Goal: Task Accomplishment & Management: Manage account settings

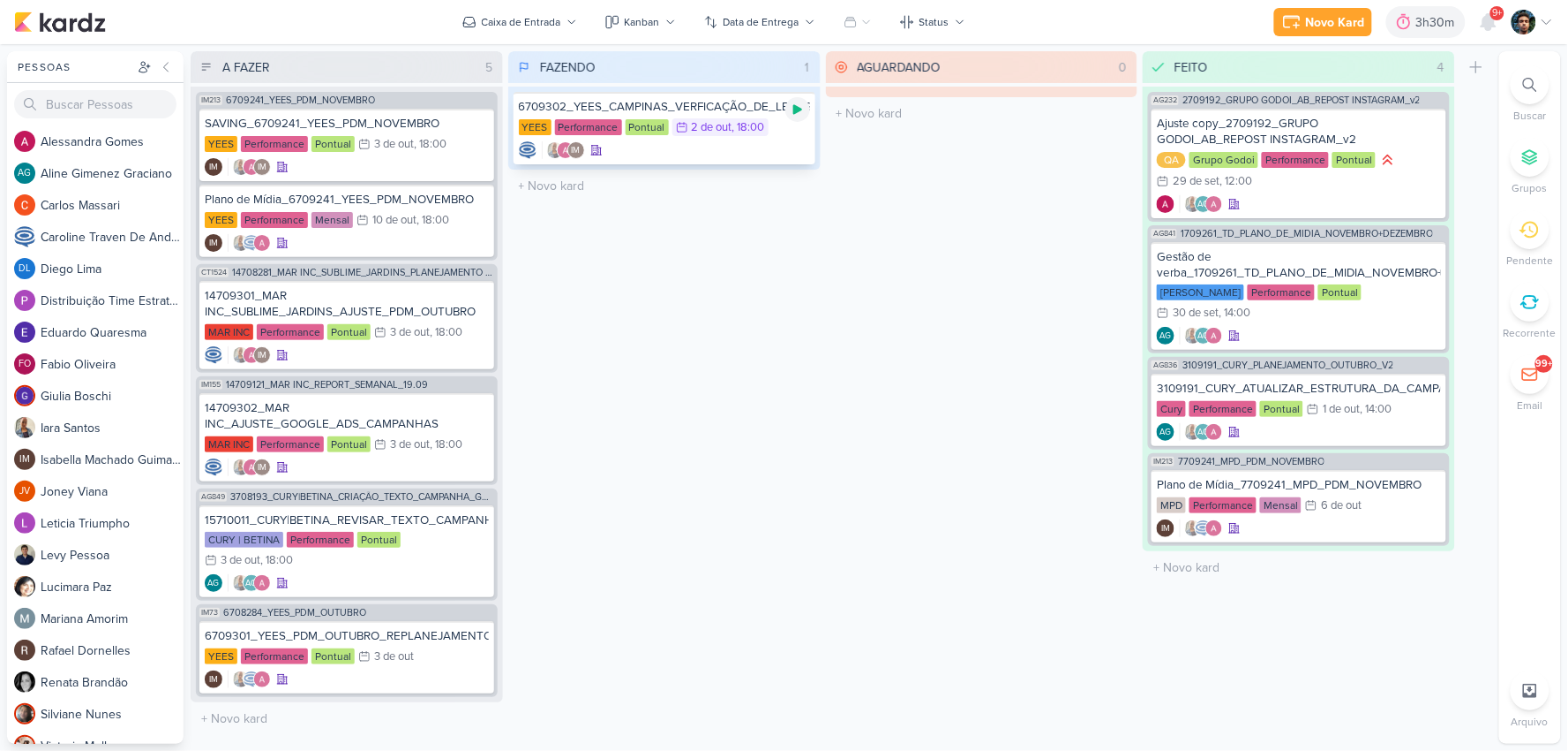
click at [797, 106] on icon at bounding box center [797, 110] width 9 height 10
click at [785, 145] on div "IM" at bounding box center [664, 150] width 291 height 17
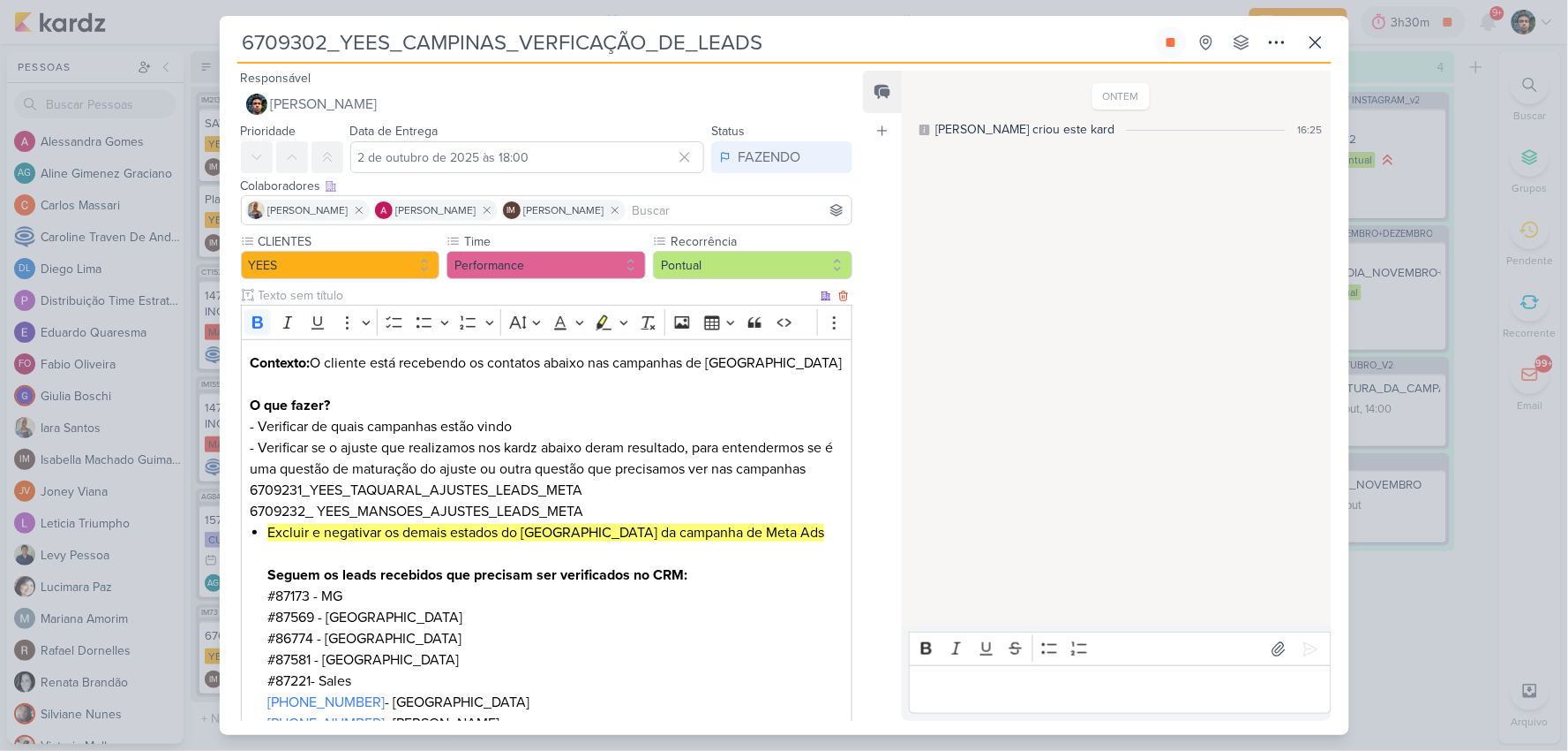
scroll to position [98, 0]
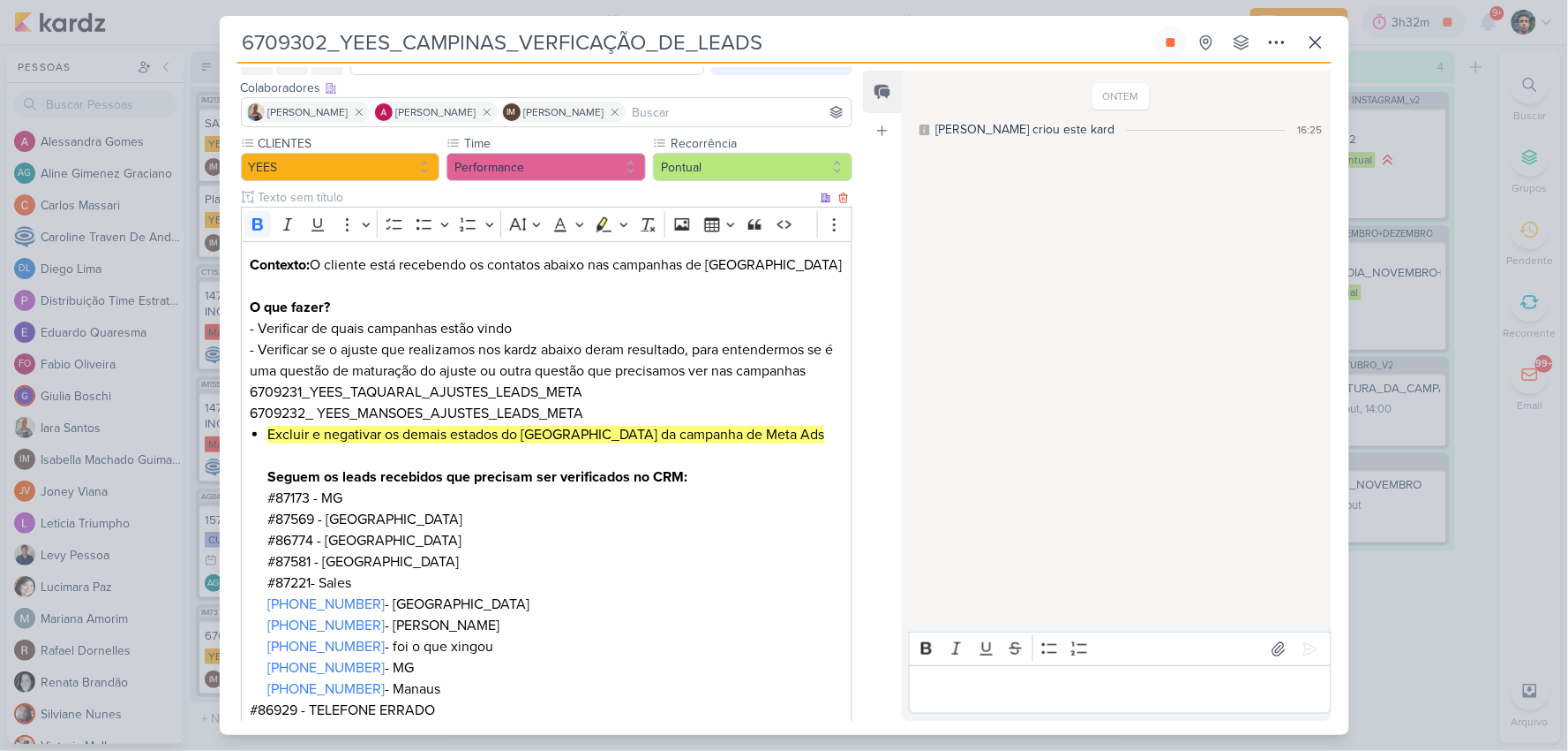
click at [292, 496] on li "Excluir e negativar os demais estados do [GEOGRAPHIC_DATA] da campanha de Meta …" at bounding box center [554, 562] width 576 height 276
copy li "87173"
click at [267, 477] on strong "Seguem os leads recebidos que precisam ser verificados no CRM:" at bounding box center [477, 477] width 420 height 17
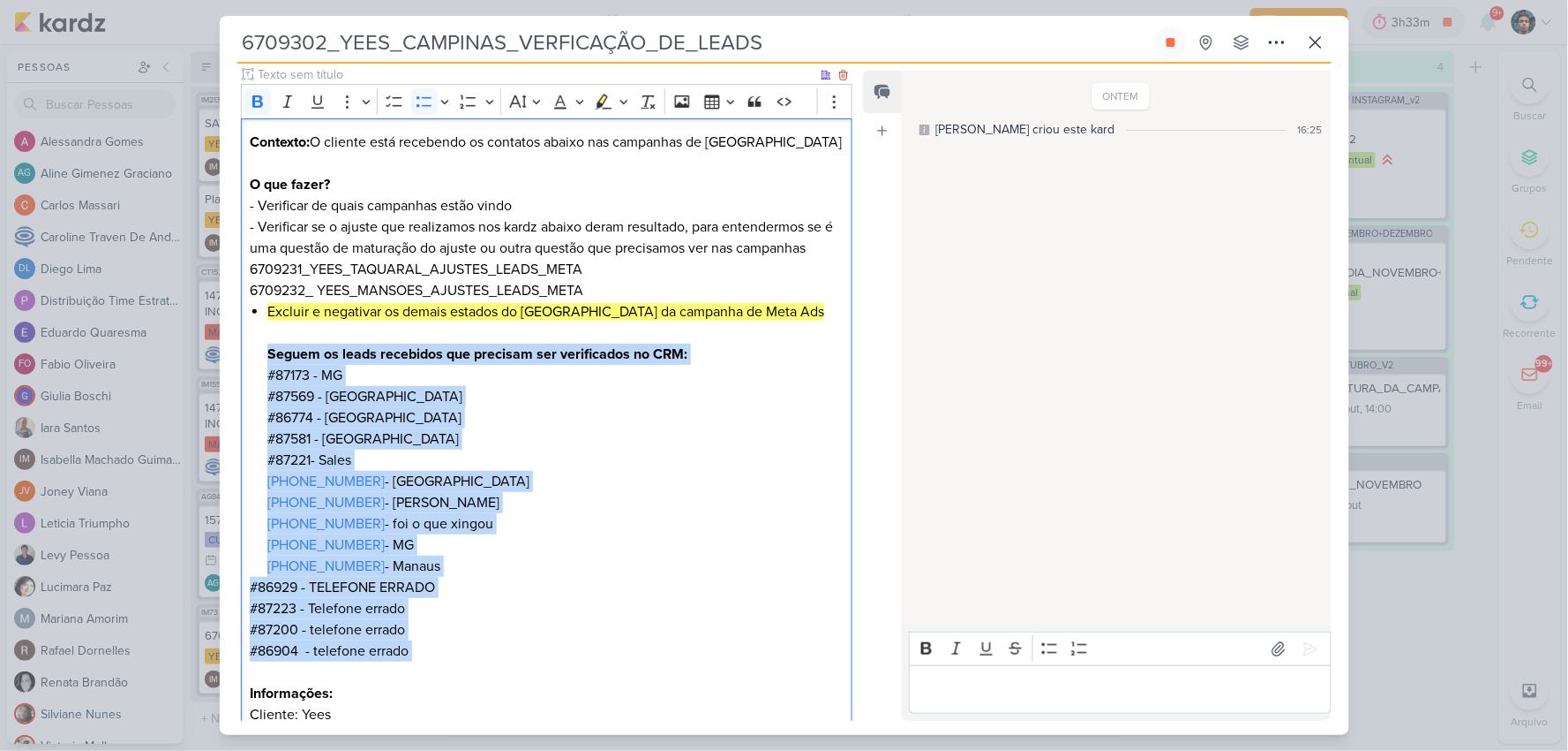
scroll to position [236, 0]
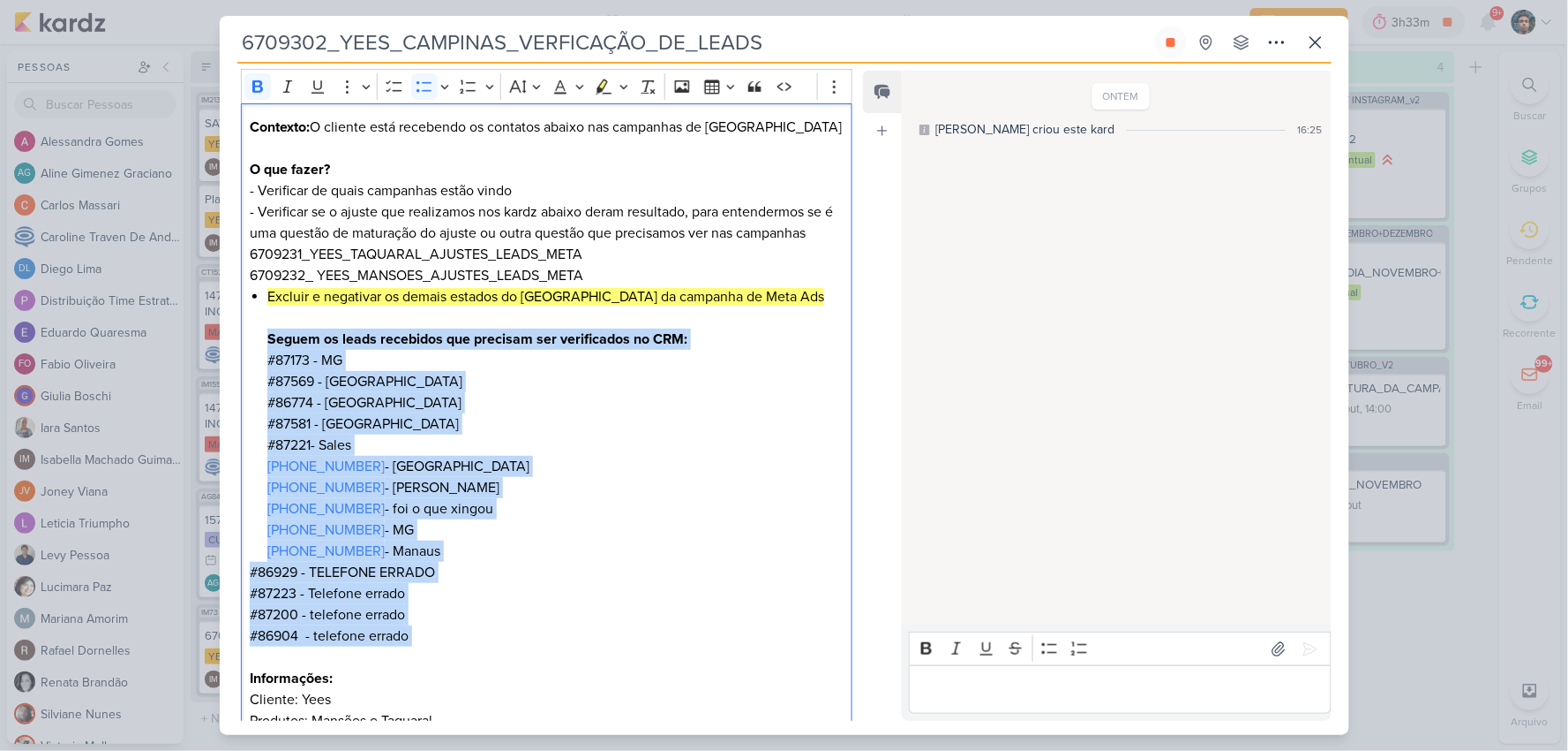
drag, startPoint x: 278, startPoint y: 473, endPoint x: 480, endPoint y: 647, distance: 266.6
click at [480, 647] on div "Contexto: O cliente está recebendo os contatos abaixo nas campanhas de Campinas…" at bounding box center [547, 434] width 613 height 664
copy div "Seguem os leads recebidos que precisam ser verificados no CRM: #87173 - MG #875…"
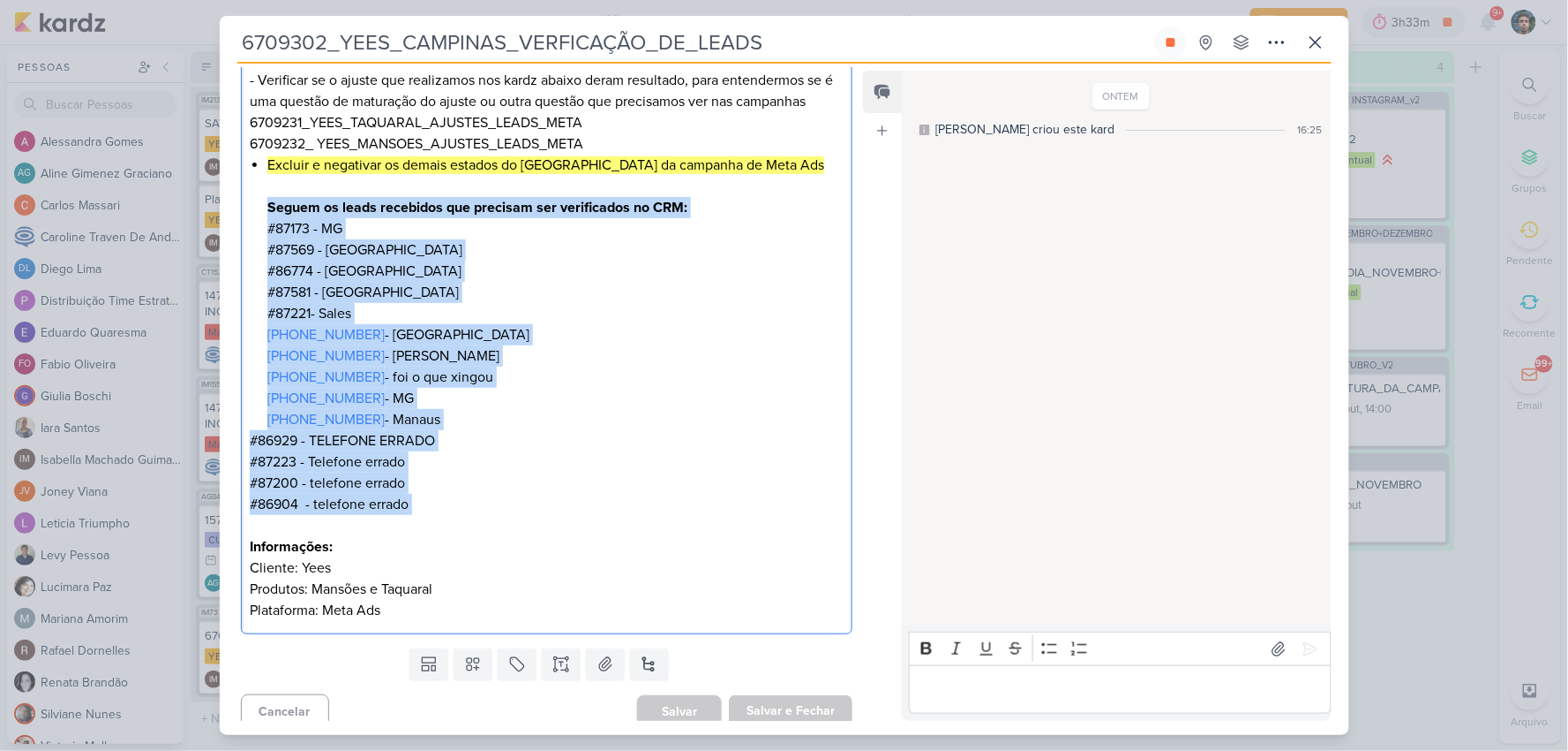
scroll to position [380, 0]
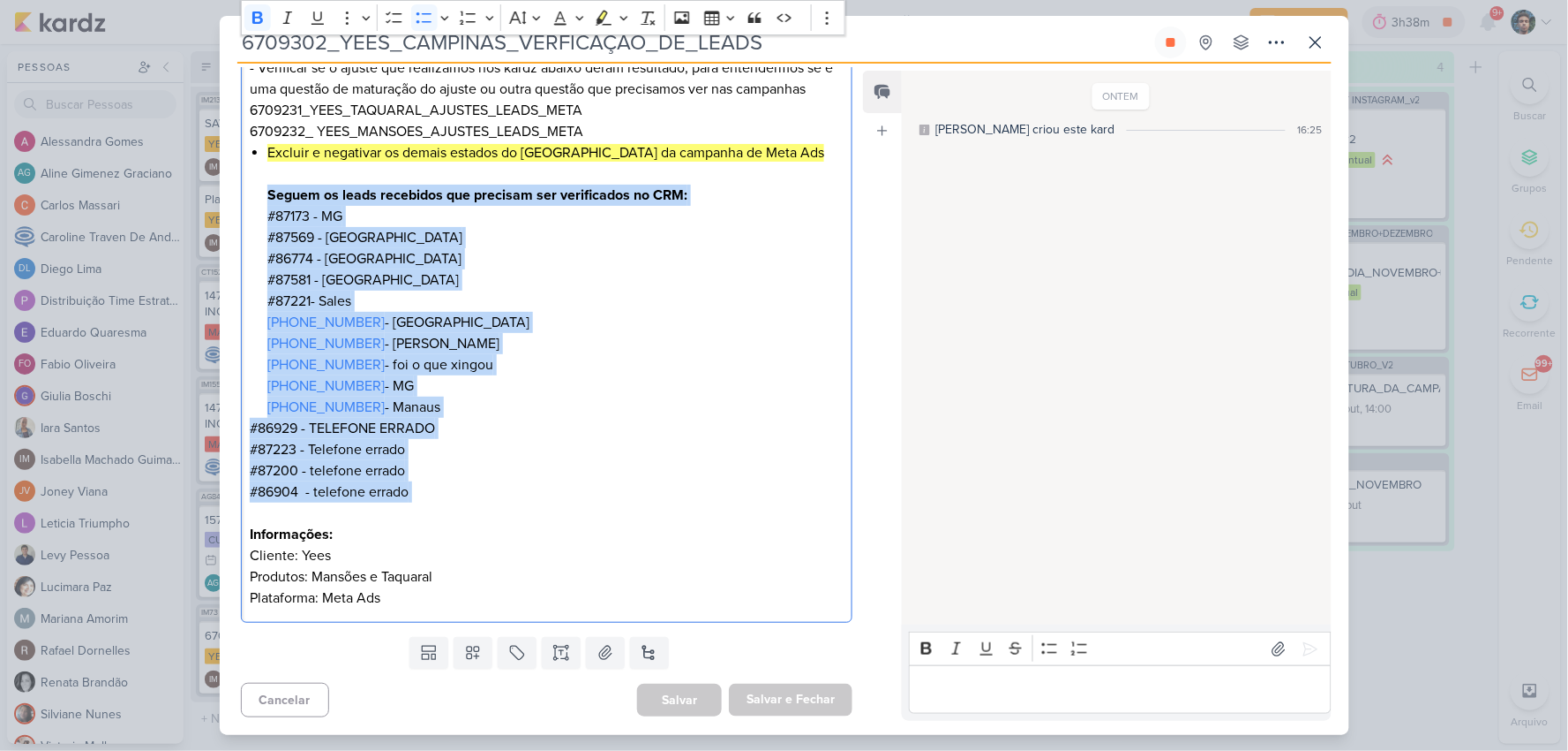
click at [507, 364] on li "Excluir e negativar os demais estados do [GEOGRAPHIC_DATA] da campanha de Meta …" at bounding box center [554, 280] width 576 height 276
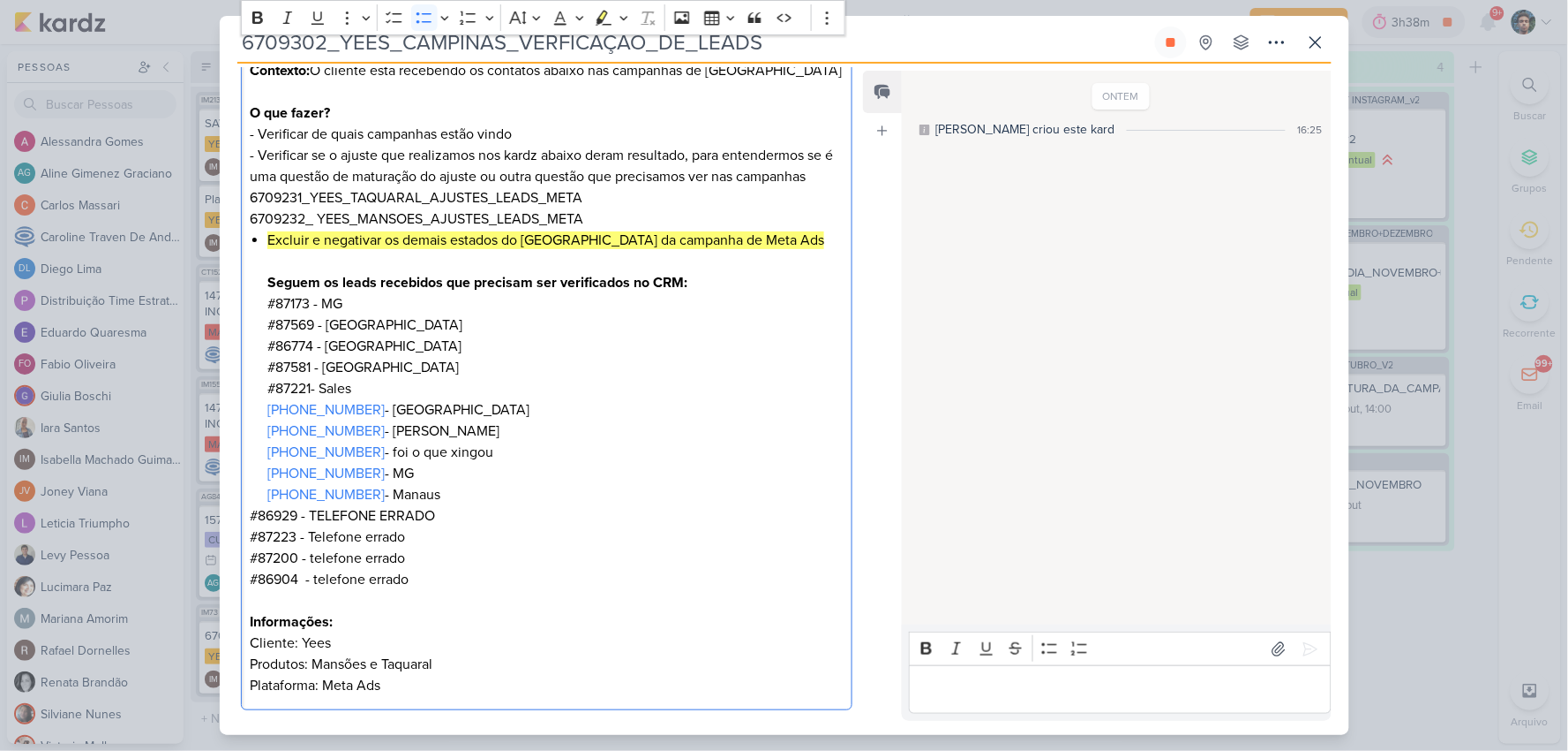
scroll to position [183, 0]
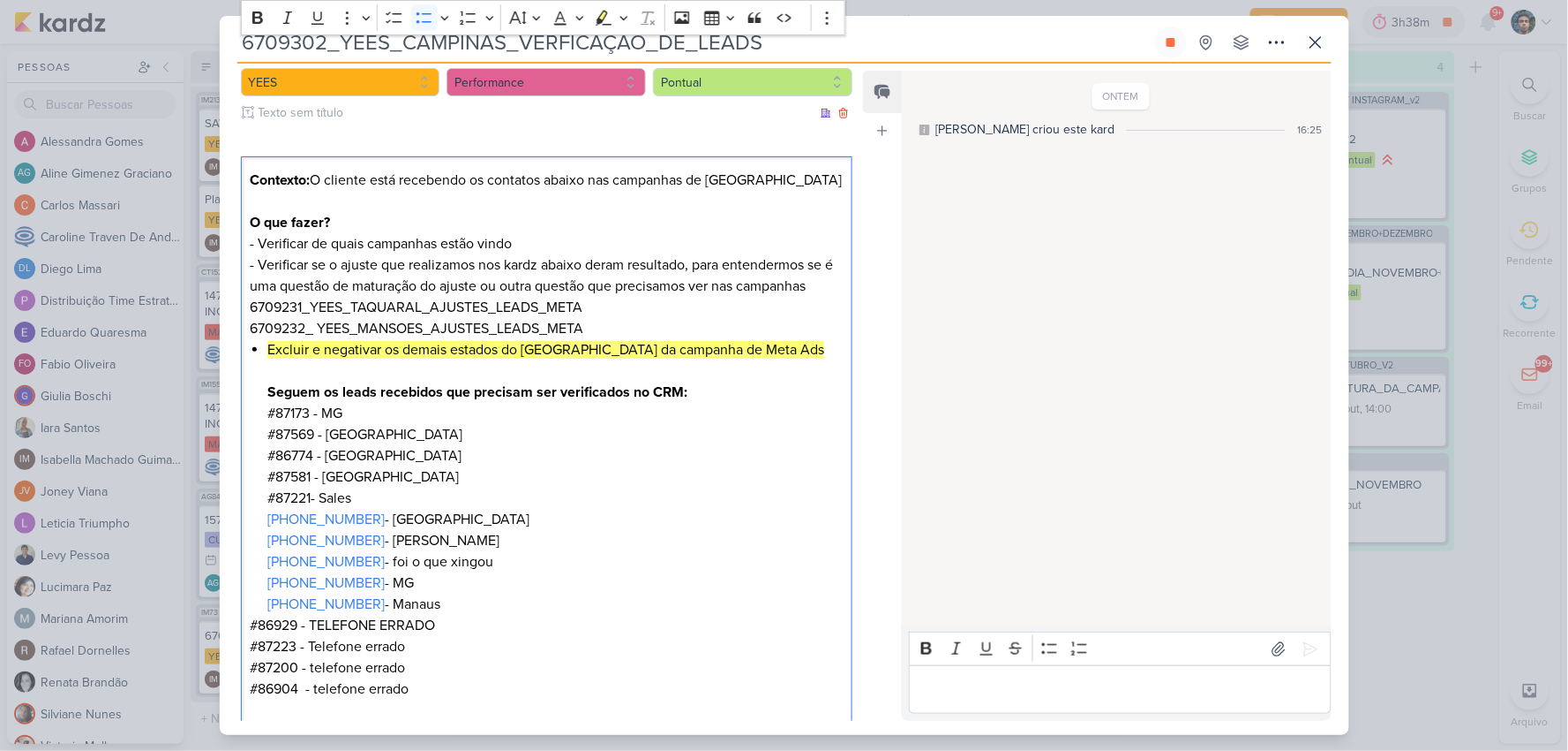
click at [287, 320] on p "Contexto: O cliente está recebendo os contatos abaixo nas campanhas de Campinas…" at bounding box center [546, 255] width 593 height 170
click at [288, 320] on p "Contexto: O cliente está recebendo os contatos abaixo nas campanhas de Campinas…" at bounding box center [546, 255] width 593 height 170
click at [295, 318] on p "Contexto: O cliente está recebendo os contatos abaixo nas campanhas de Campinas…" at bounding box center [546, 255] width 593 height 170
drag, startPoint x: 307, startPoint y: 324, endPoint x: 244, endPoint y: 326, distance: 63.0
click at [244, 326] on div "Contexto: O cliente está recebendo os contatos abaixo nas campanhas de Campinas…" at bounding box center [547, 488] width 613 height 664
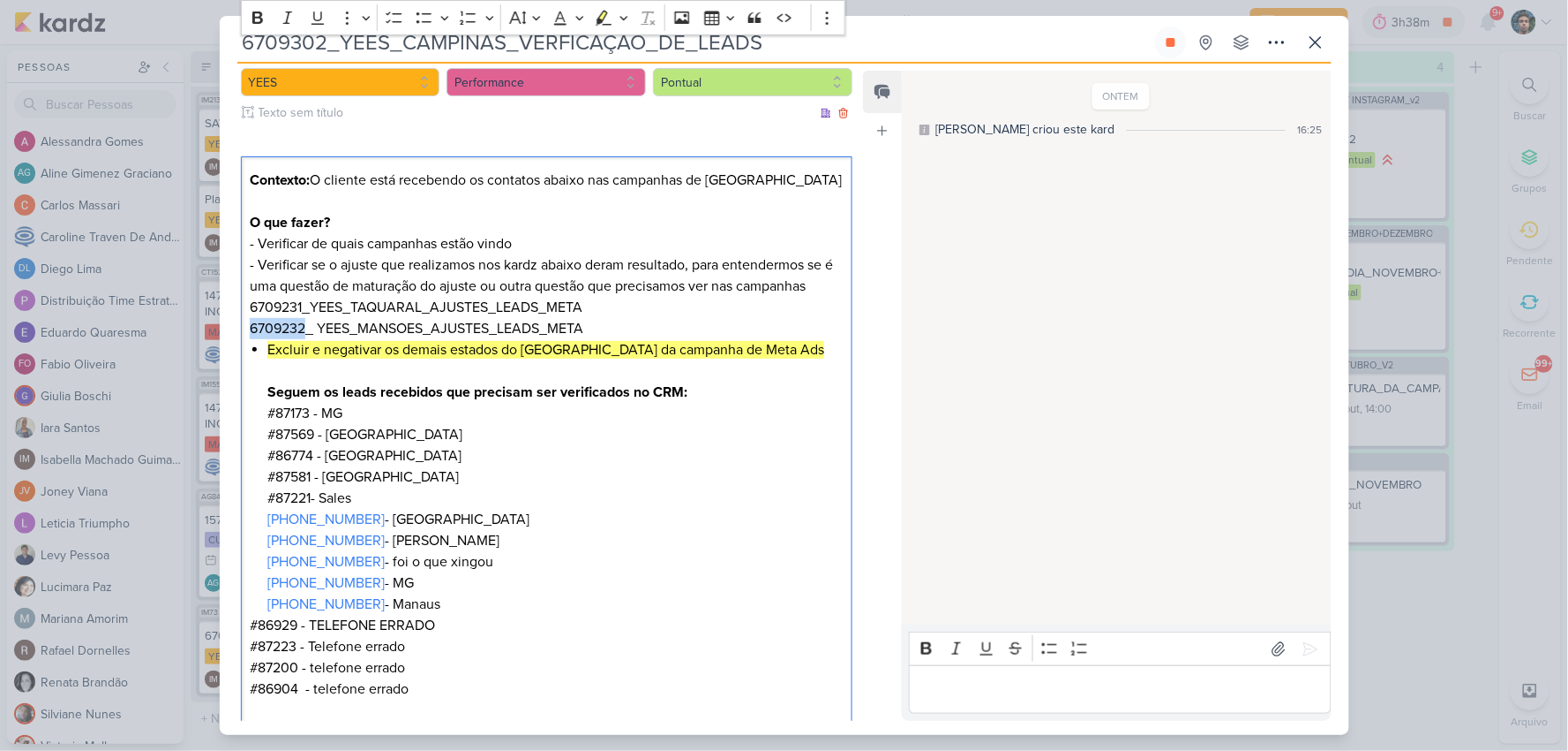
click at [242, 326] on div "Contexto: O cliente está recebendo os contatos abaixo nas campanhas de Campinas…" at bounding box center [547, 488] width 613 height 664
click at [260, 322] on p "Contexto: O cliente está recebendo os contatos abaixo nas campanhas de Campinas…" at bounding box center [546, 255] width 593 height 170
drag, startPoint x: 306, startPoint y: 326, endPoint x: 249, endPoint y: 328, distance: 57.0
click at [249, 328] on div "Contexto: O cliente está recebendo os contatos abaixo nas campanhas de Campinas…" at bounding box center [547, 488] width 613 height 664
copy p "6709232"
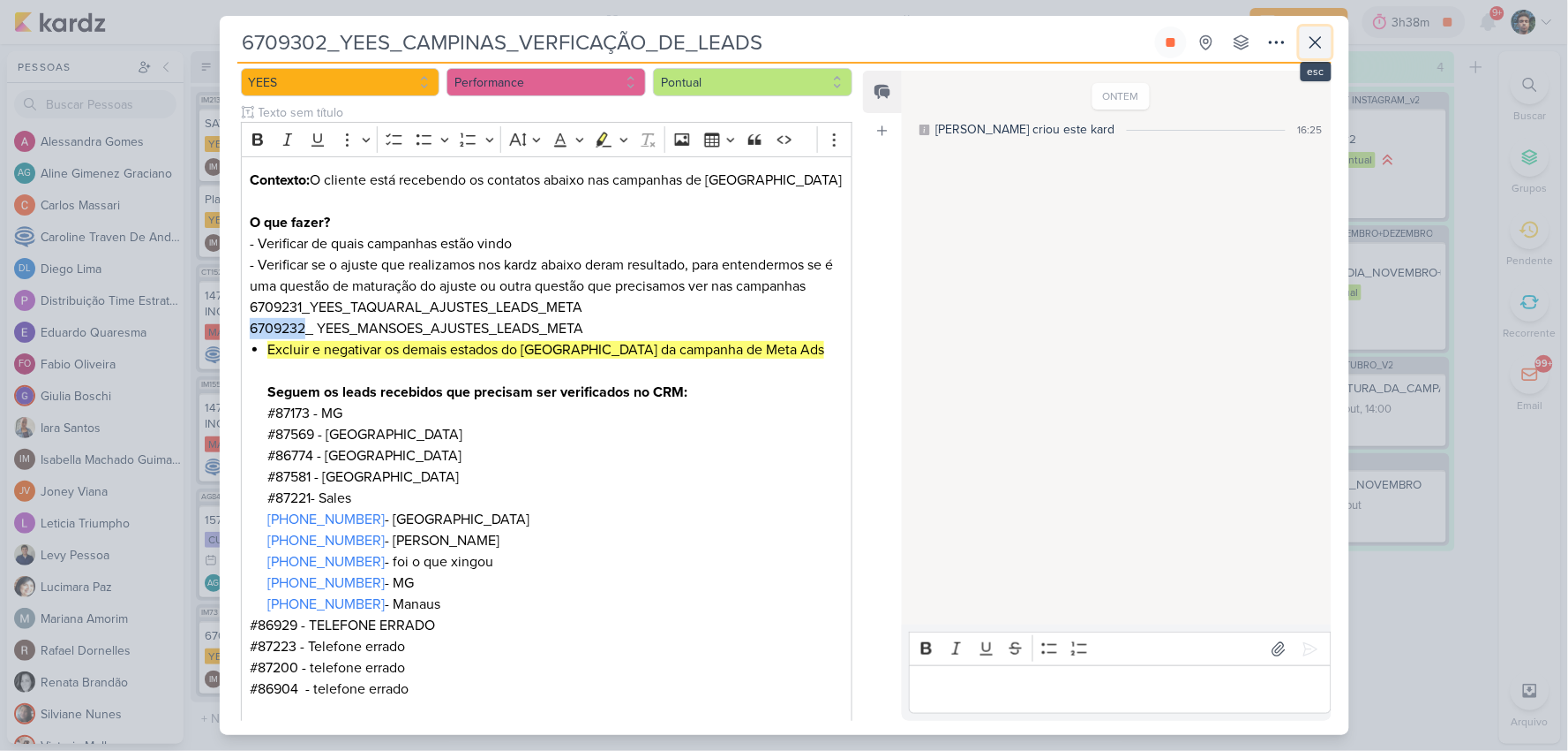
click at [1314, 49] on icon at bounding box center [1316, 43] width 21 height 21
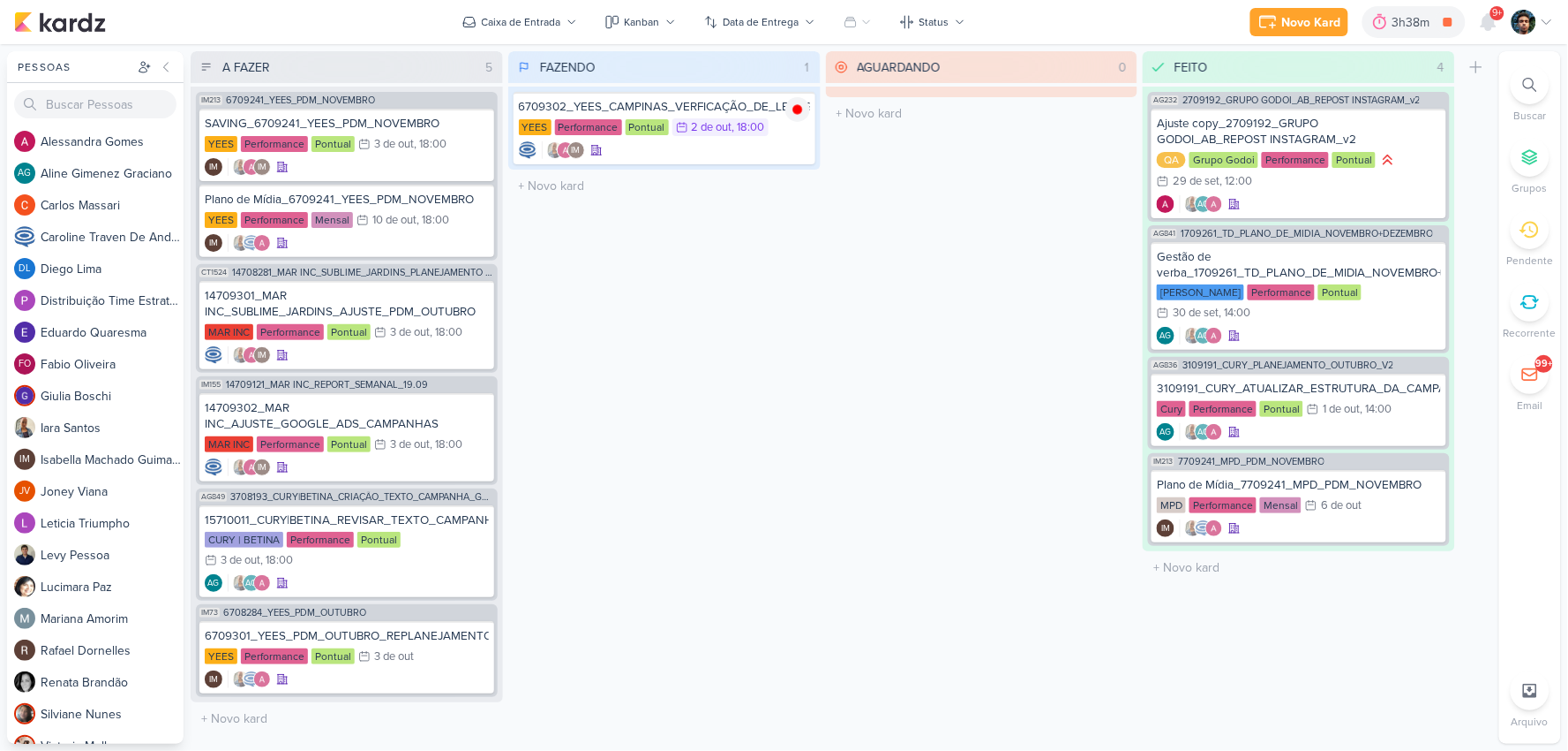
click at [1529, 80] on icon at bounding box center [1530, 85] width 15 height 15
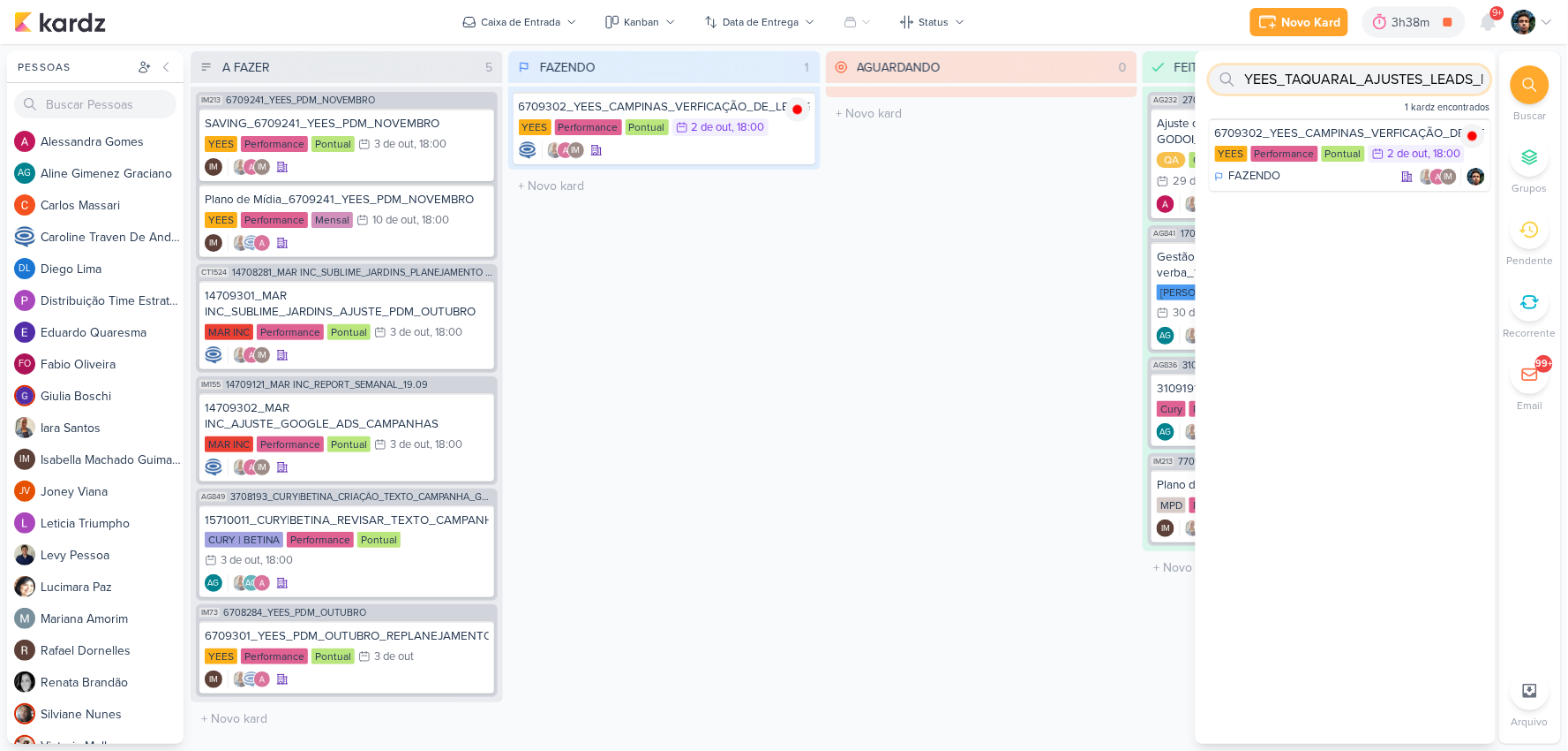
paste input "6709232"
type input "6709232"
click at [1556, 9] on div "Novo Kard Ctrl + k 3h38m 6709302_YEES_CAMPINAS_VERFICAÇÃO_DE_LEADS 0h8m Hoje 3h…" at bounding box center [784, 21] width 1568 height 44
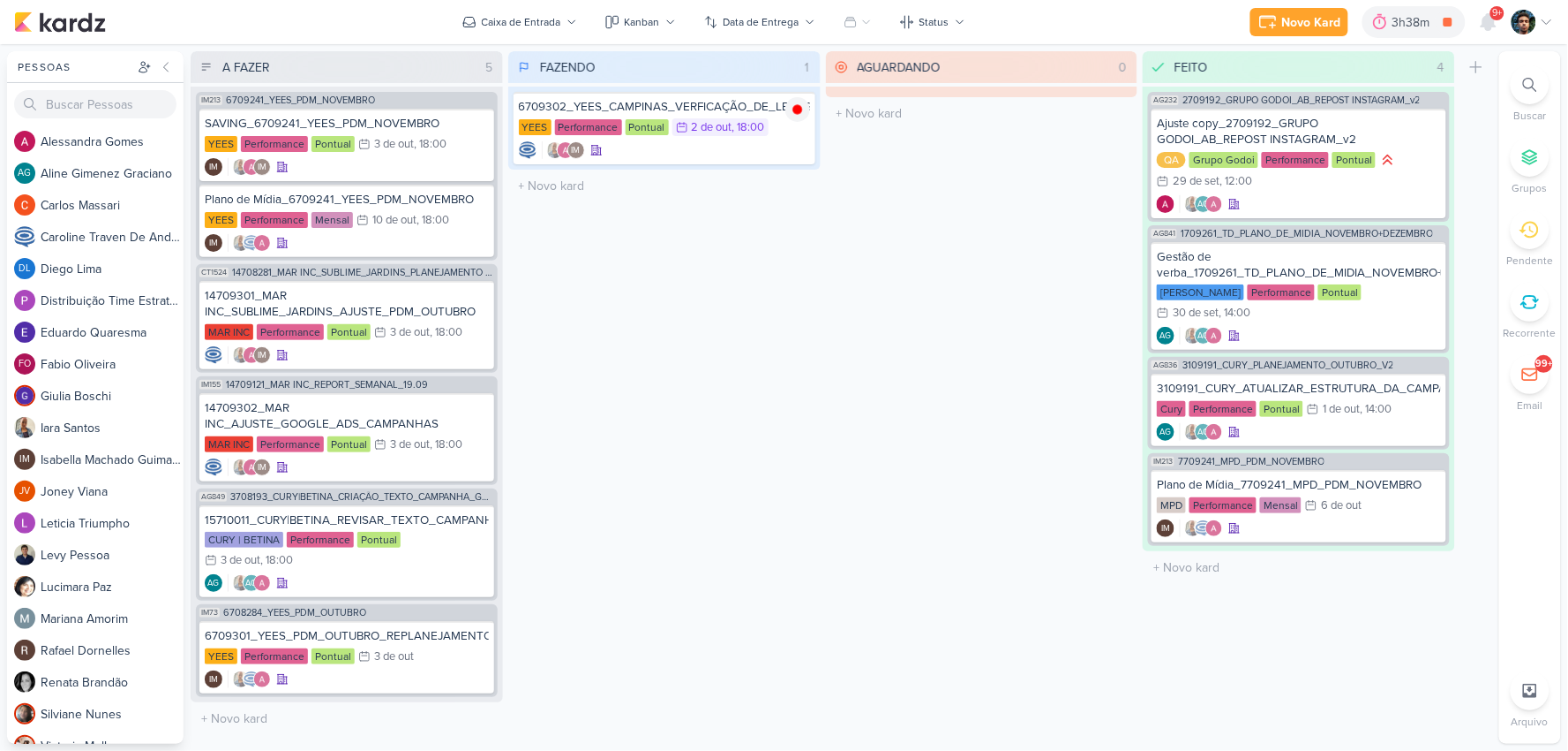
click at [1553, 16] on icon at bounding box center [1547, 21] width 15 height 15
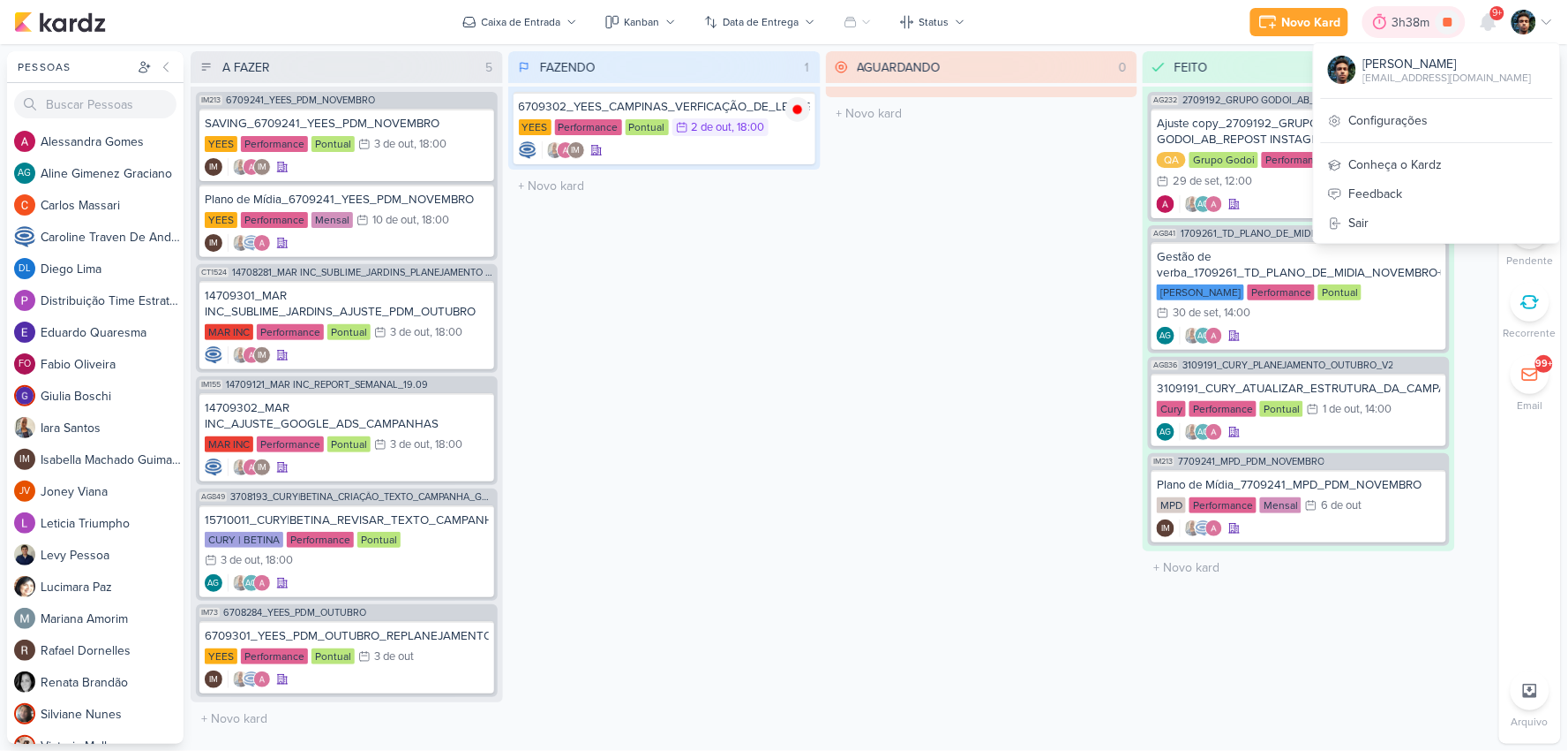
click at [1411, 28] on div "3h38m" at bounding box center [1414, 22] width 44 height 18
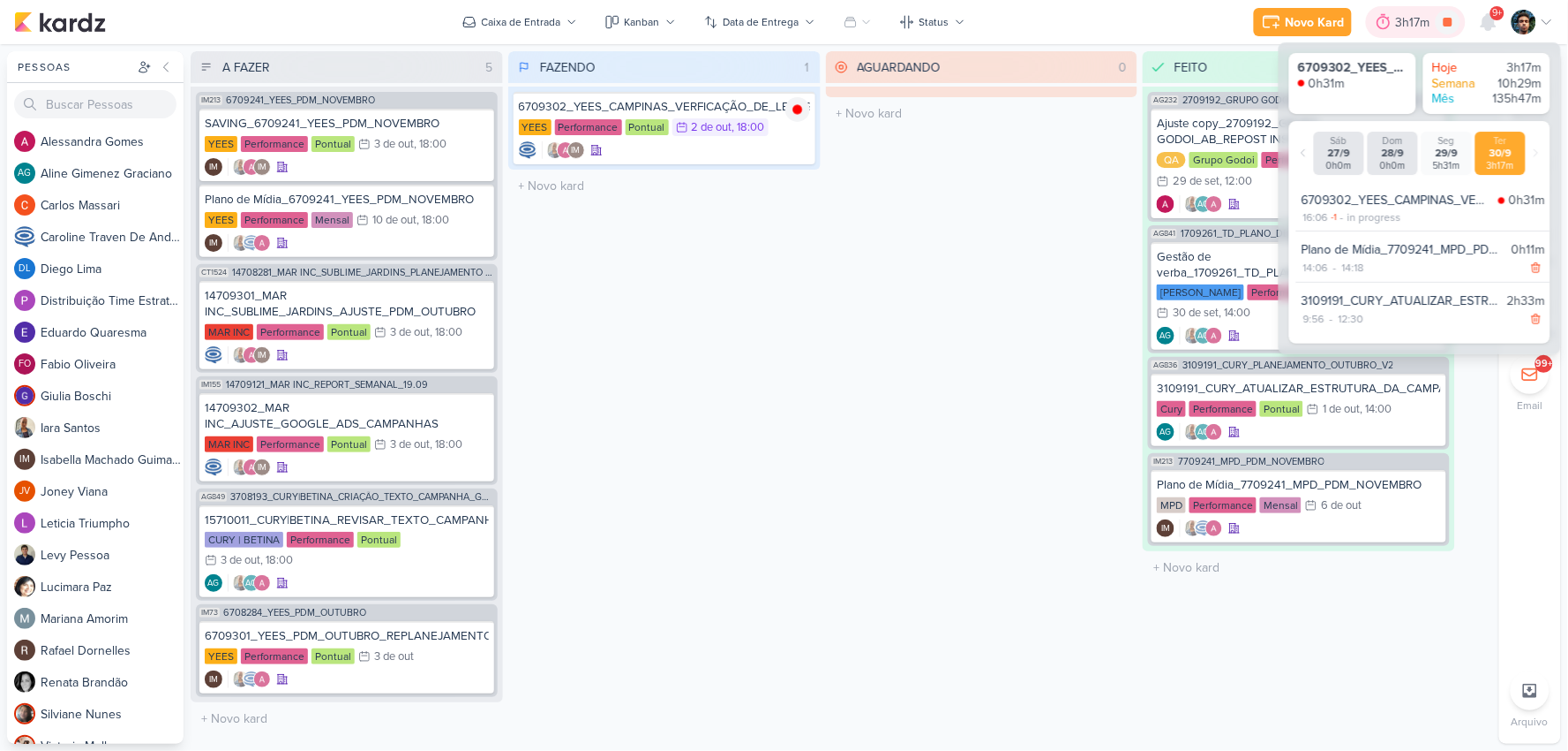
click at [1411, 27] on div "3h17m" at bounding box center [1416, 22] width 40 height 18
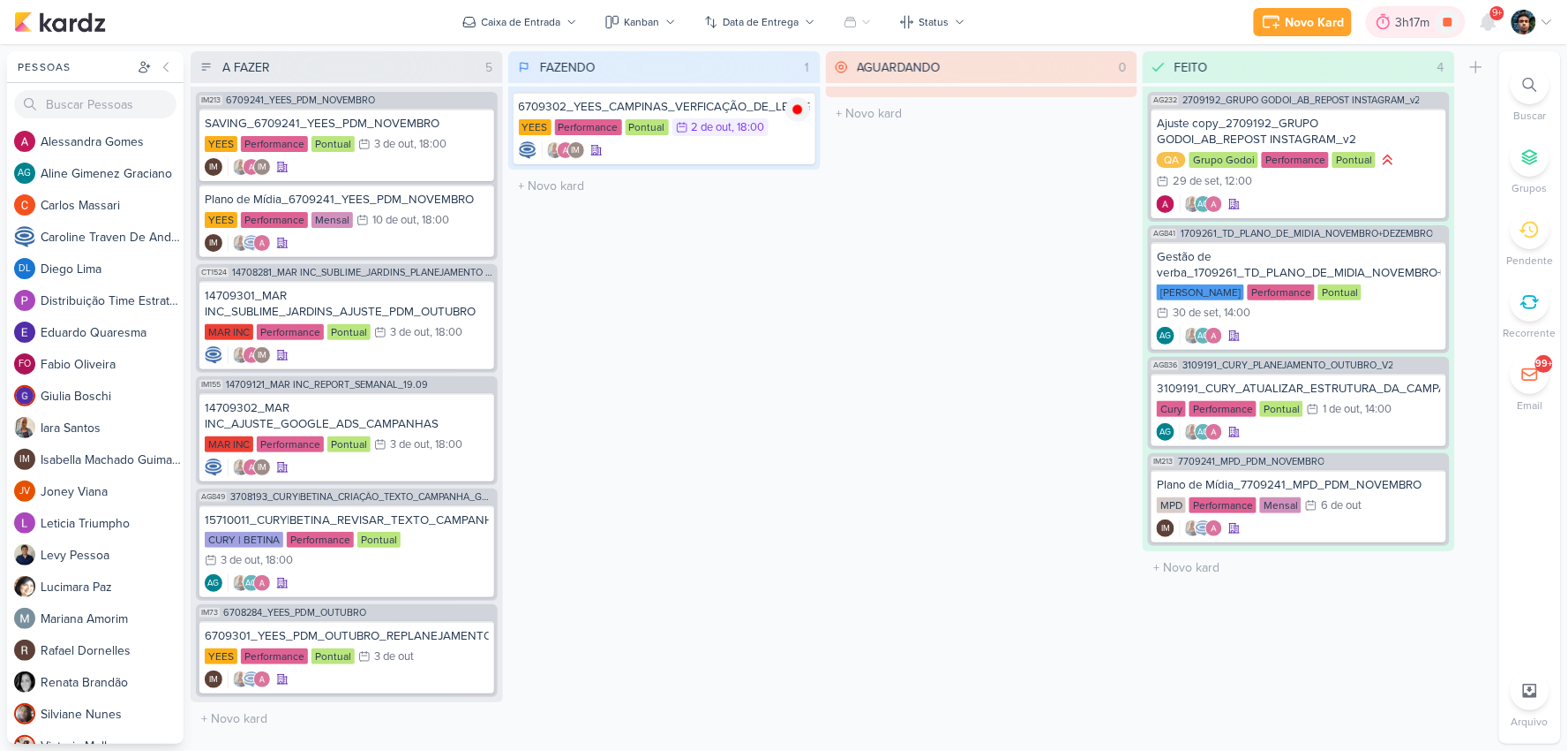
click at [1411, 27] on div "3h17m" at bounding box center [1416, 22] width 40 height 18
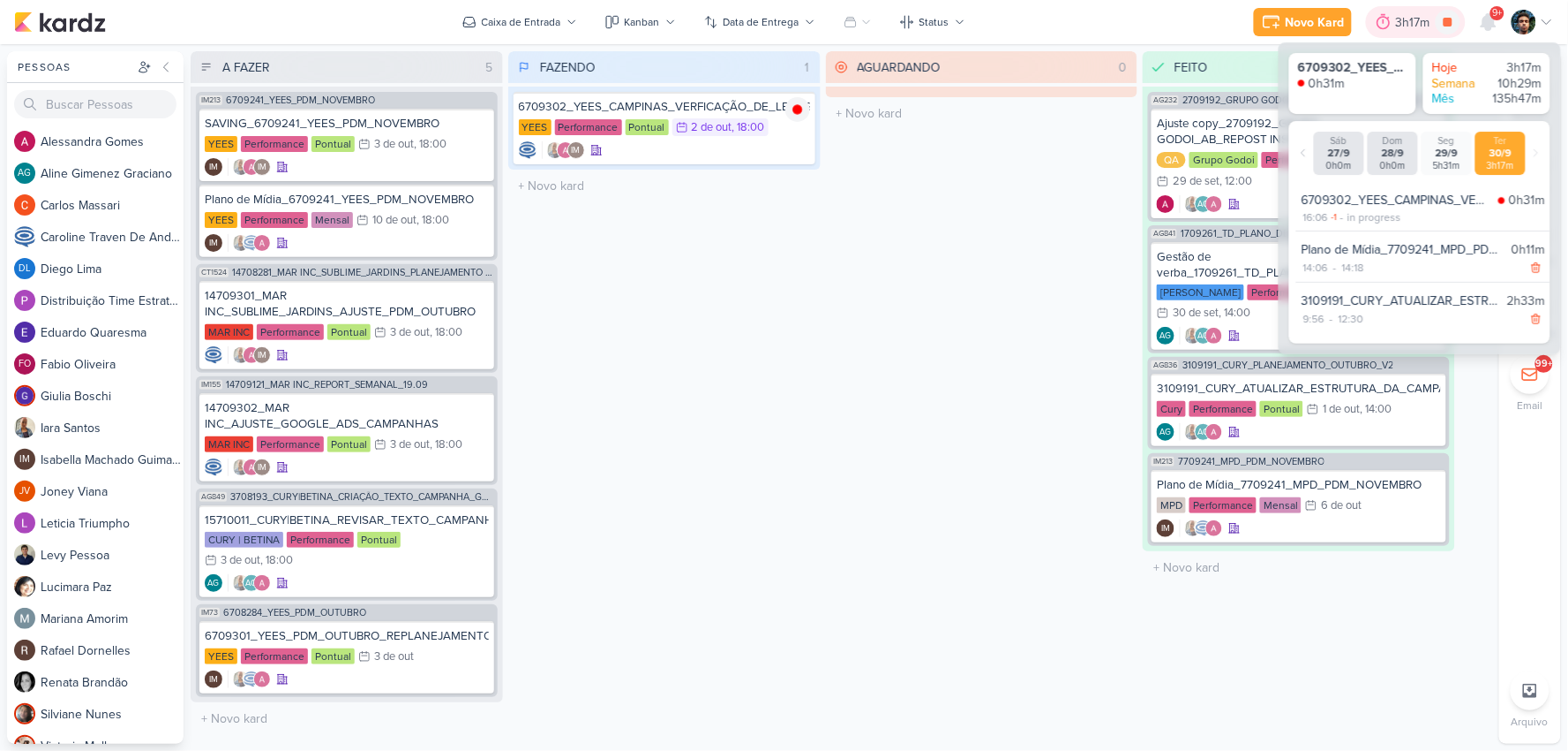
click at [1411, 27] on div "3h17m" at bounding box center [1416, 22] width 40 height 18
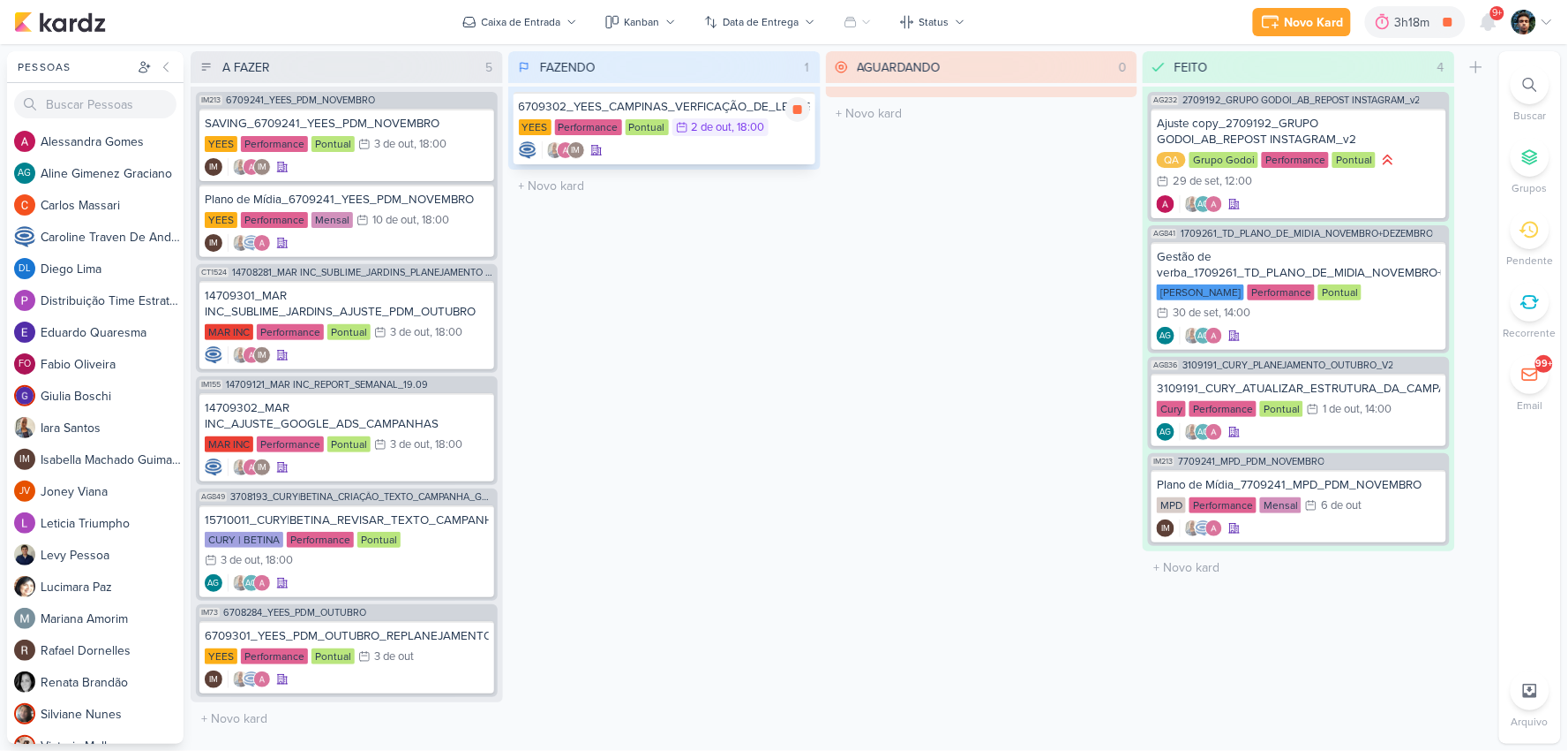
click at [698, 149] on div "IM" at bounding box center [664, 150] width 291 height 17
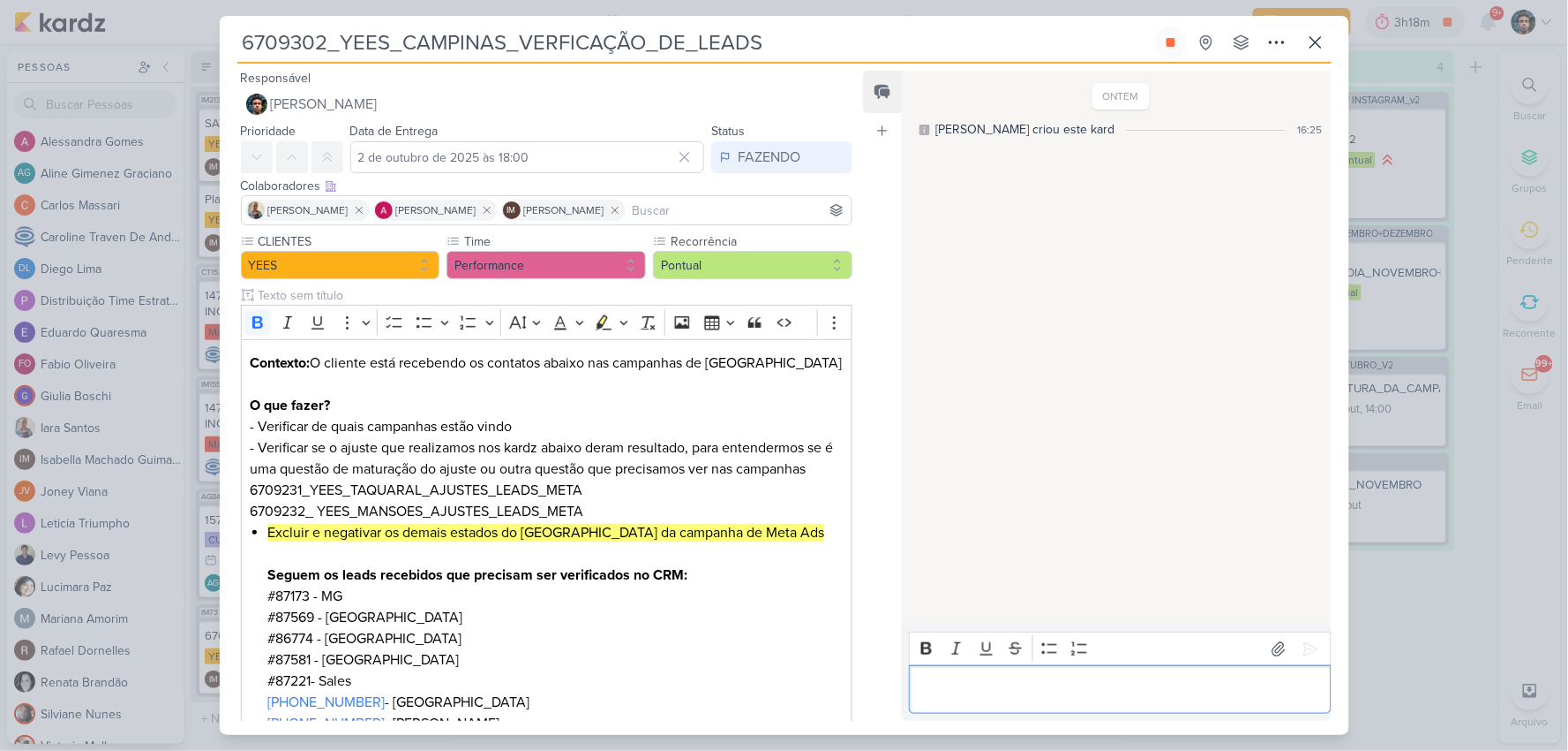
click at [967, 682] on p "Editor editing area: main" at bounding box center [1119, 690] width 403 height 21
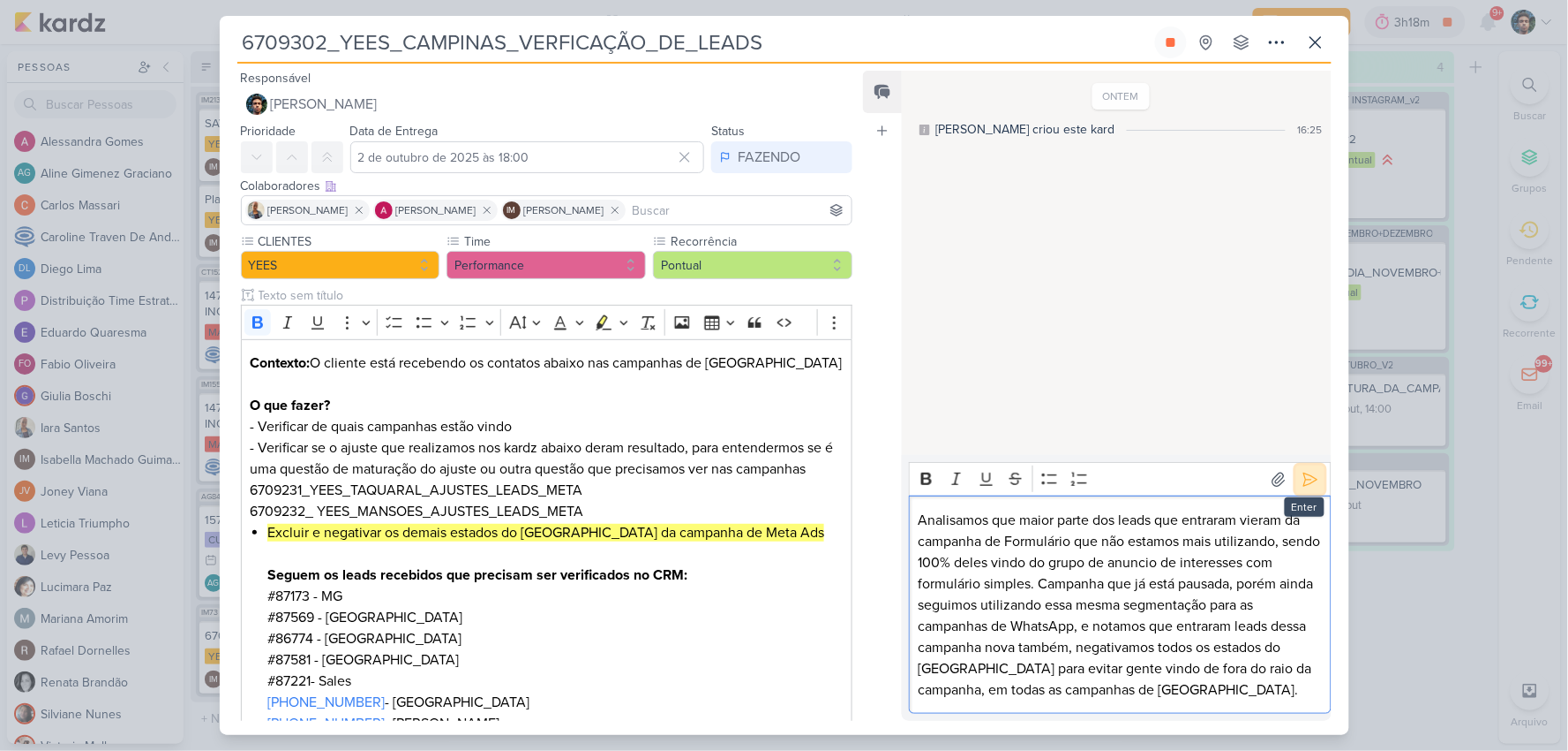
click at [1302, 475] on icon at bounding box center [1311, 479] width 17 height 17
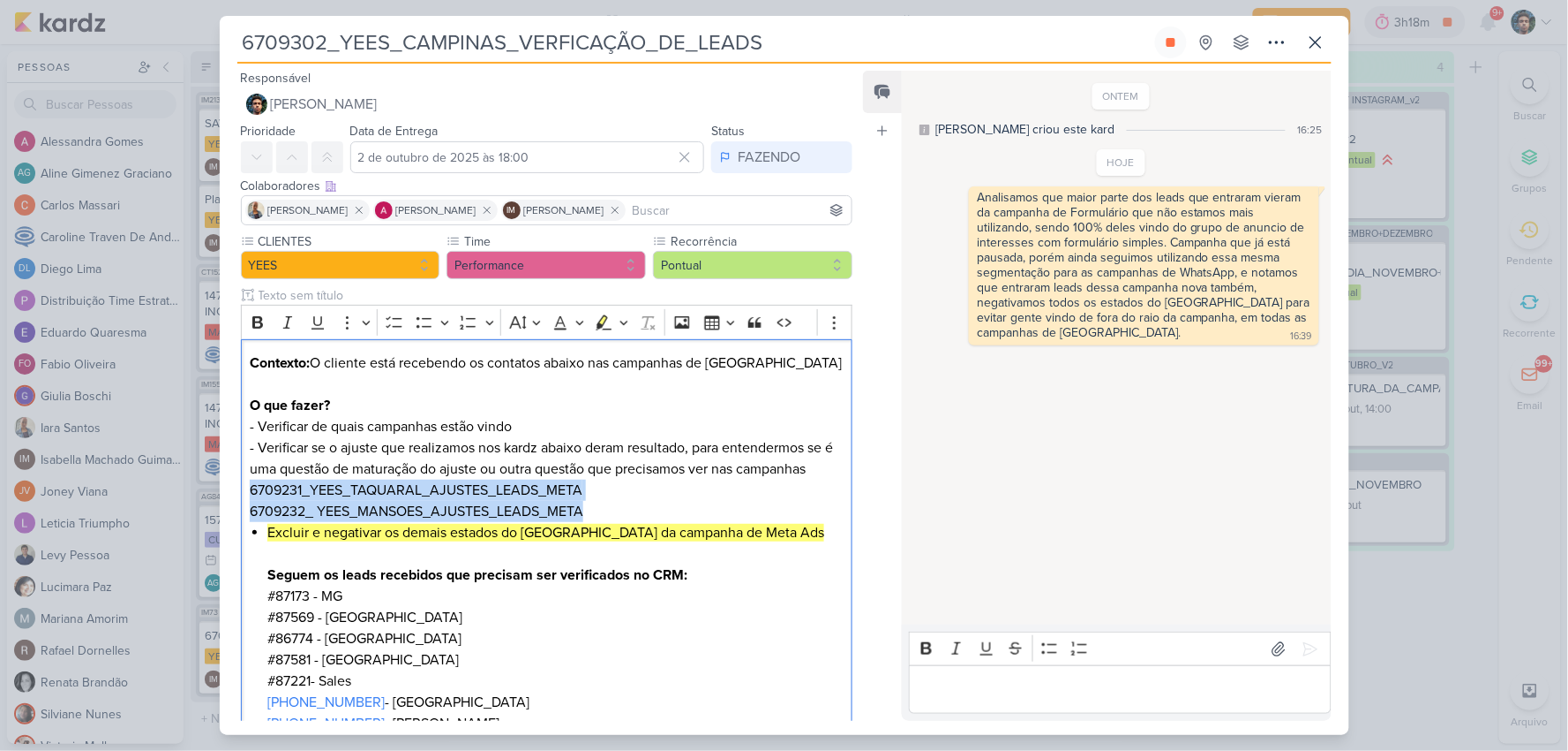
drag, startPoint x: 603, startPoint y: 509, endPoint x: 210, endPoint y: 483, distance: 393.9
click at [210, 483] on div "6709302_YEES_CAMPINAS_VERFICAÇÃO_DE_LEADS" at bounding box center [784, 375] width 1568 height 751
copy p "6709231_YEES_TAQUARAL_AJUSTES_LEADS_META 6709232_ YEES_MANSOES_AJUSTES_LEADS_ME…"
click at [1226, 680] on p "Editor editing area: main" at bounding box center [1119, 690] width 403 height 21
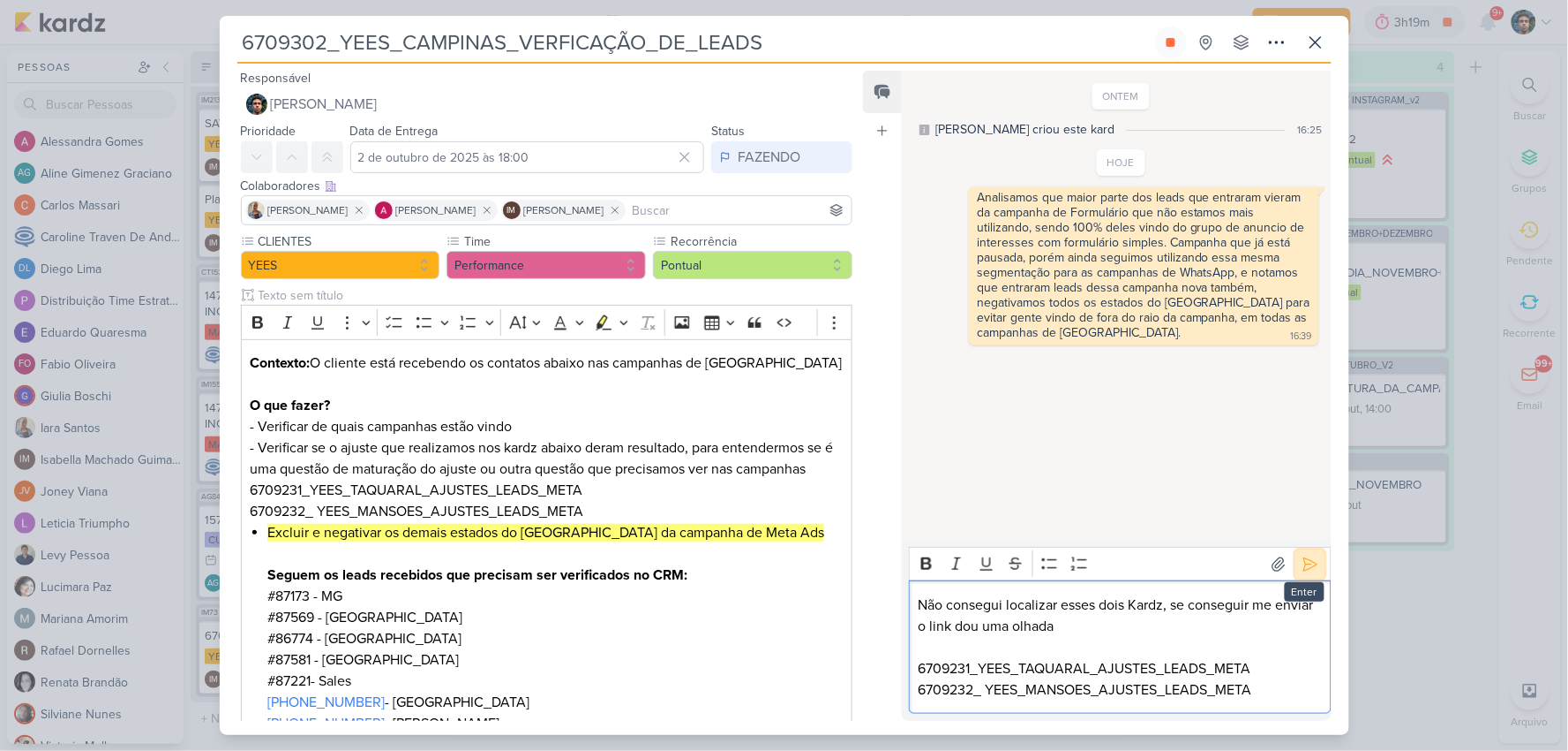
click at [1304, 556] on icon at bounding box center [1311, 564] width 17 height 17
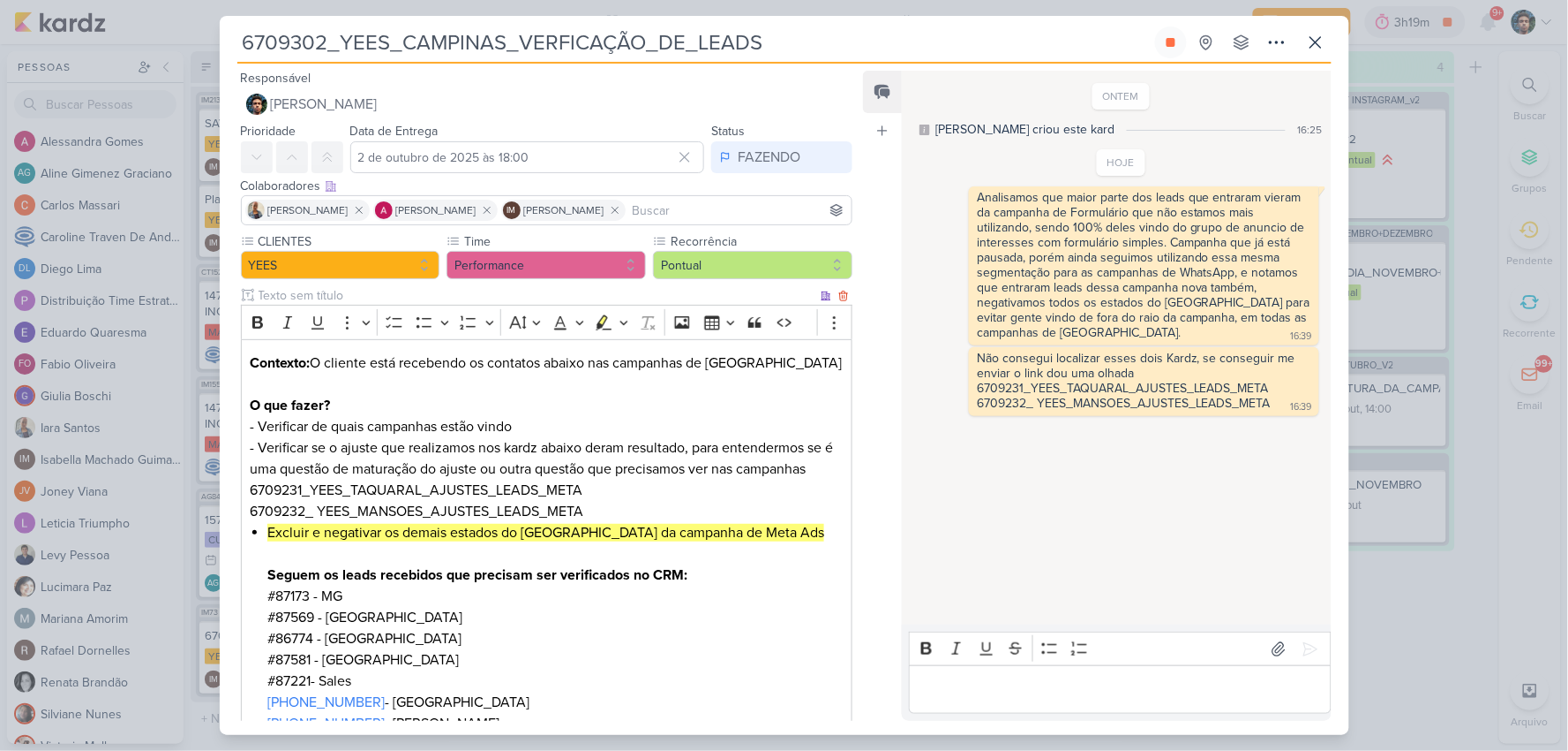
click at [742, 519] on p "Contexto: O cliente está recebendo os contatos abaixo nas campanhas de Campinas…" at bounding box center [546, 437] width 593 height 170
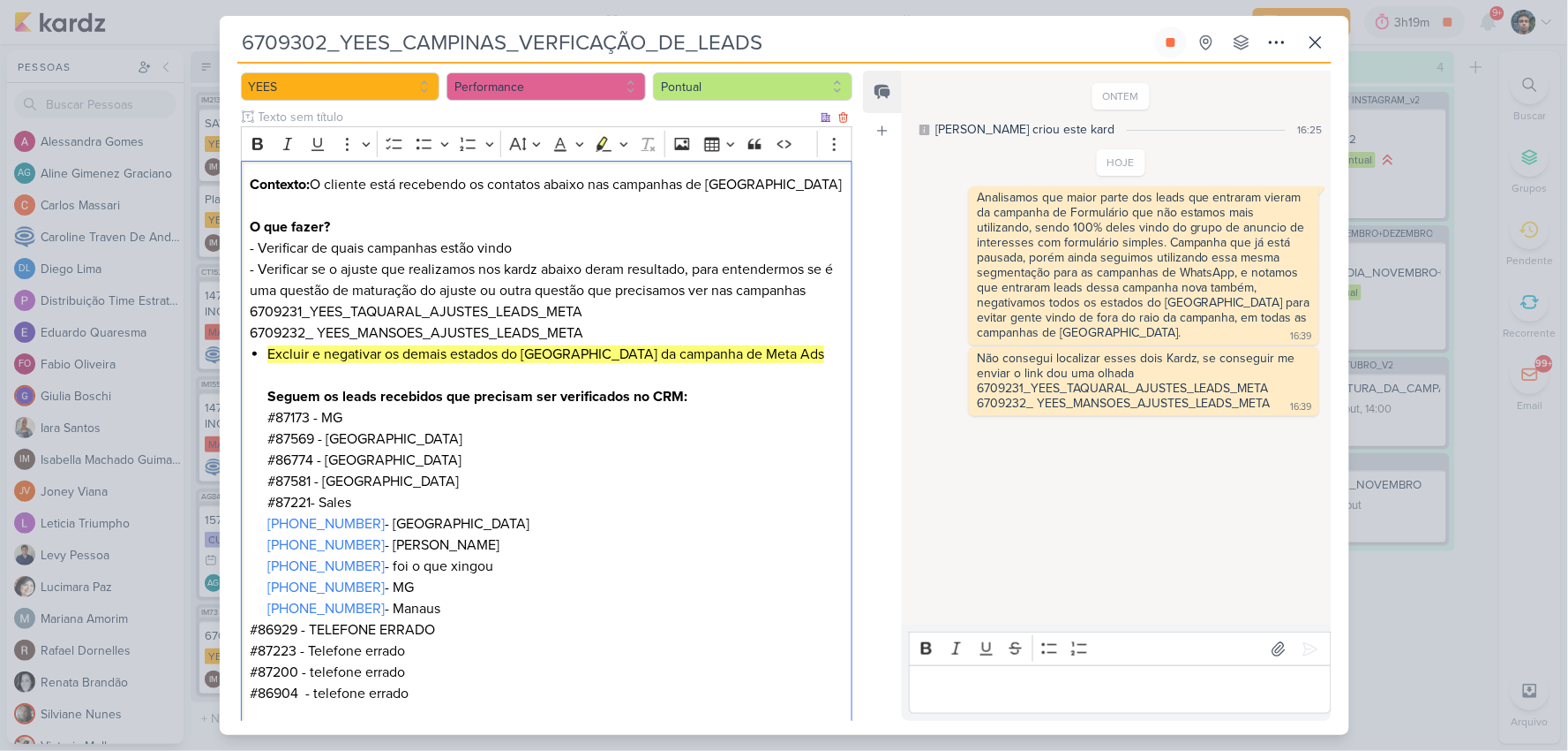
scroll to position [196, 0]
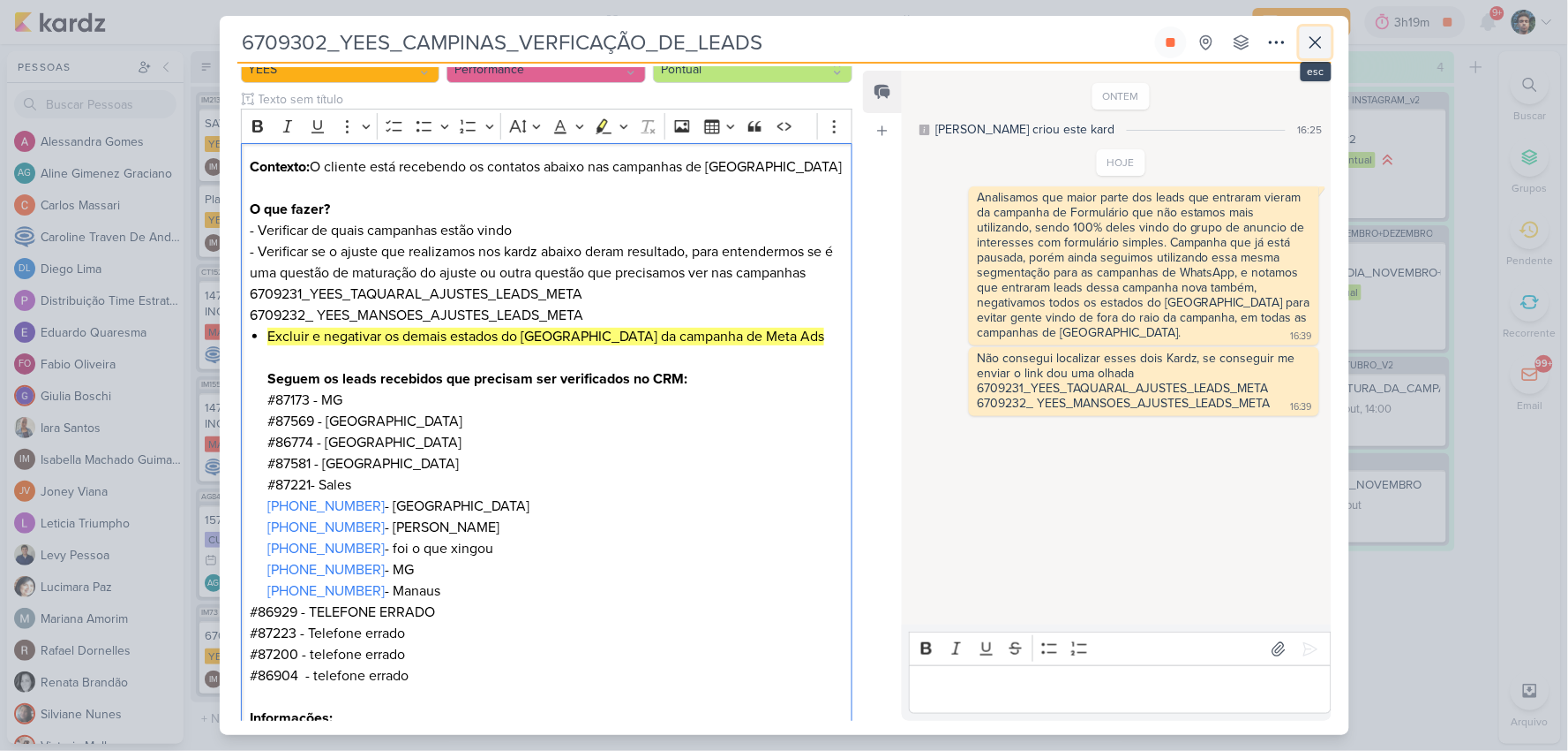
click at [1308, 44] on icon at bounding box center [1316, 43] width 21 height 21
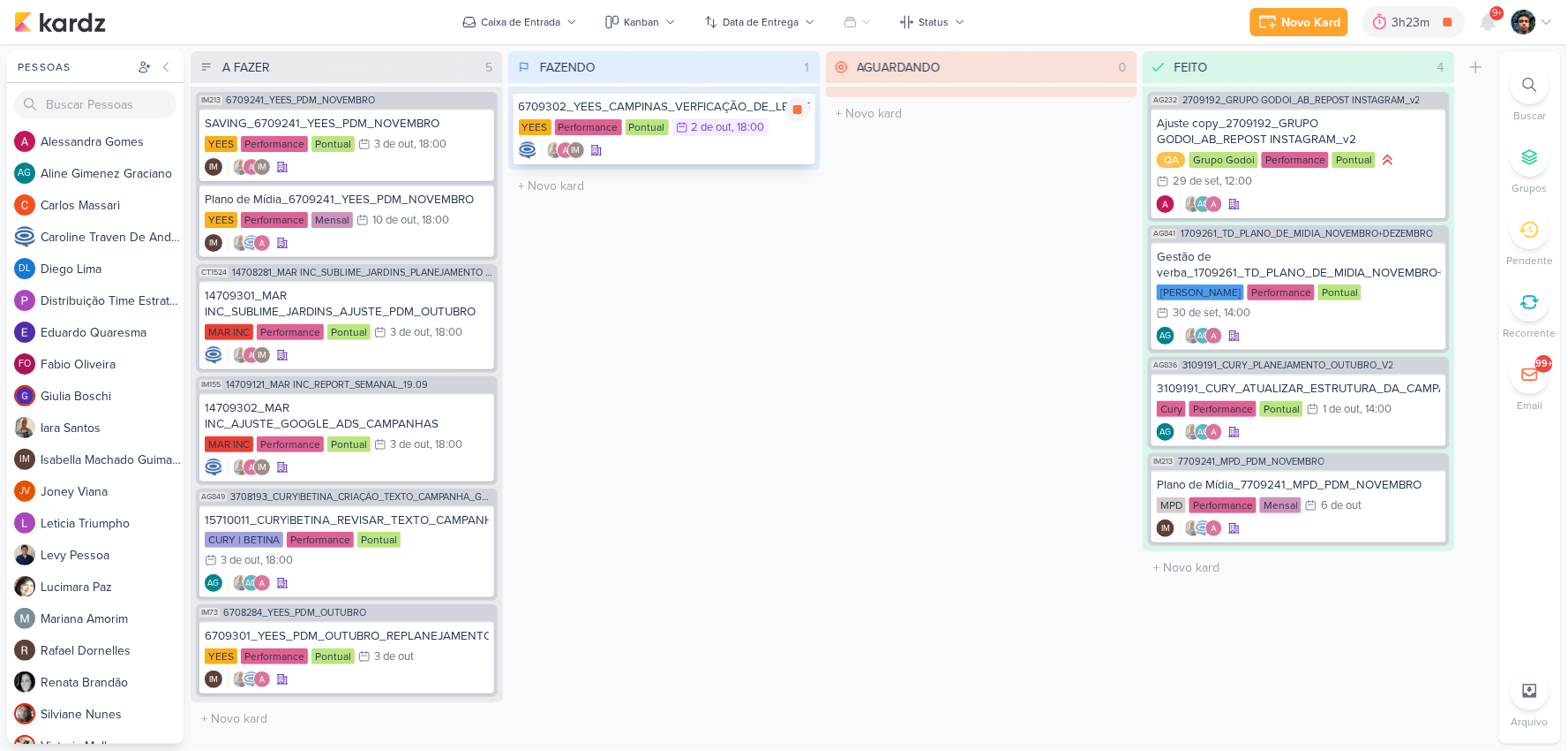
click at [800, 108] on icon at bounding box center [797, 109] width 9 height 9
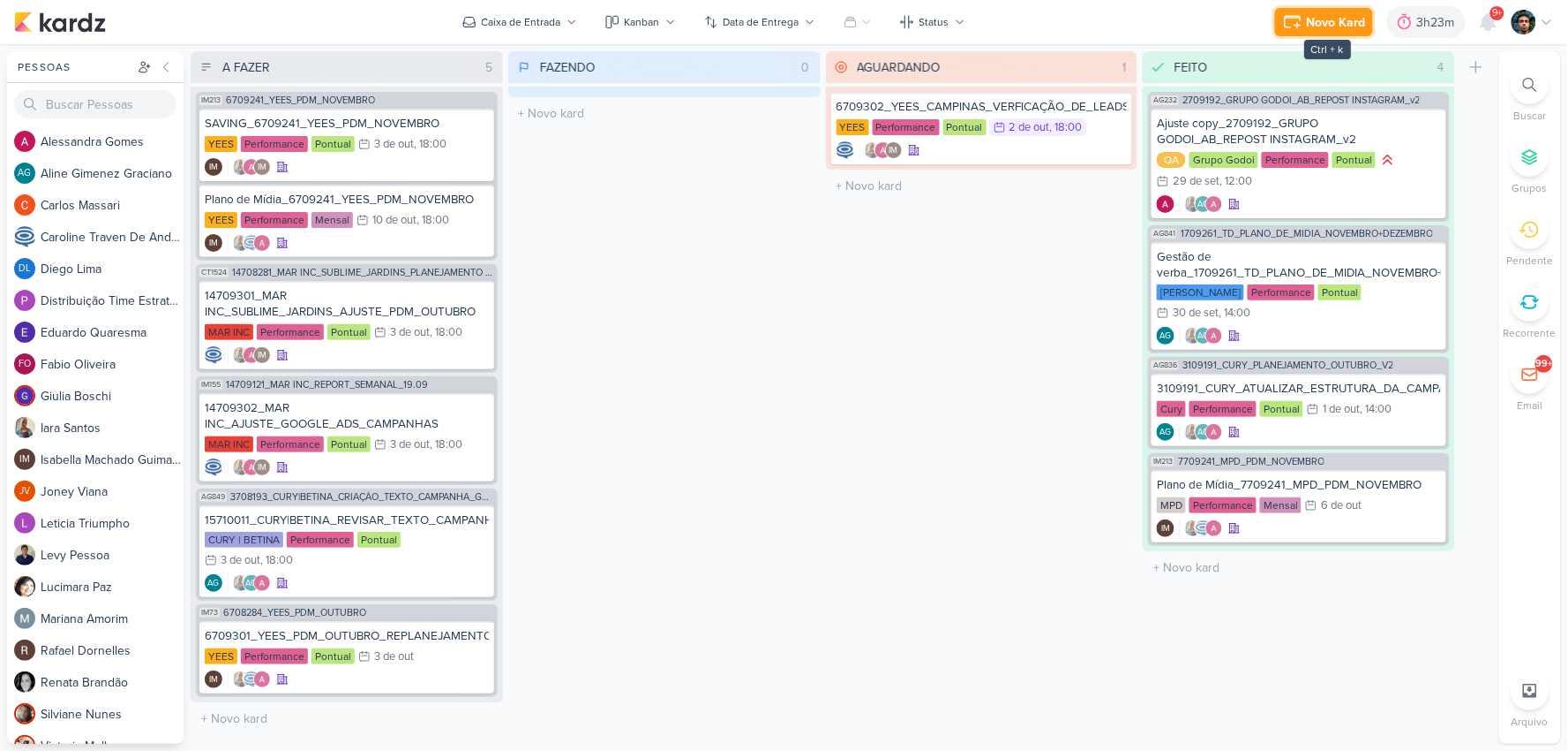
click at [1327, 15] on div "Novo Kard" at bounding box center [1336, 22] width 59 height 18
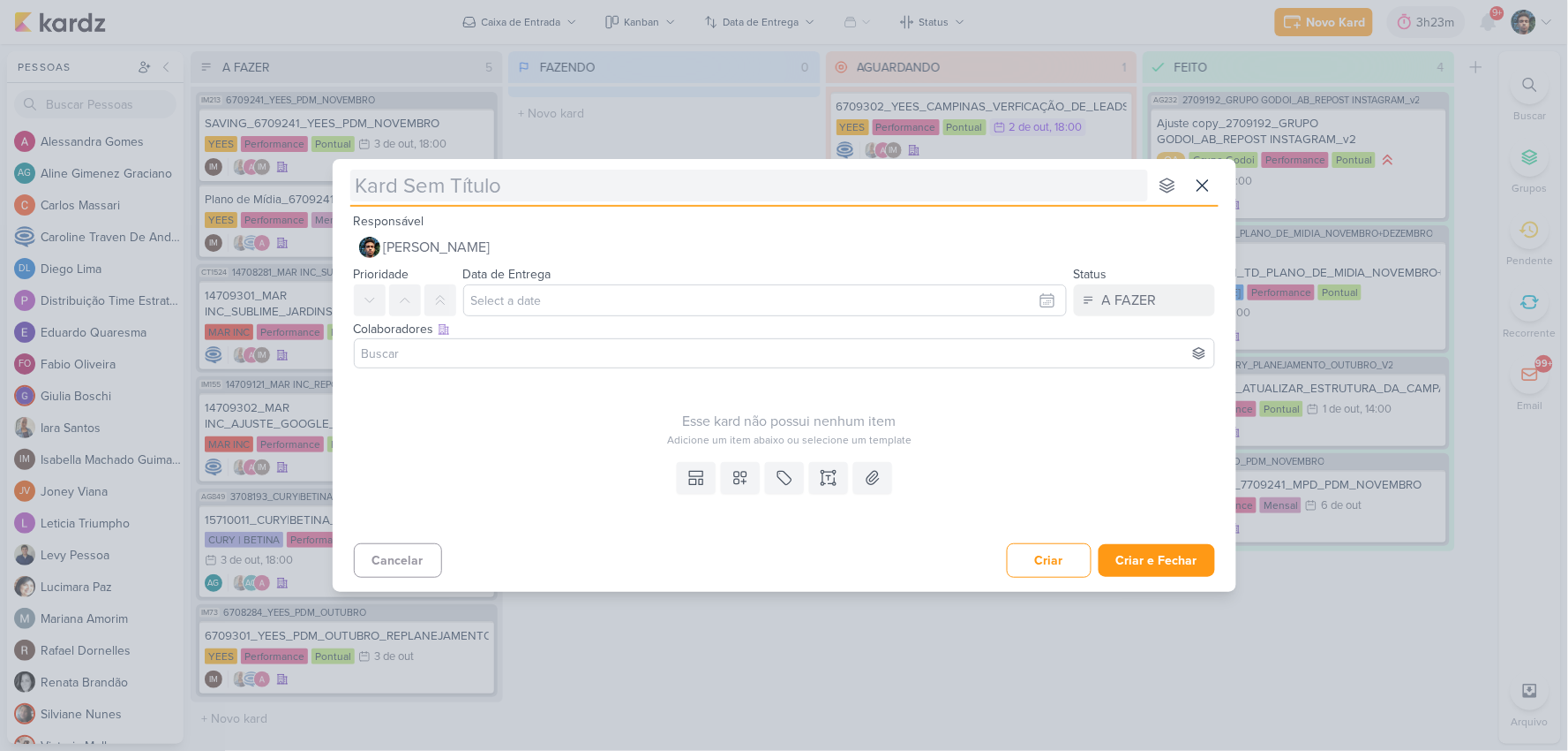
click at [471, 178] on input "text" at bounding box center [750, 186] width 798 height 32
type input "[]"
type input "]"
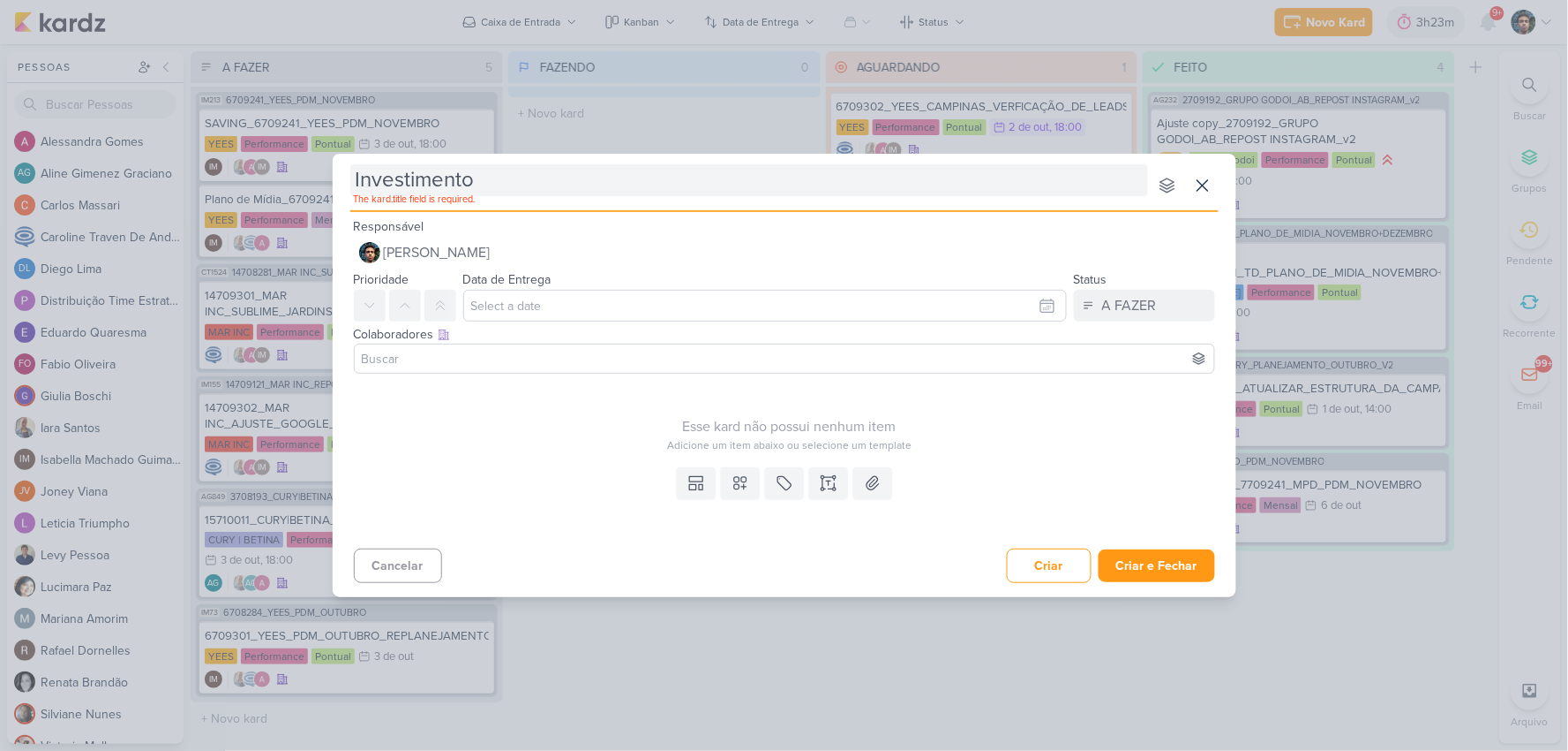
type input "Investimento"
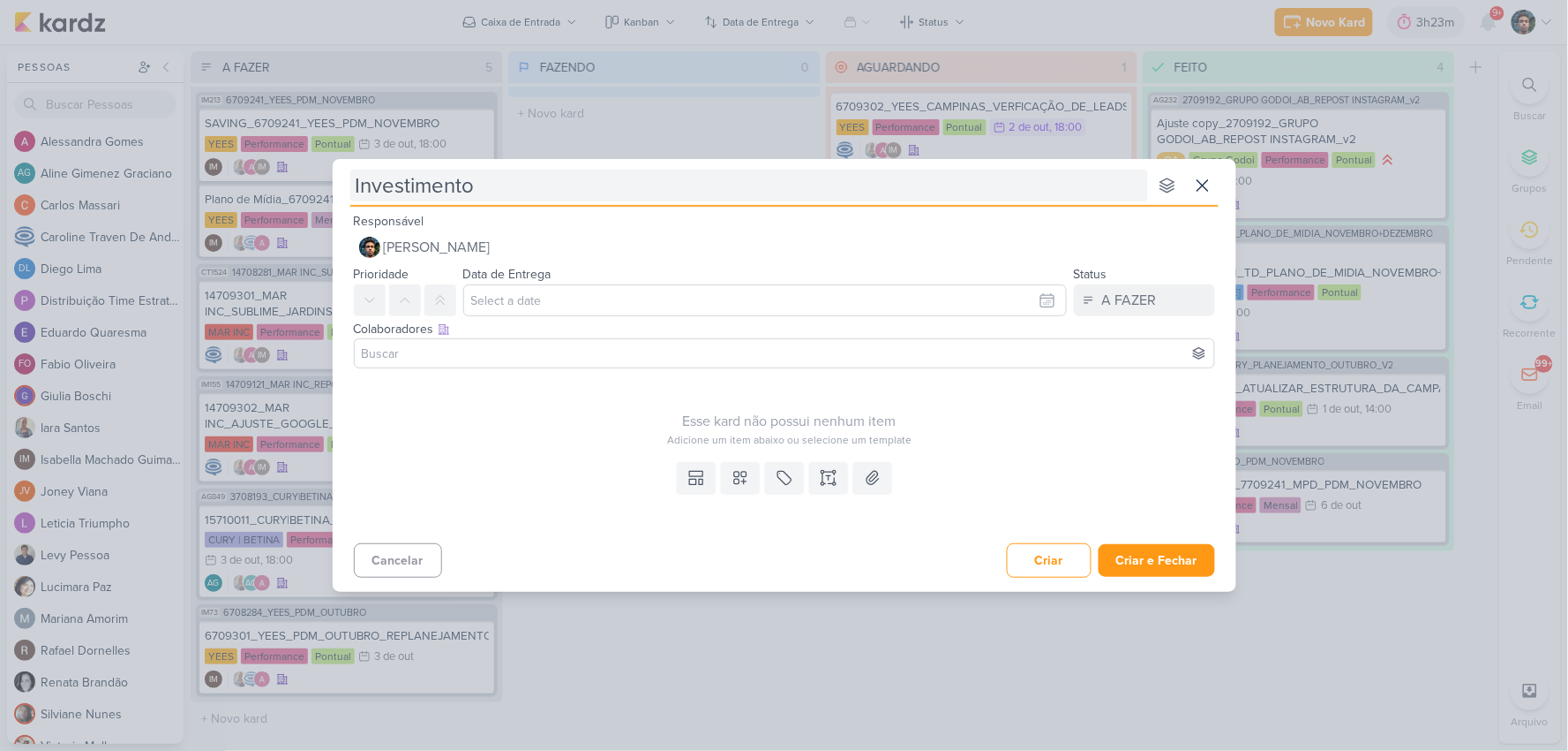
type input "Investimento"
type input "I"
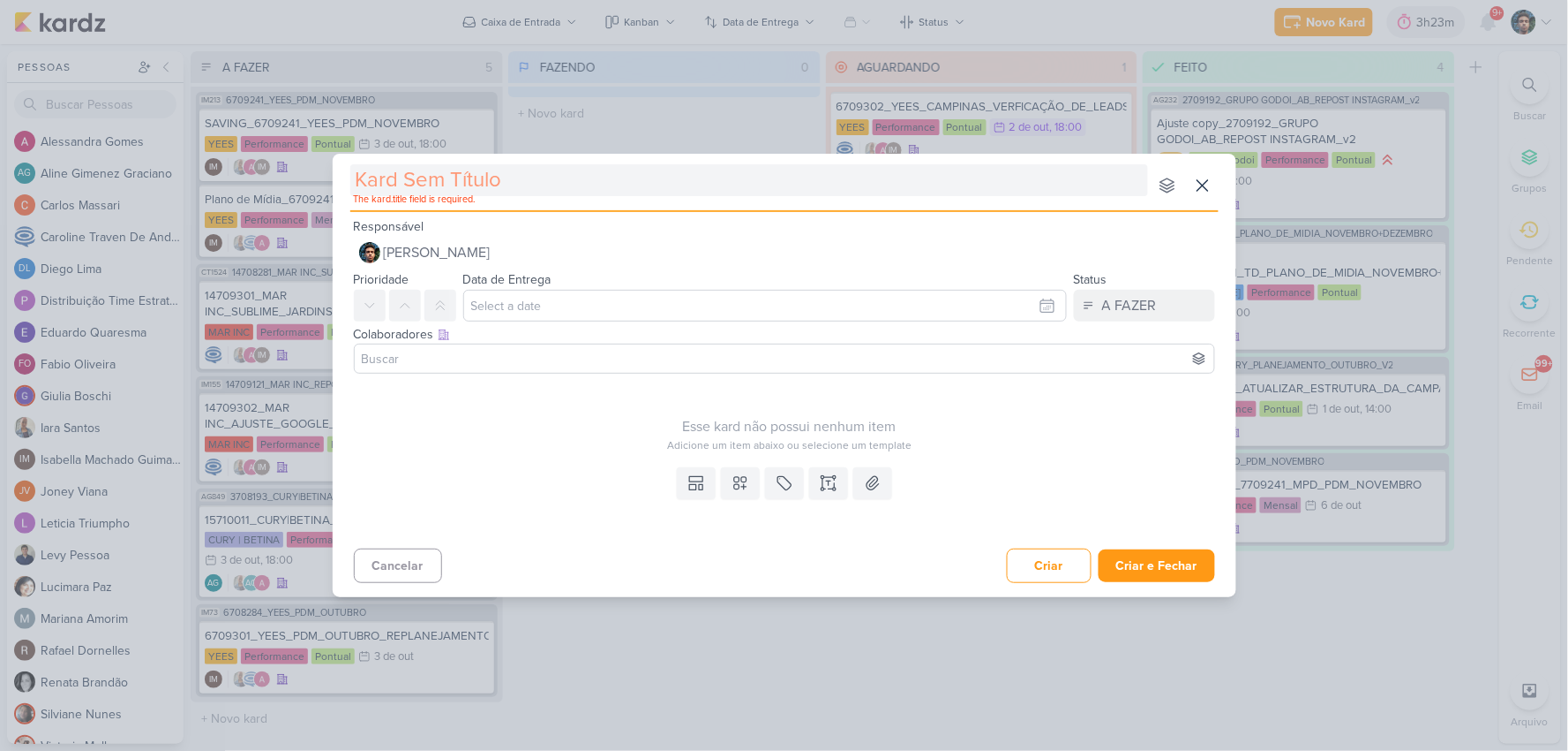
click at [508, 179] on input "text" at bounding box center [750, 180] width 798 height 32
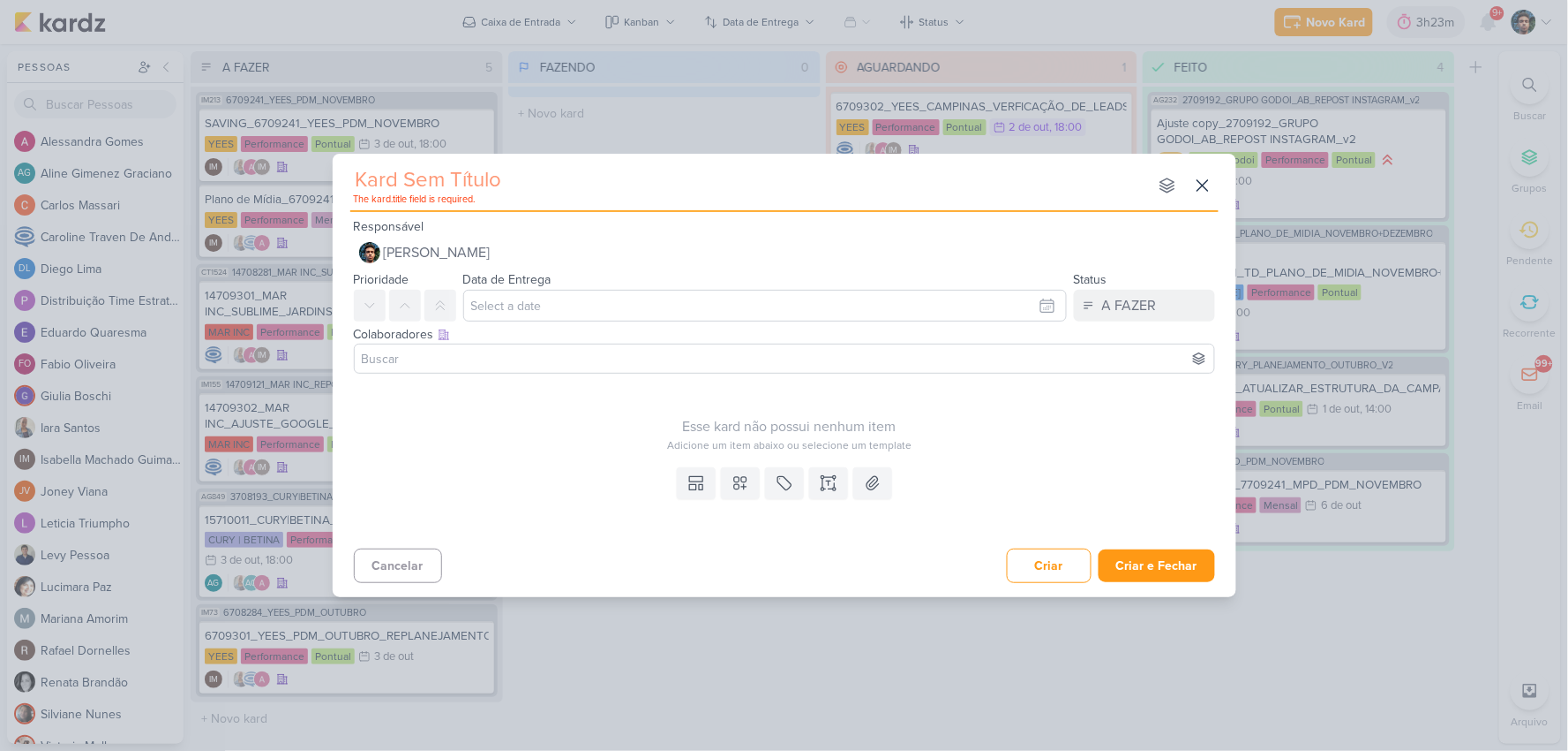
type input "P"
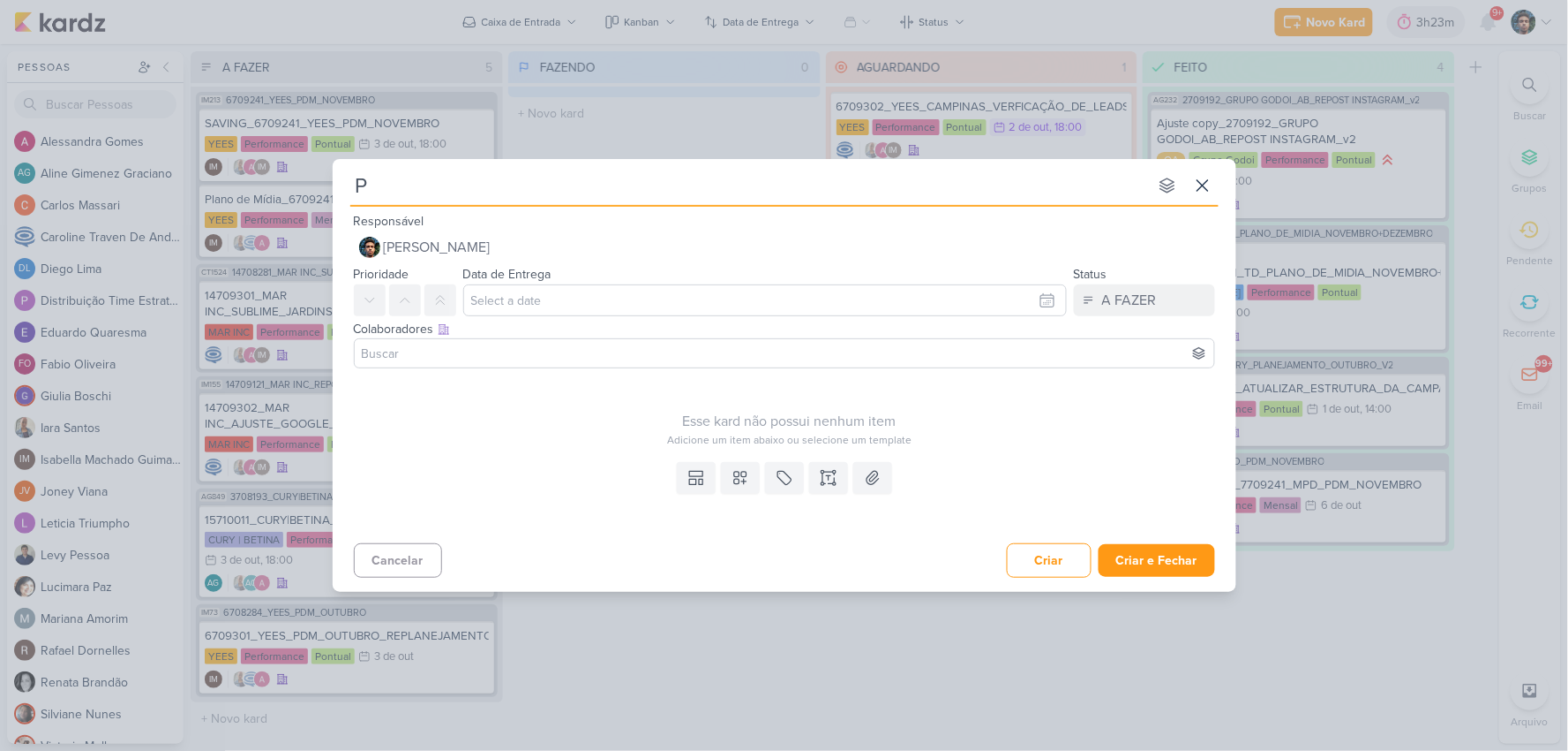
type input "Pe"
type input "Pegar v"
type input "Pegar valor"
type input "Pegar valor in"
type input "Pegar valor invest"
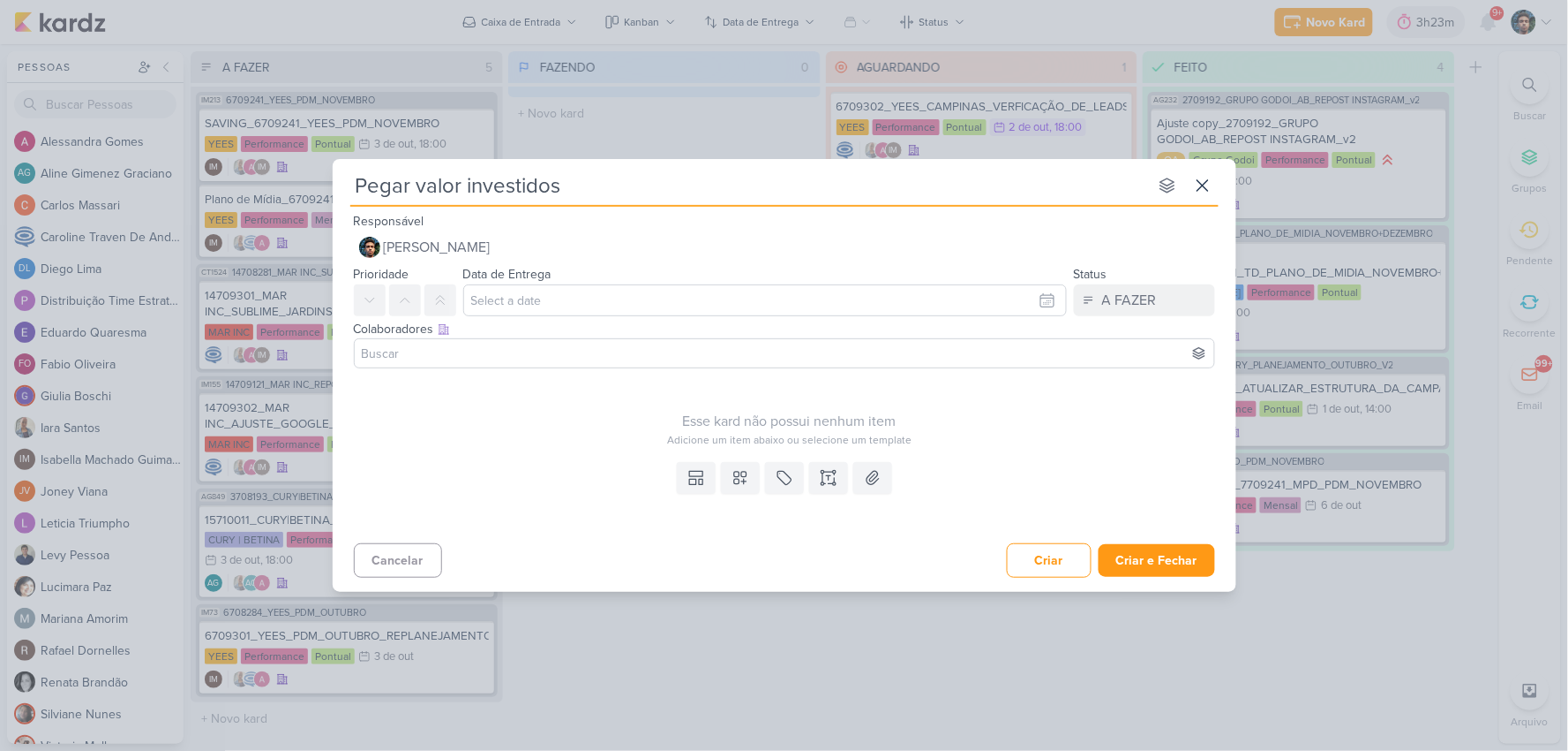
type input "Pegar valor investidos"
click at [605, 203] on div "Pegar valor investidos nenhum grupo disponível esc" at bounding box center [784, 183] width 868 height 48
click at [598, 187] on input "Pegar valor investidos" at bounding box center [750, 186] width 798 height 32
type input "Pegar valor investidos nos produtos"
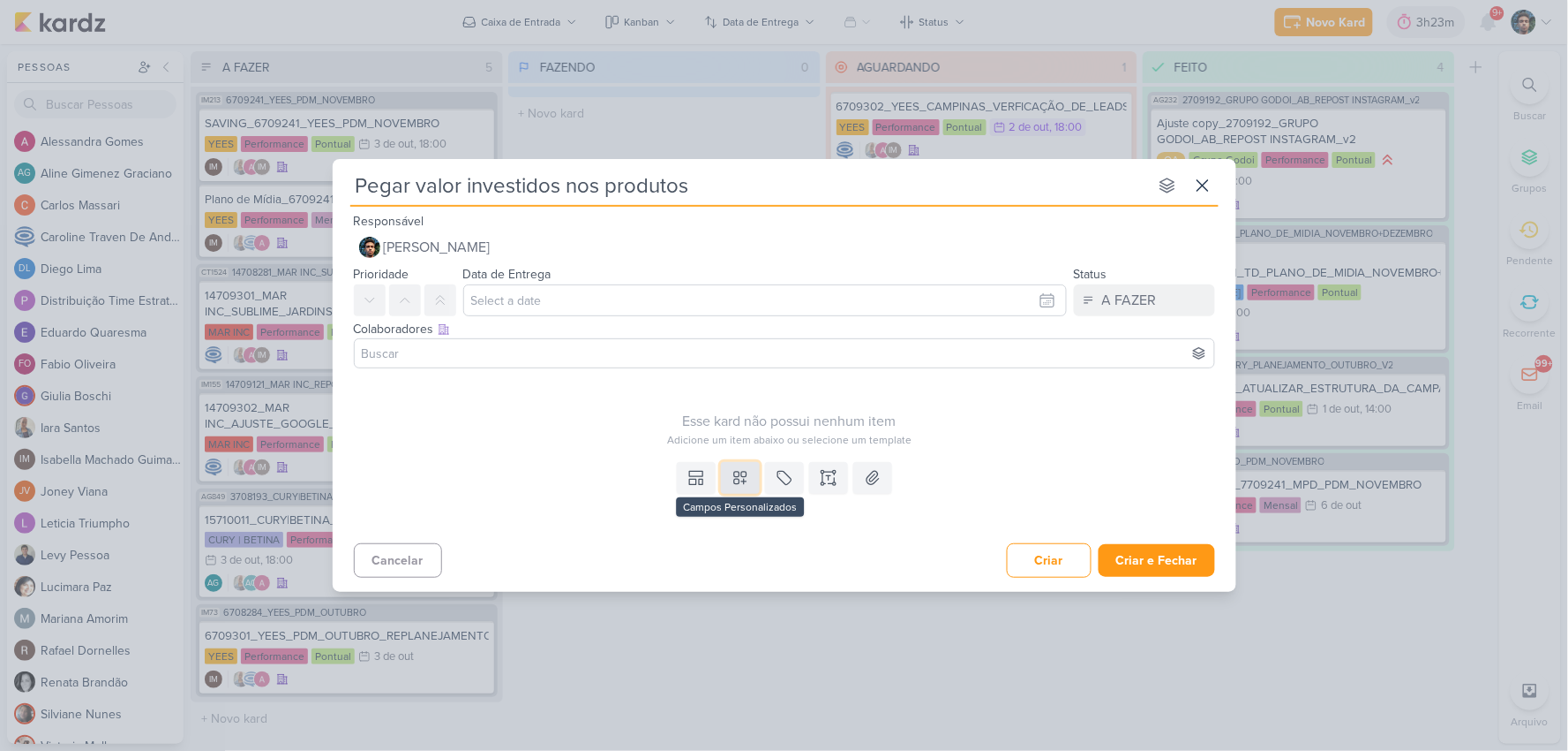
click at [739, 483] on icon at bounding box center [741, 478] width 17 height 17
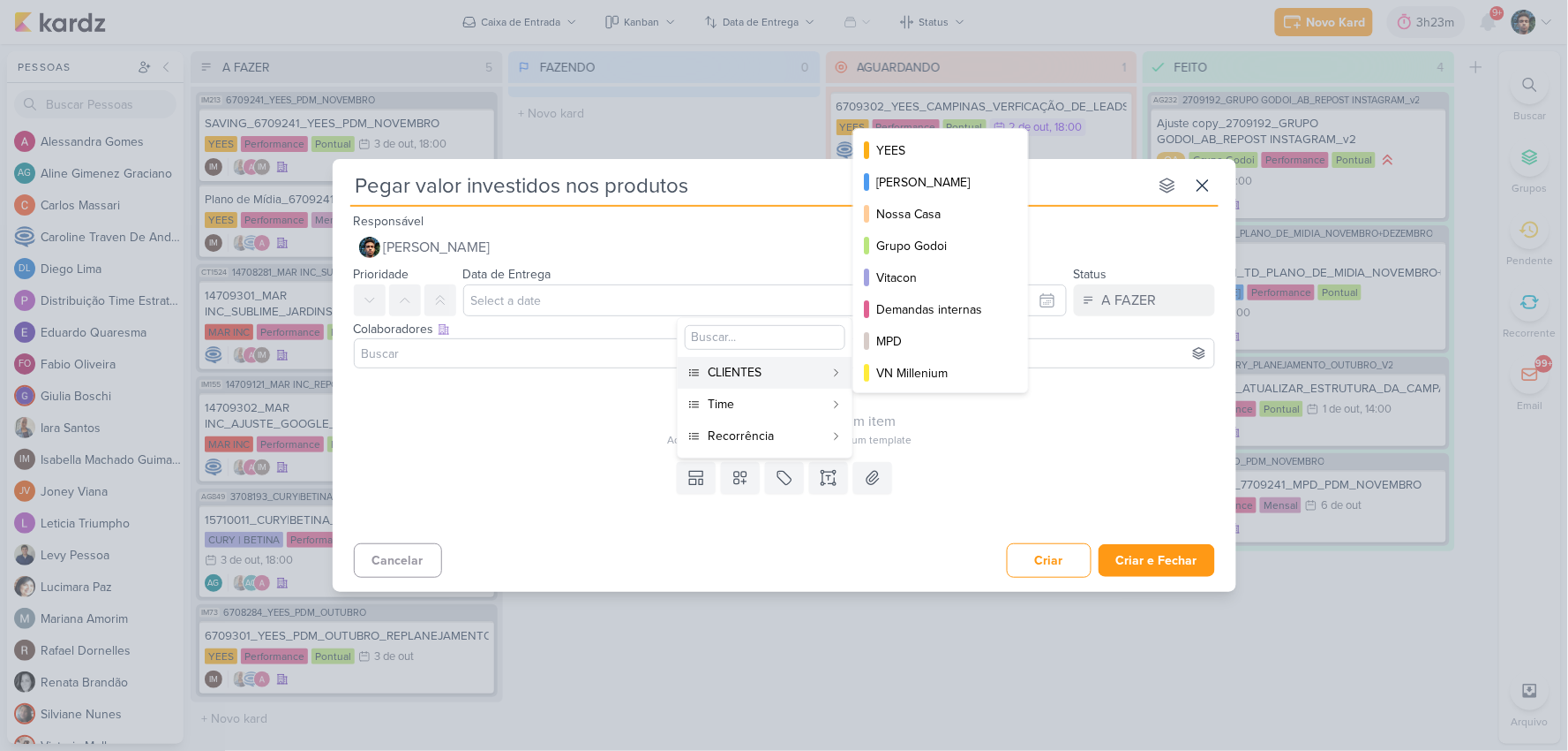
click at [752, 359] on button "CLIENTES" at bounding box center [765, 372] width 175 height 32
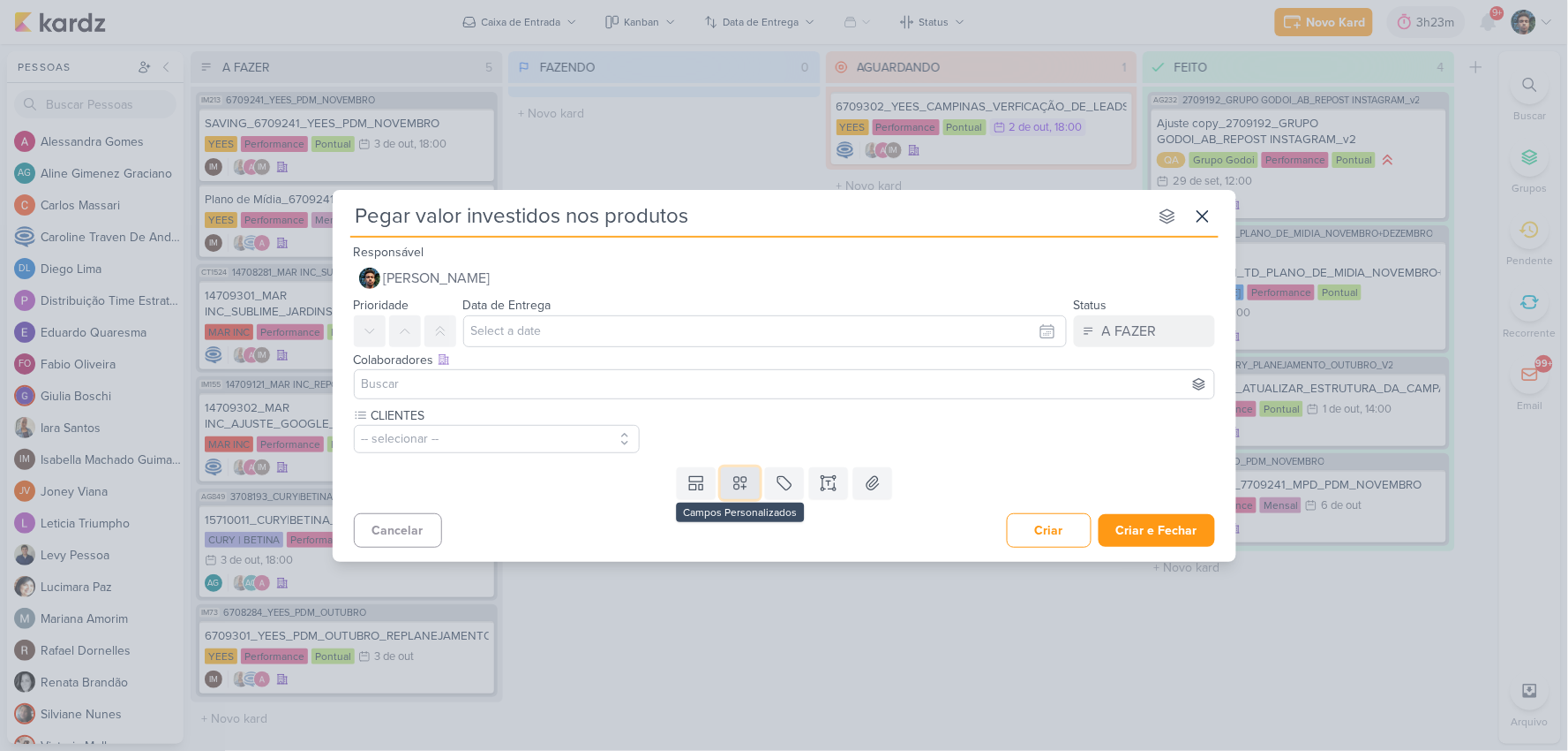
click at [751, 479] on button at bounding box center [741, 483] width 39 height 32
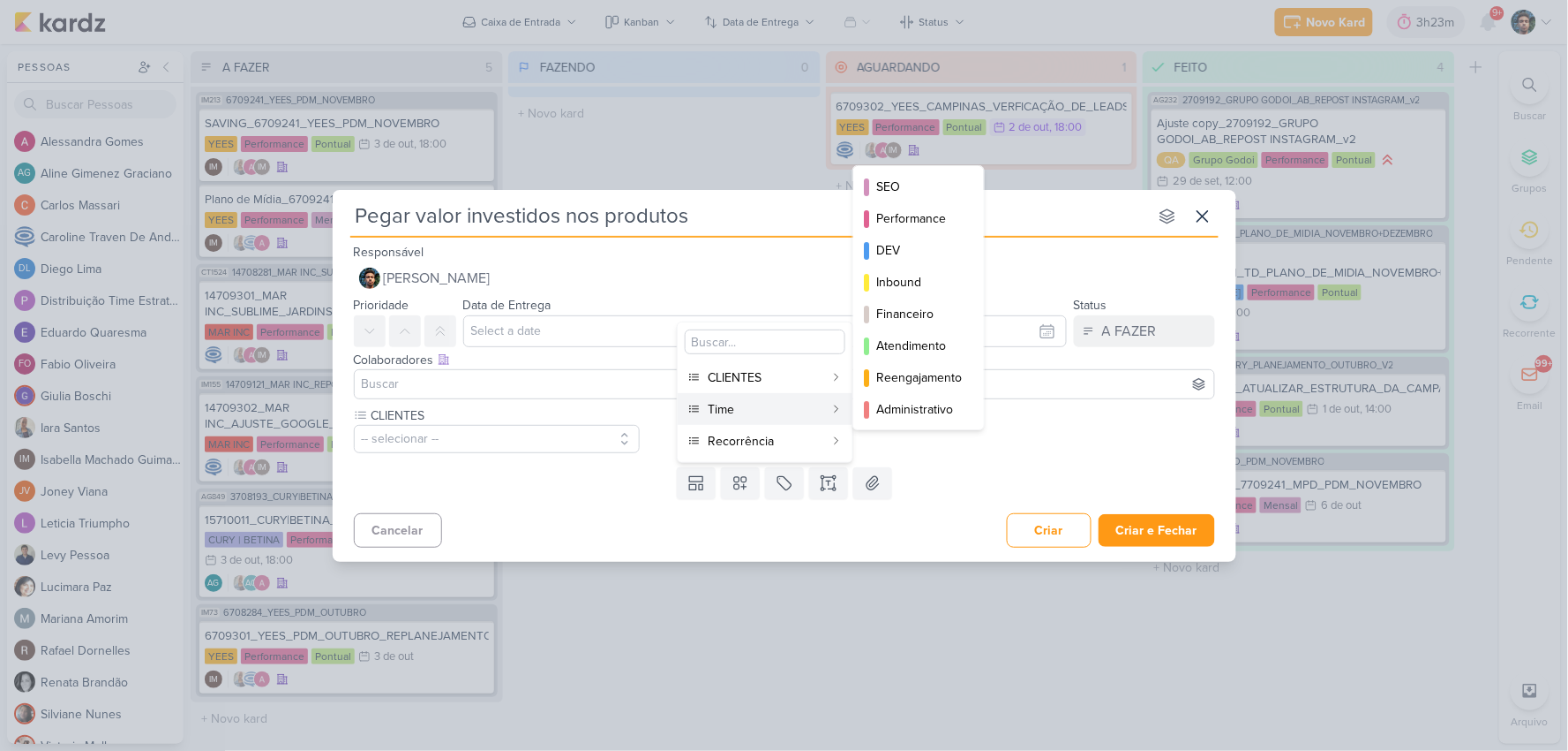
click at [744, 400] on div "Time" at bounding box center [766, 409] width 117 height 18
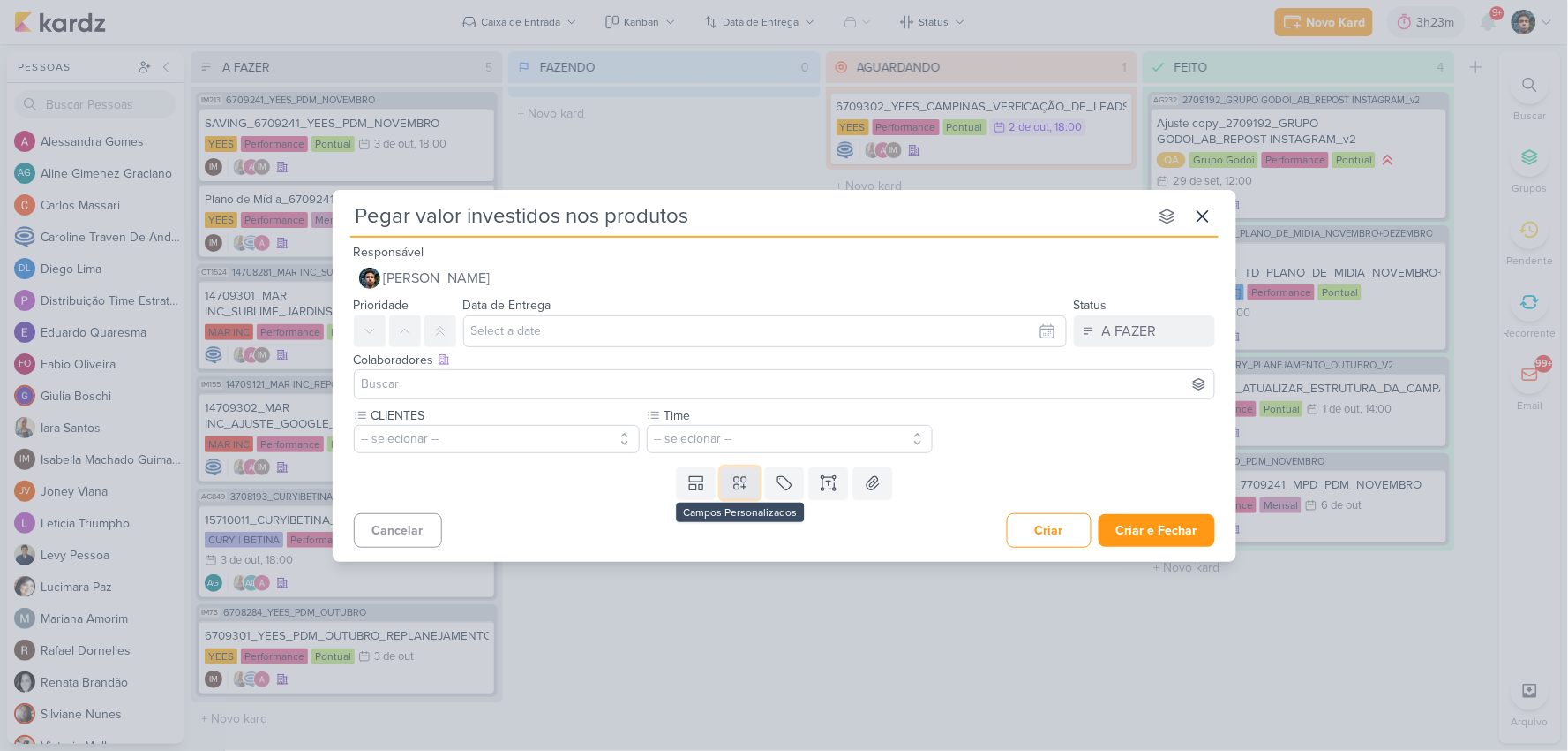
click at [744, 483] on icon at bounding box center [740, 483] width 13 height 13
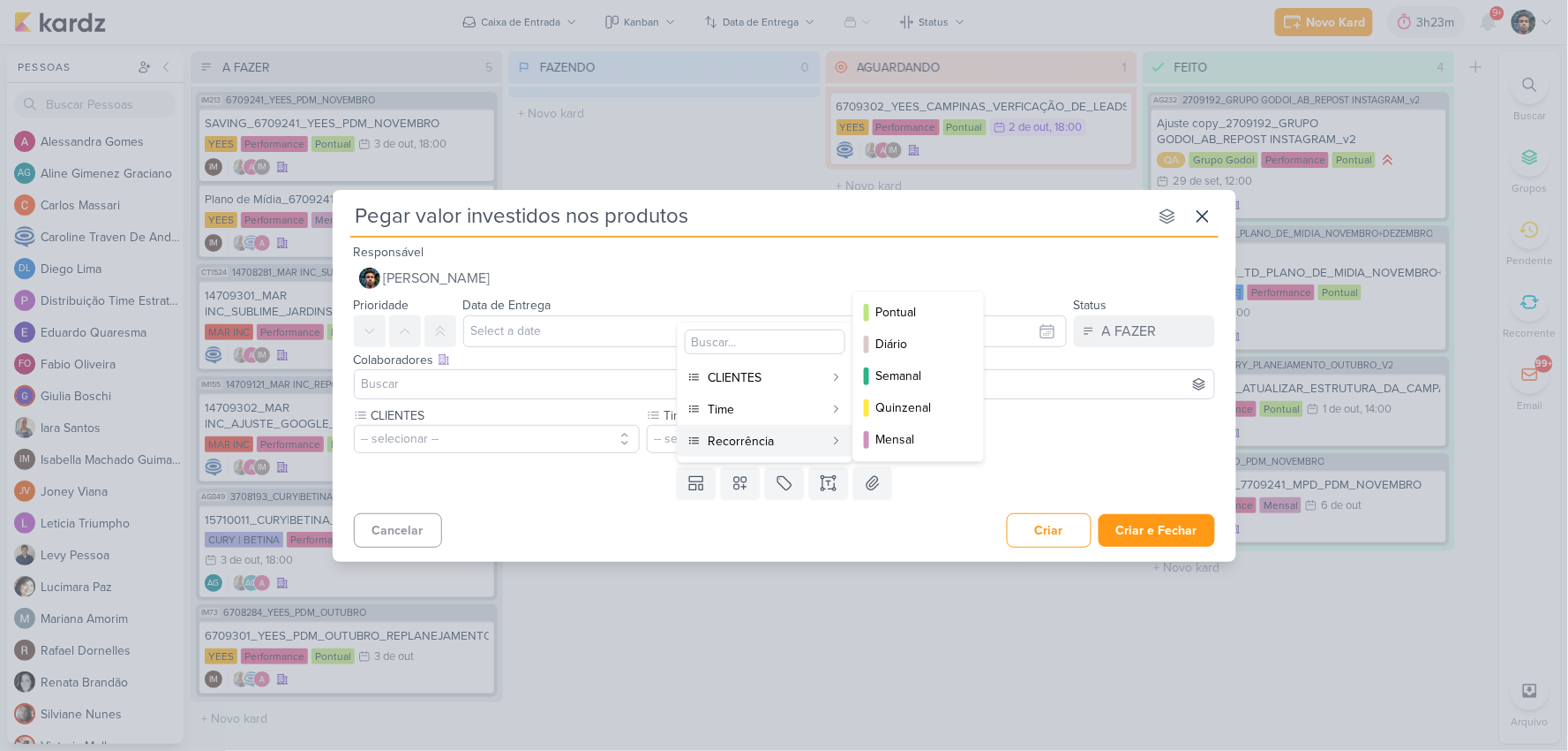
click at [751, 442] on div "Recorrência" at bounding box center [766, 440] width 117 height 18
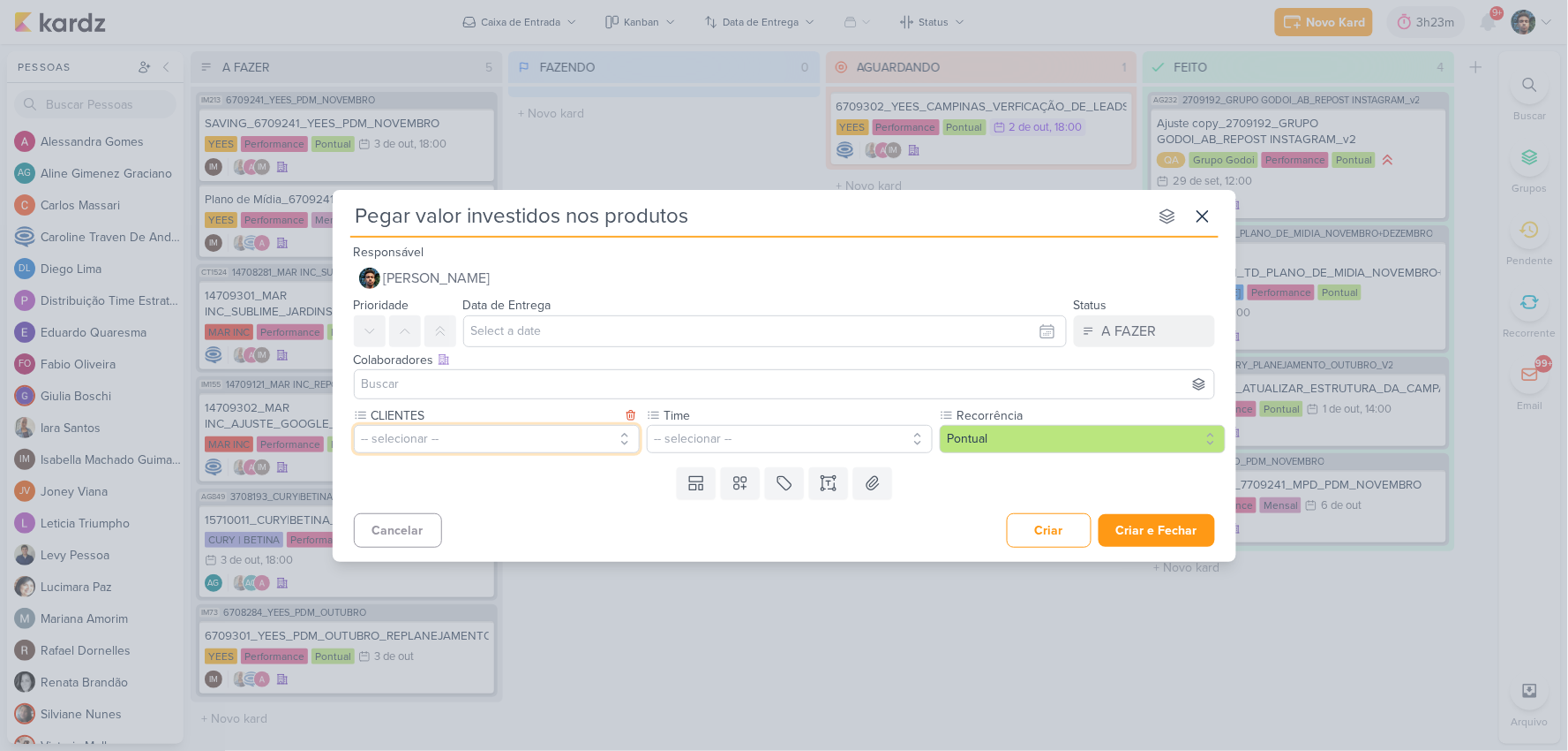
click at [597, 438] on button "-- selecionar --" at bounding box center [496, 438] width 286 height 28
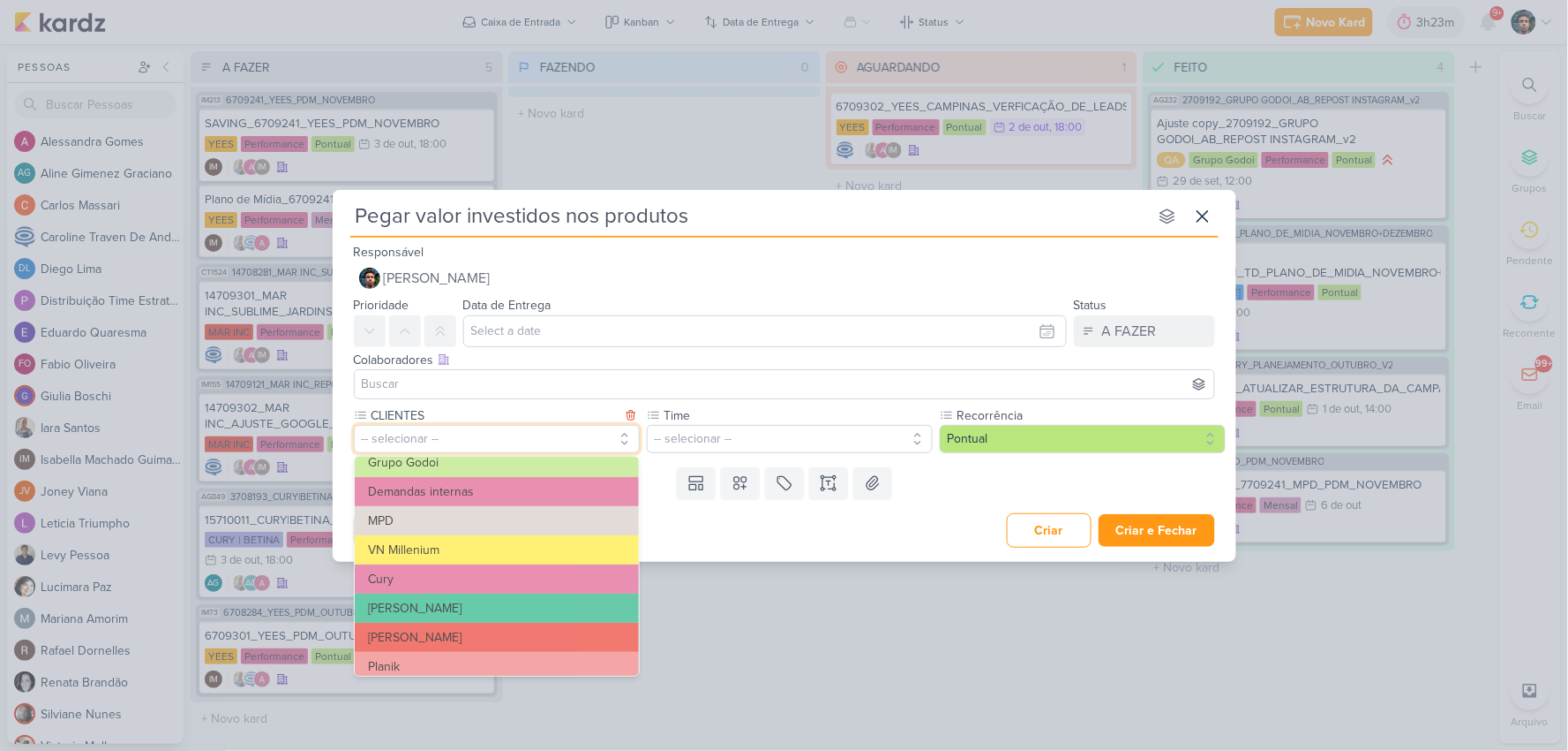
scroll to position [98, 0]
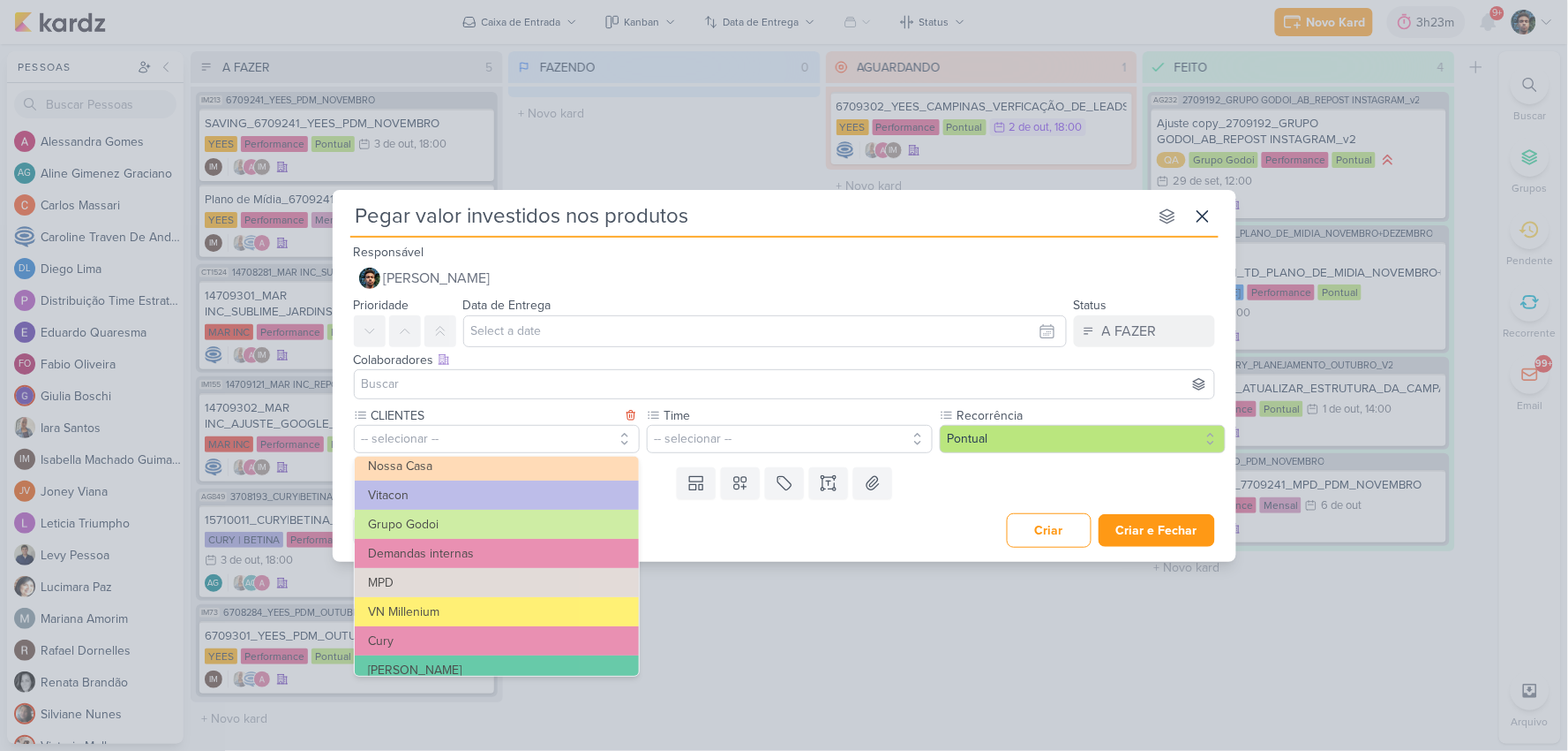
click at [453, 552] on button "Demandas internas" at bounding box center [496, 553] width 284 height 29
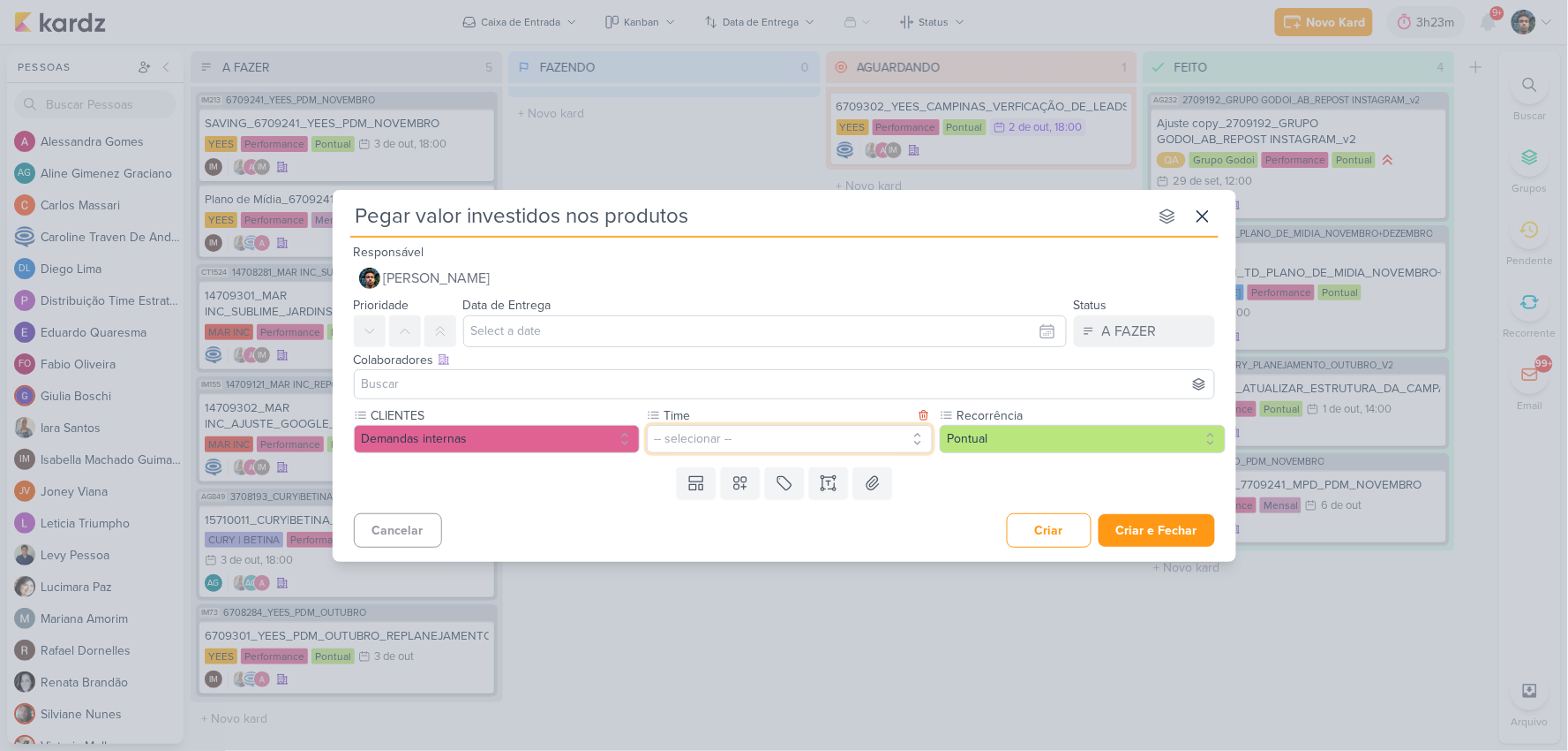
click at [718, 441] on button "-- selecionar --" at bounding box center [789, 438] width 286 height 28
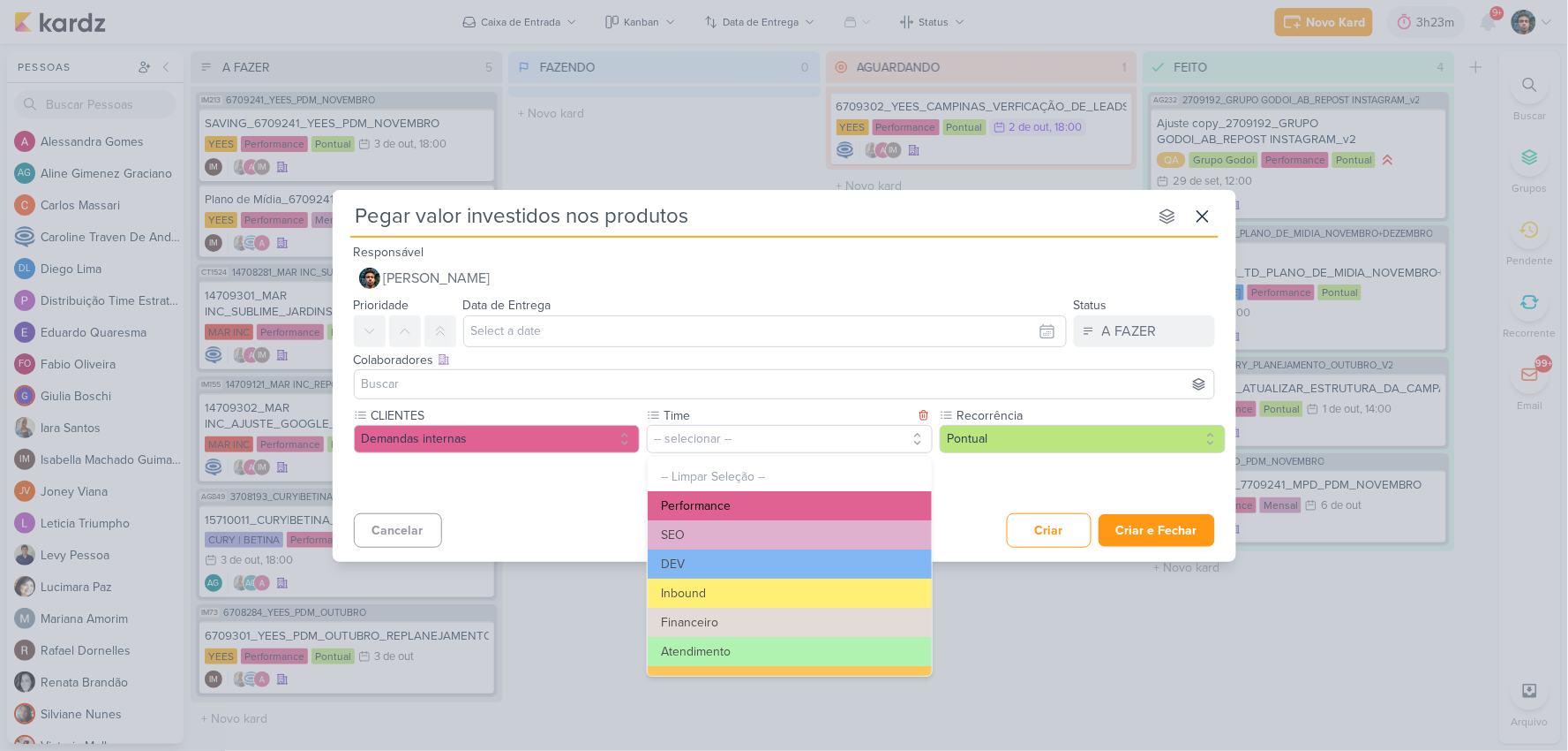
click at [742, 504] on button "Performance" at bounding box center [789, 505] width 284 height 29
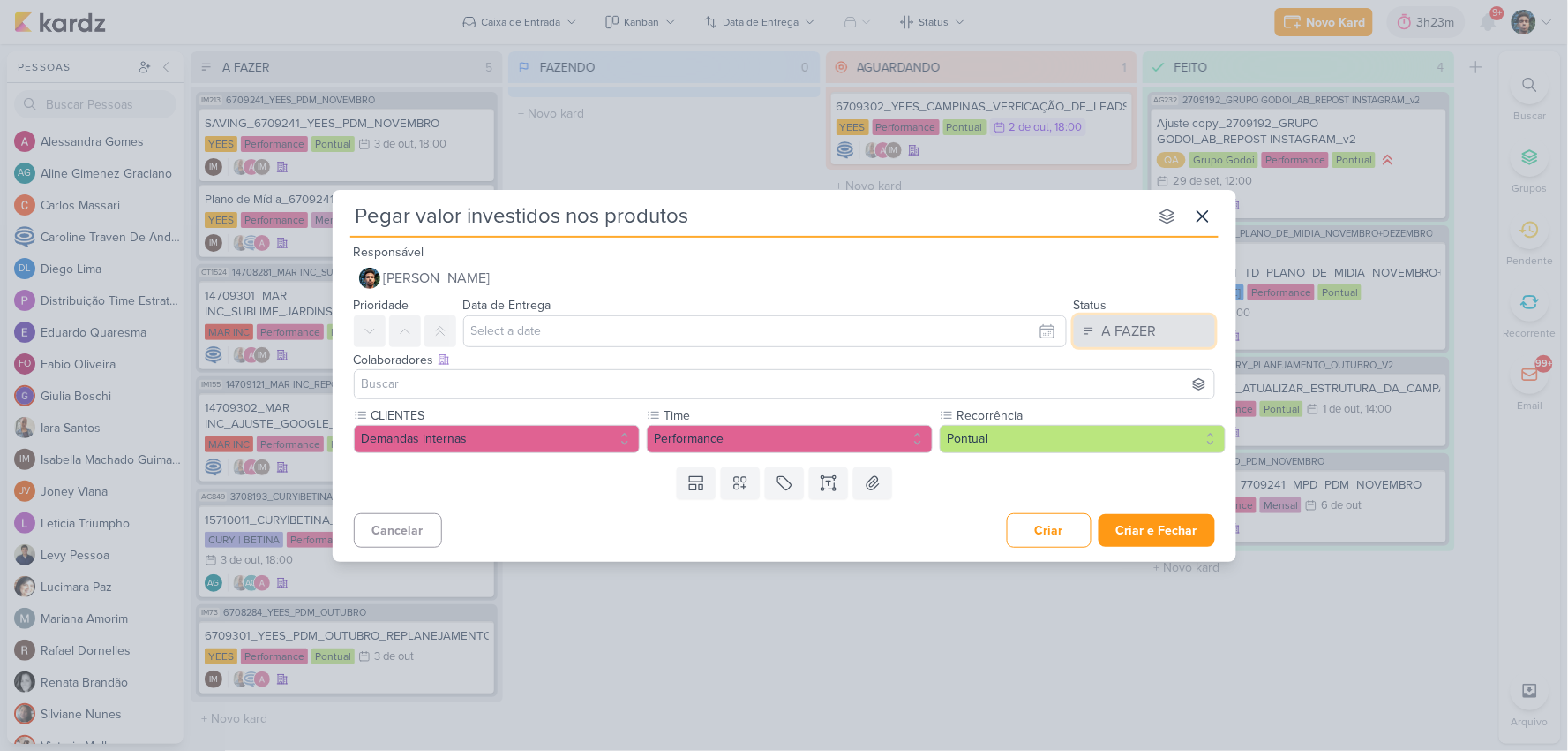
click at [1143, 332] on div "A FAZER" at bounding box center [1129, 331] width 54 height 21
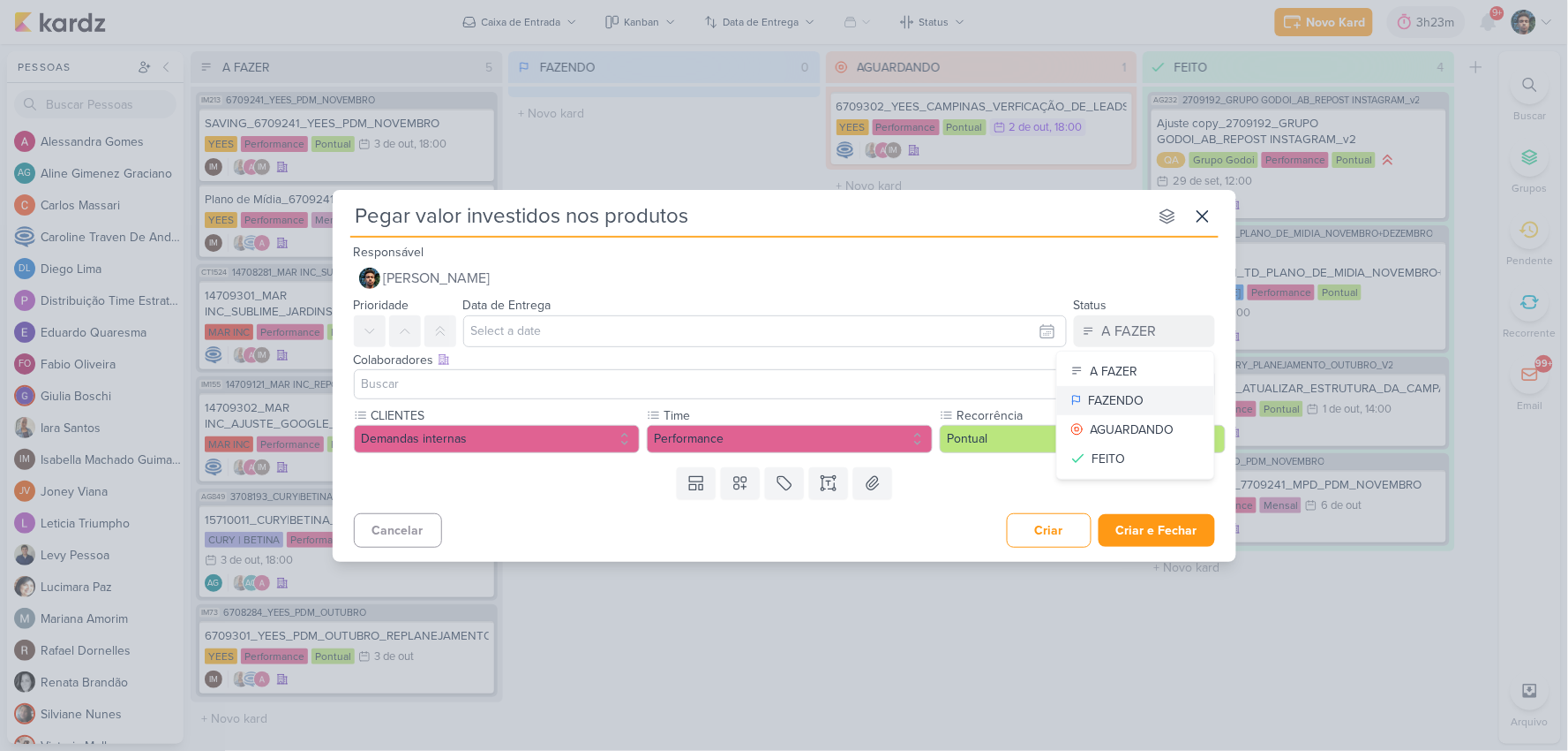
click at [1126, 402] on div "FAZENDO" at bounding box center [1117, 400] width 55 height 18
click at [513, 382] on input at bounding box center [784, 384] width 852 height 21
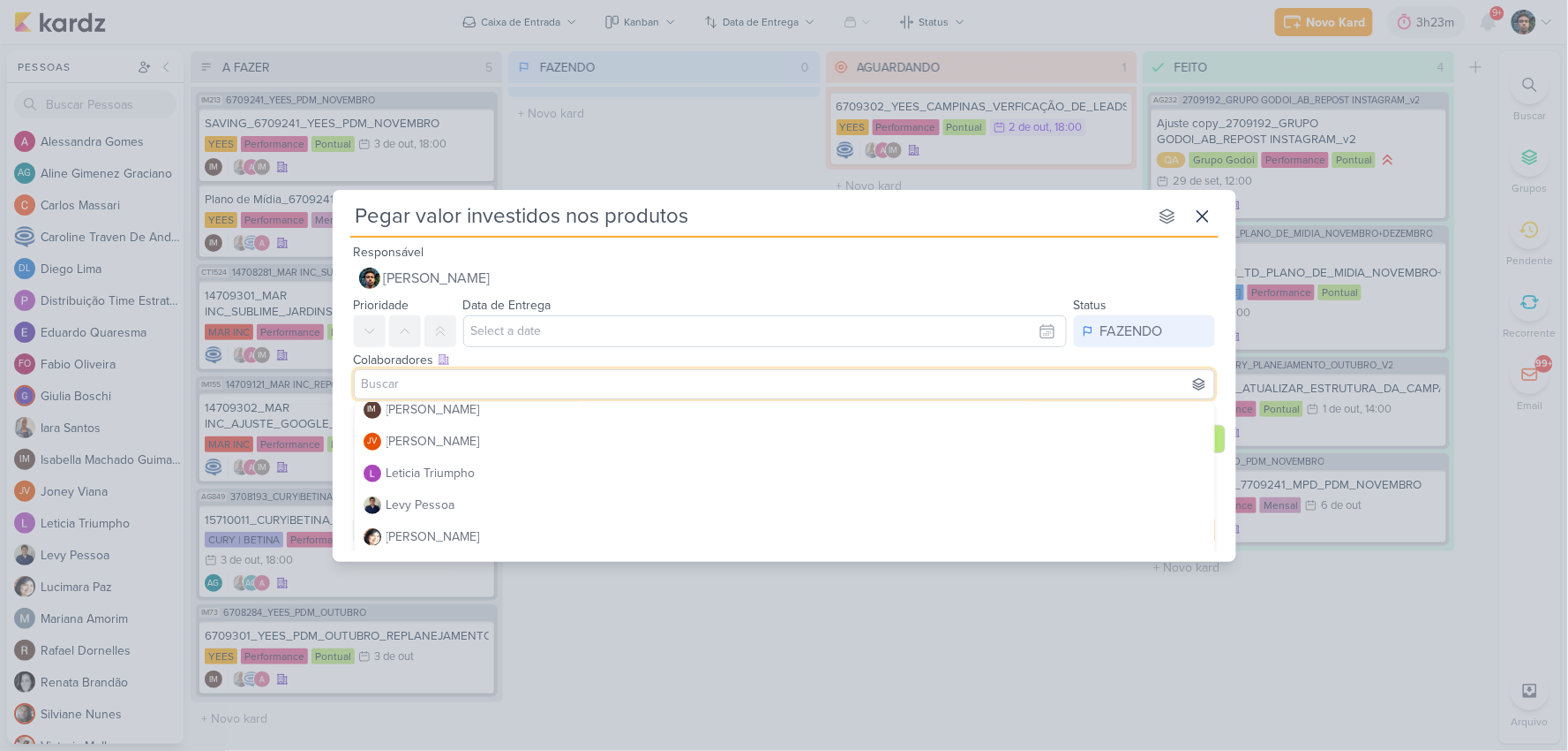
scroll to position [393, 0]
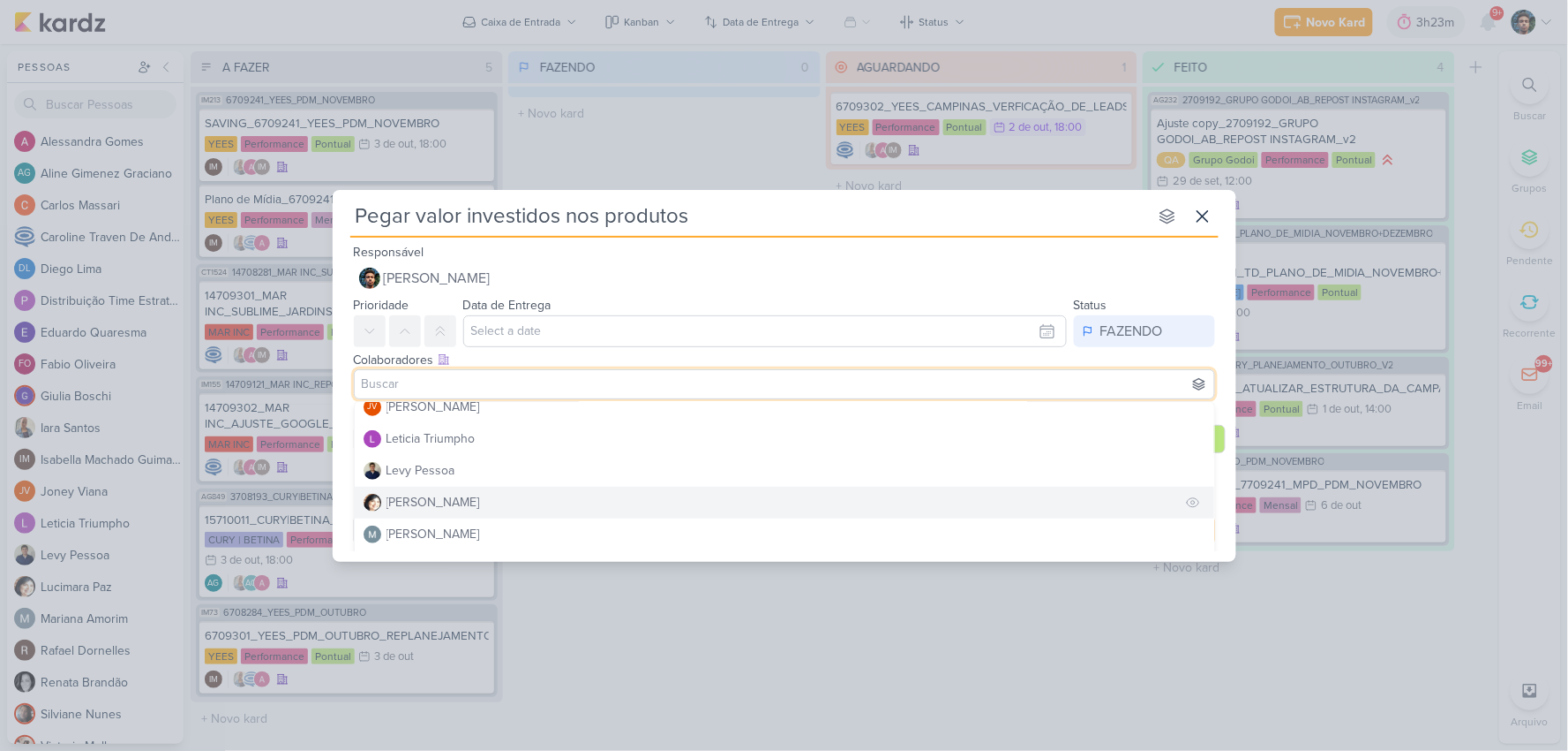
click at [516, 499] on button "[PERSON_NAME]" at bounding box center [784, 502] width 859 height 32
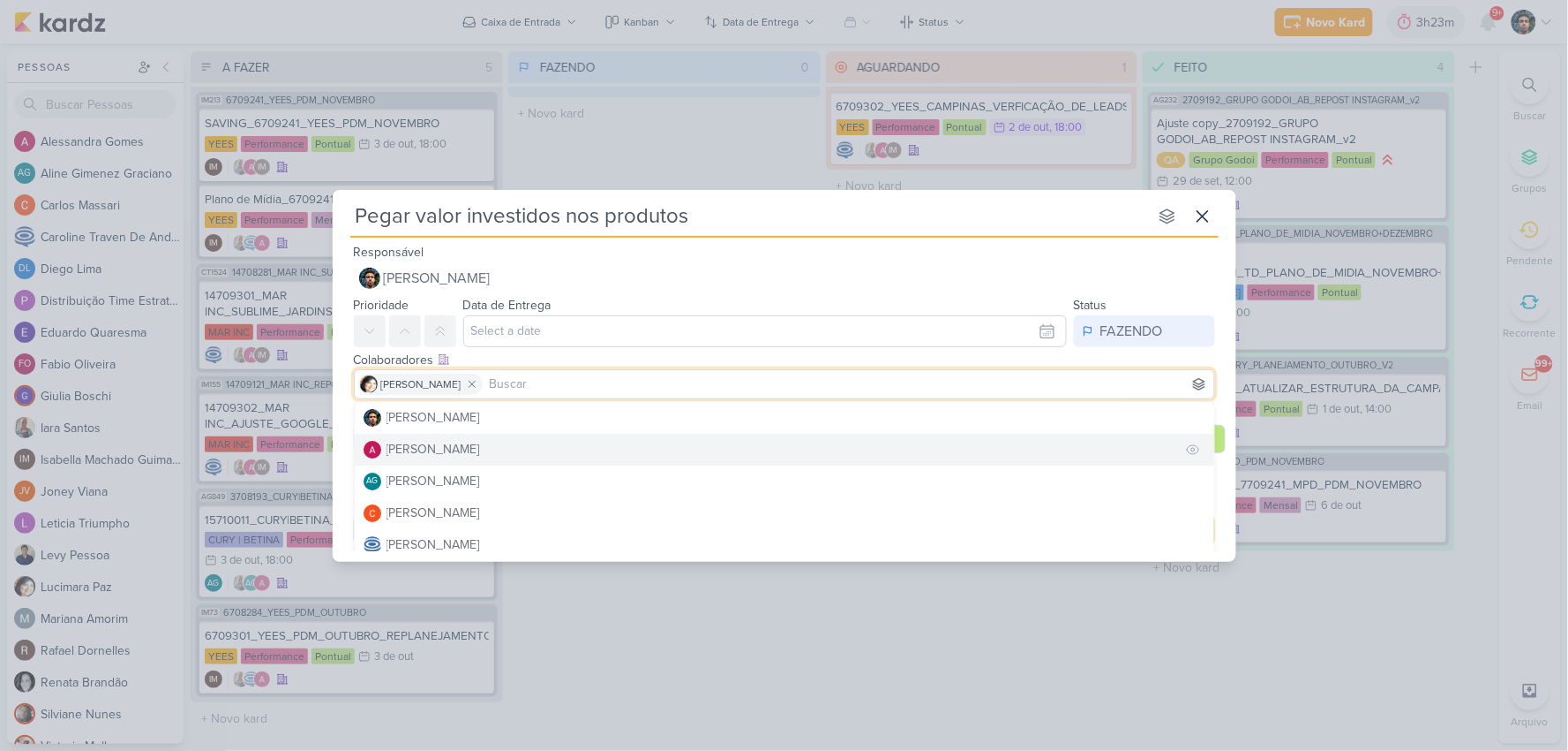
click at [480, 448] on div "[PERSON_NAME]" at bounding box center [433, 449] width 93 height 18
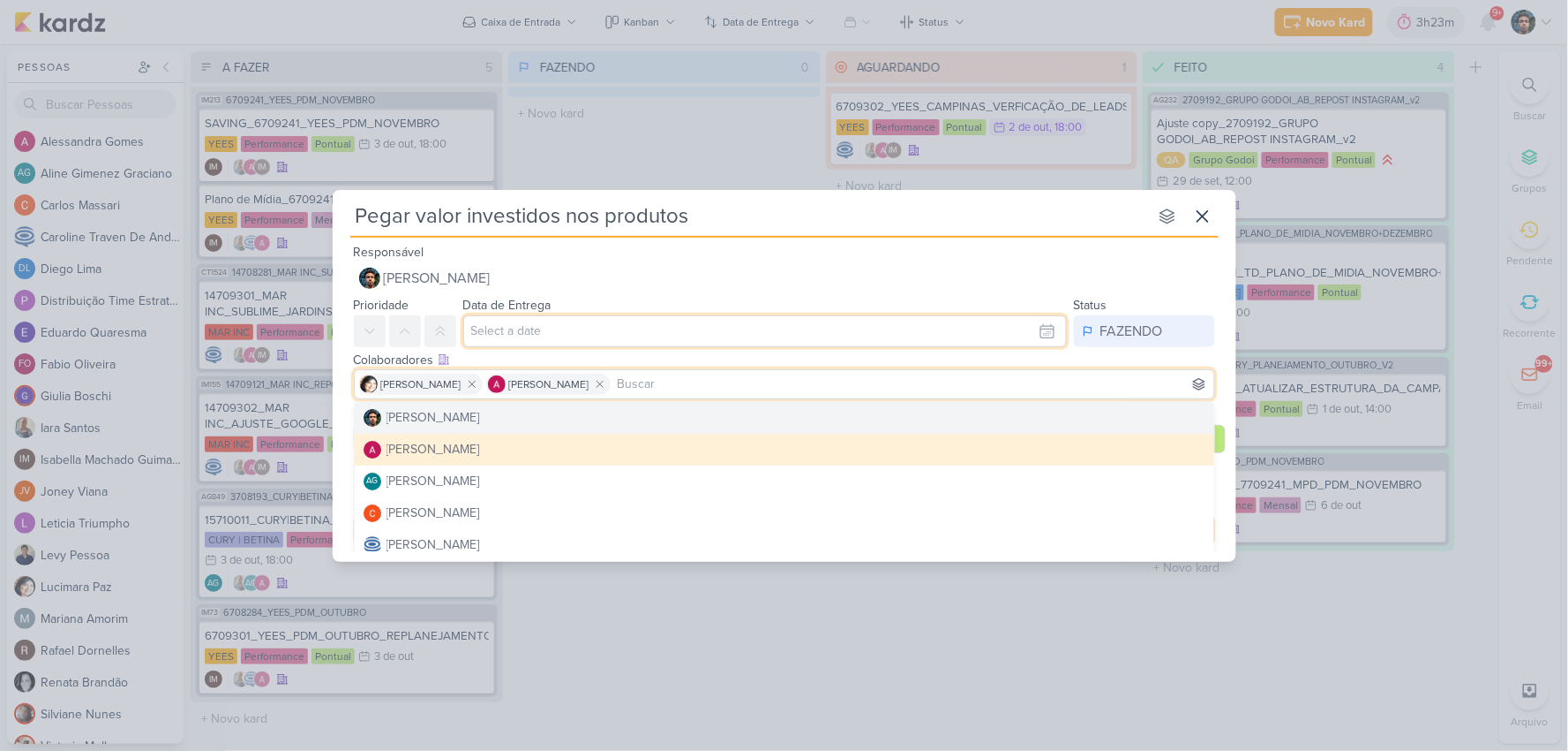
click at [809, 327] on input "text" at bounding box center [765, 330] width 604 height 32
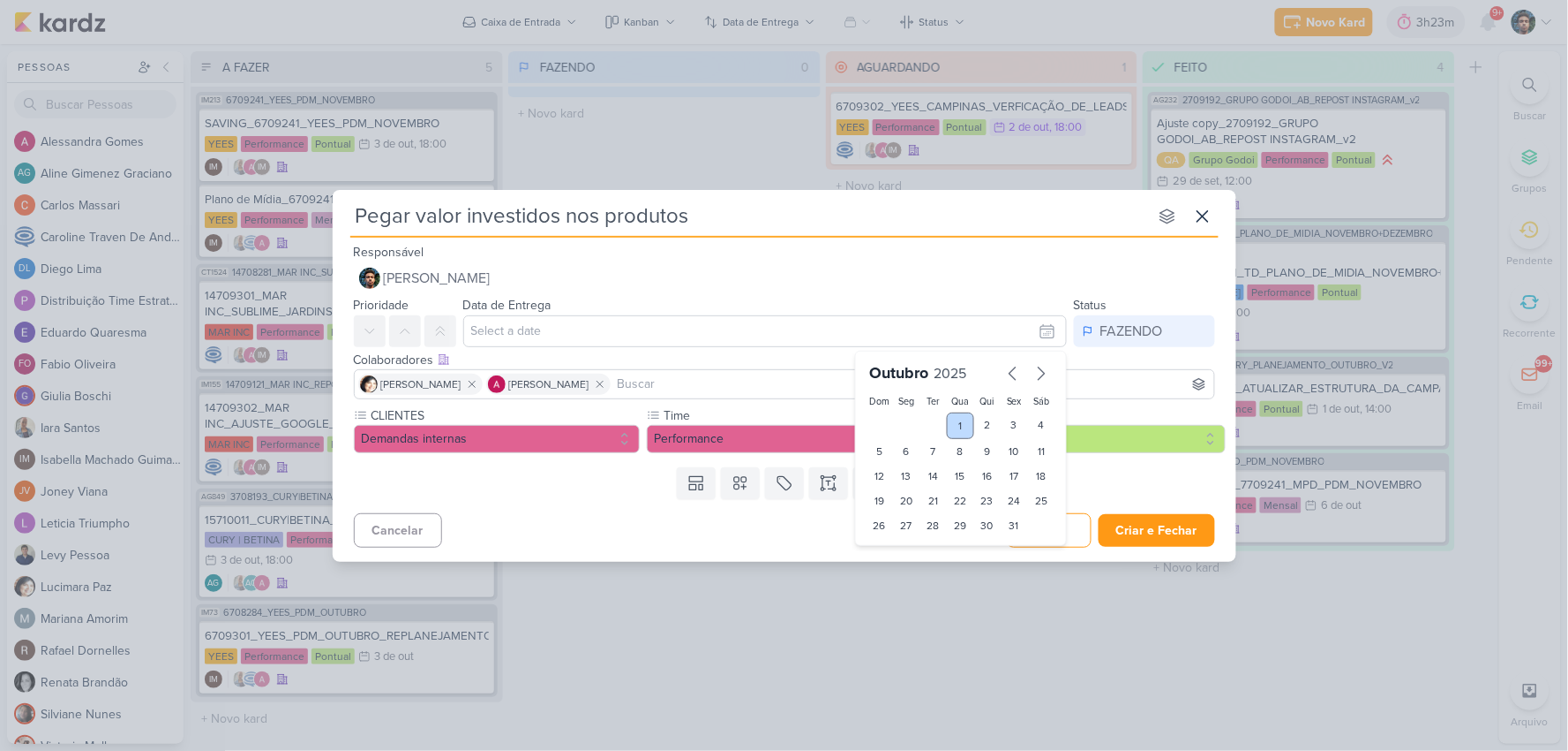
click at [954, 416] on div "1" at bounding box center [960, 425] width 27 height 26
type input "1 de outubro de 2025 às 23:59"
click at [1139, 490] on div "Templates Campos Personalizados CLIENTES [PERSON_NAME] MPD" at bounding box center [784, 483] width 904 height 46
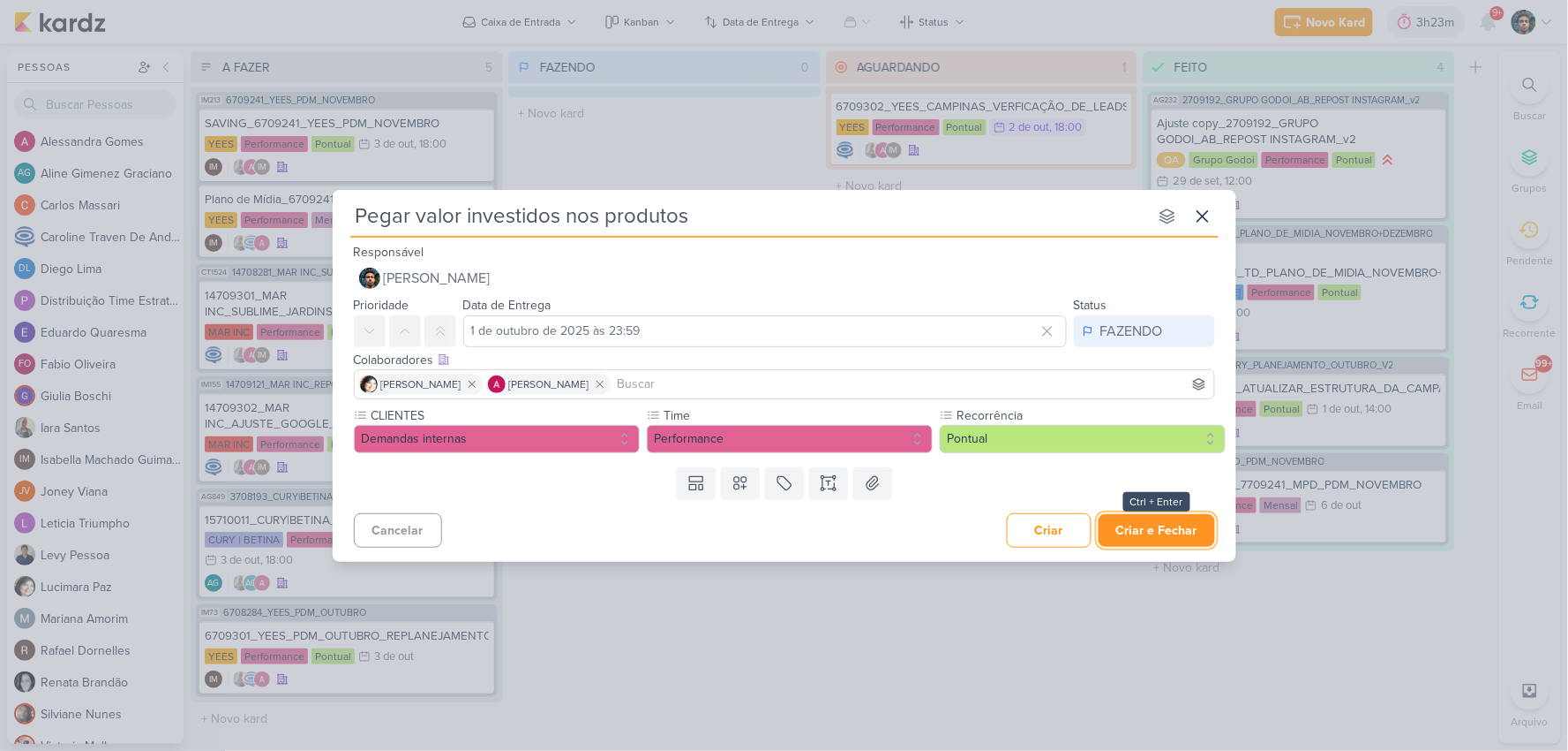
click at [1137, 525] on button "Criar e Fechar" at bounding box center [1157, 530] width 117 height 33
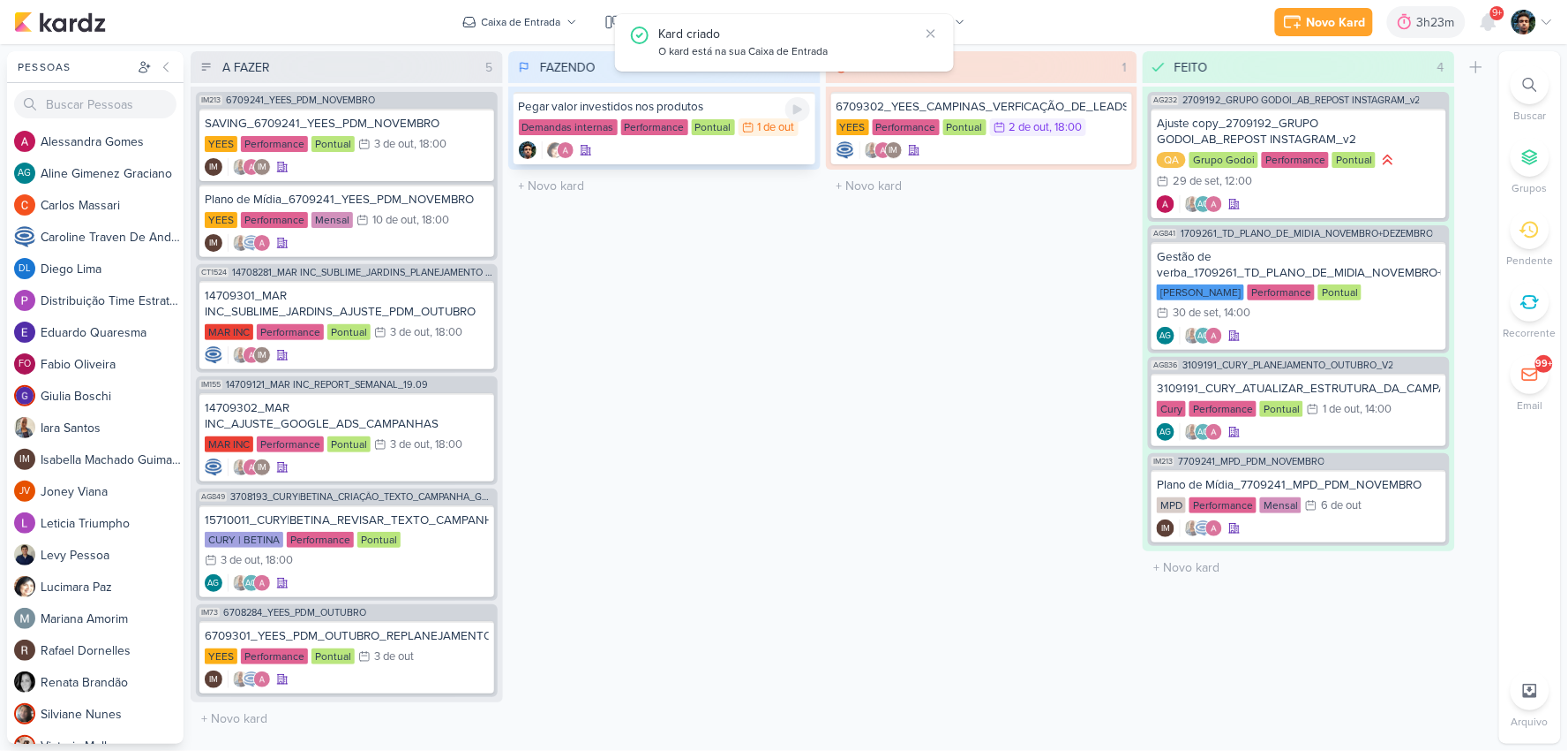
click at [801, 115] on div at bounding box center [797, 109] width 24 height 24
click at [932, 33] on icon at bounding box center [931, 33] width 15 height 15
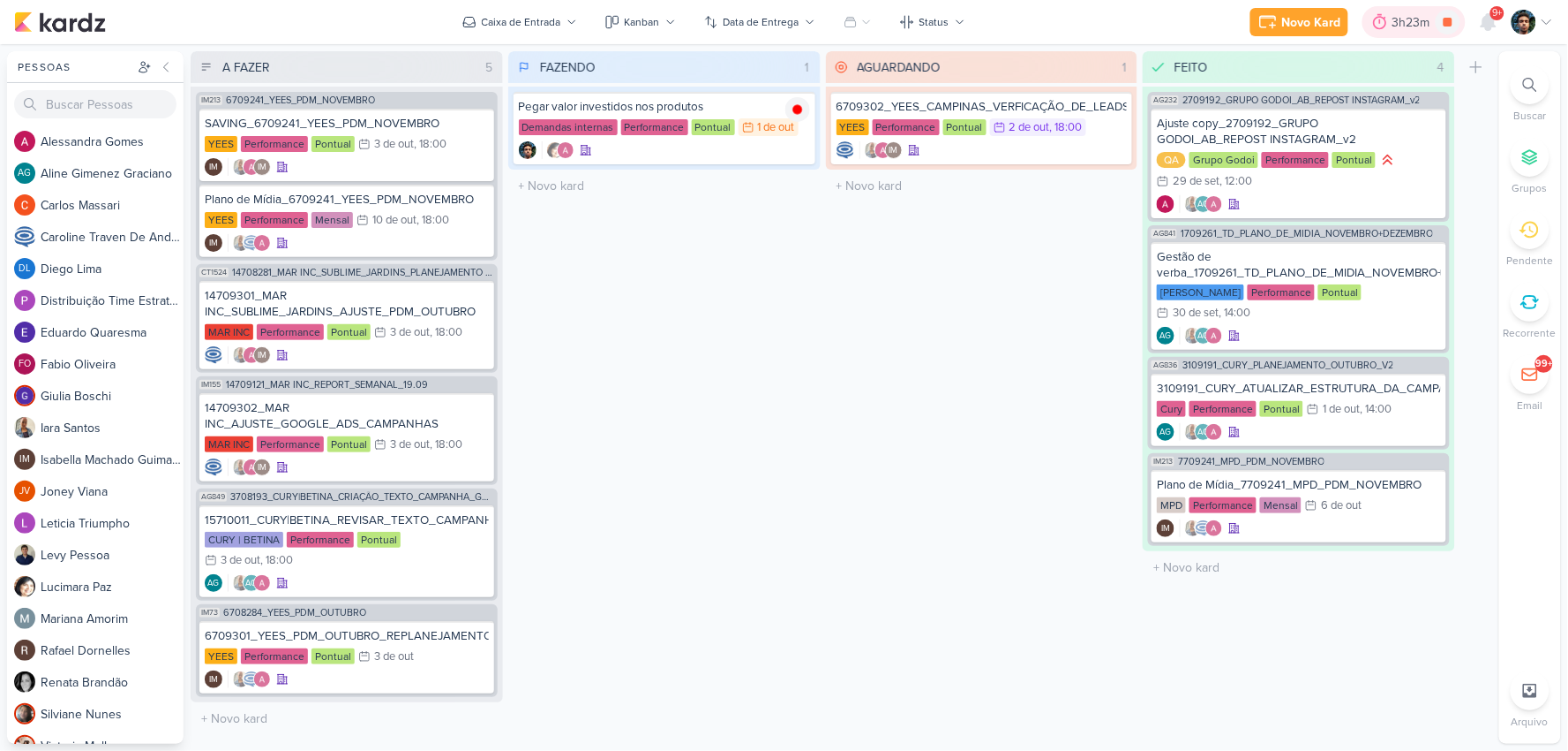
click at [1420, 24] on div "3h23m" at bounding box center [1414, 22] width 44 height 18
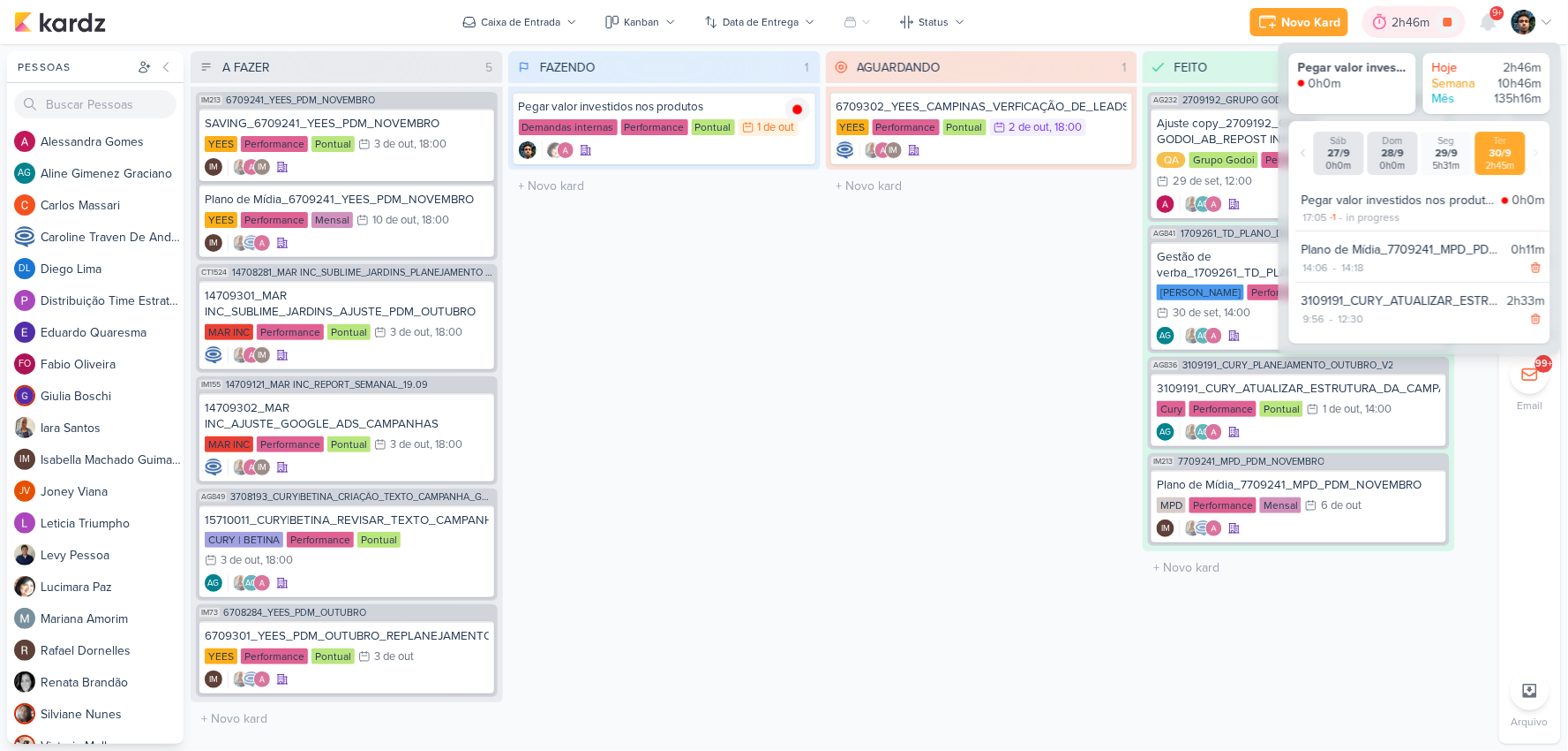
click at [1412, 22] on div "2h46m" at bounding box center [1414, 22] width 44 height 18
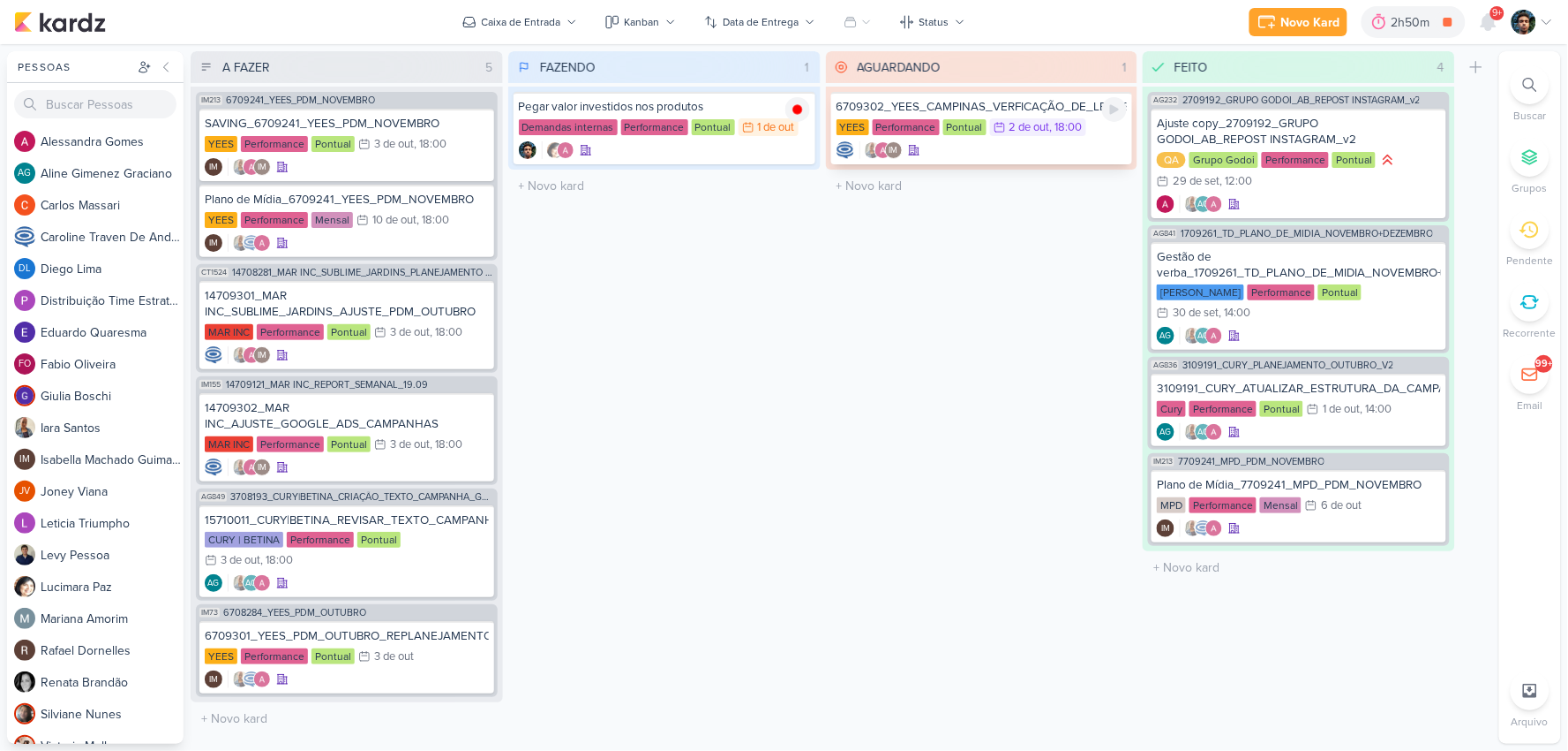
click at [968, 156] on div "IM" at bounding box center [983, 150] width 291 height 17
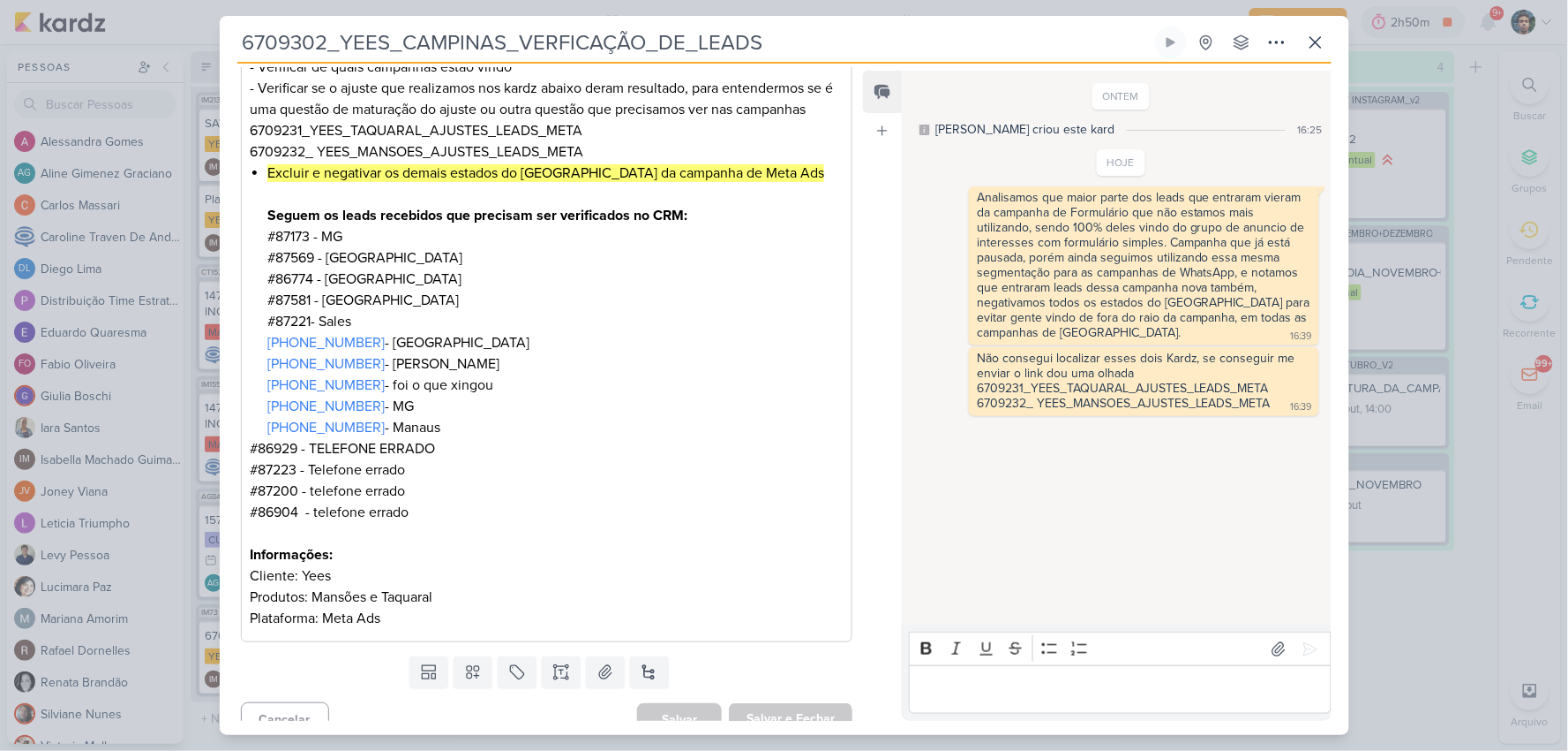
scroll to position [380, 0]
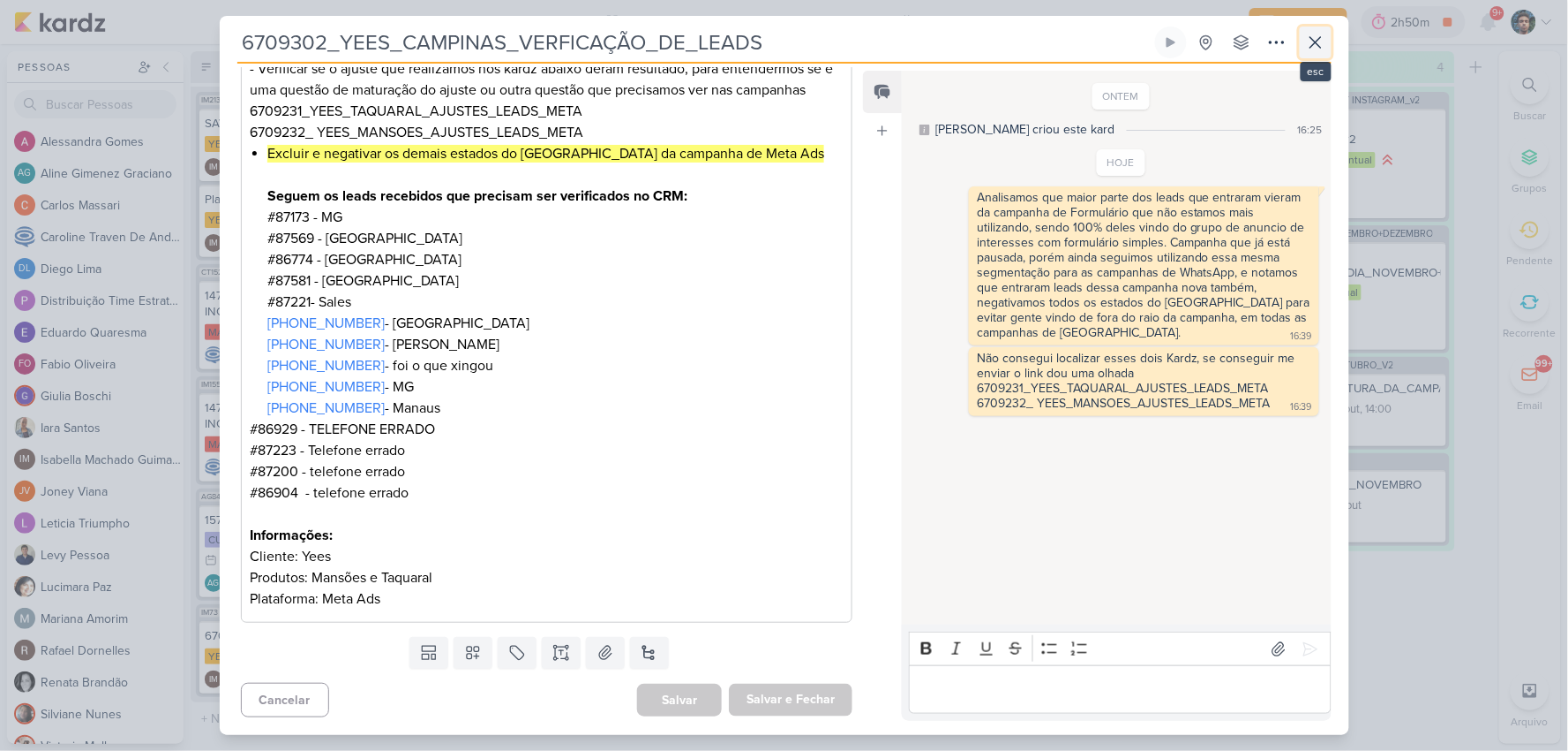
click at [1321, 43] on icon at bounding box center [1316, 43] width 21 height 21
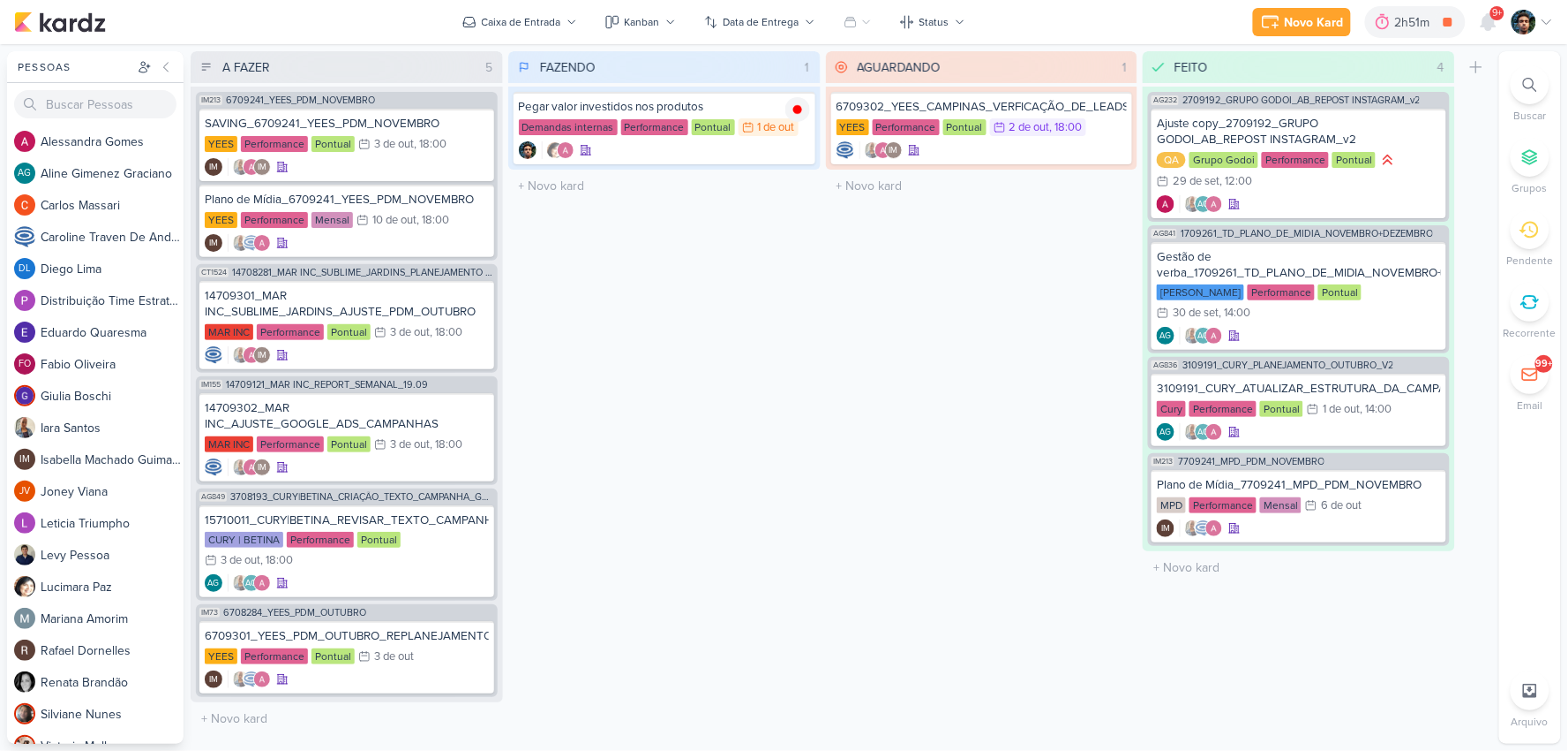
click at [1424, 647] on div "FEITO 4 Mover Para Esquerda Mover Para Direita [GEOGRAPHIC_DATA] AG232 2709192_…" at bounding box center [1299, 397] width 313 height 693
click at [718, 128] on div "Pontual" at bounding box center [714, 127] width 44 height 16
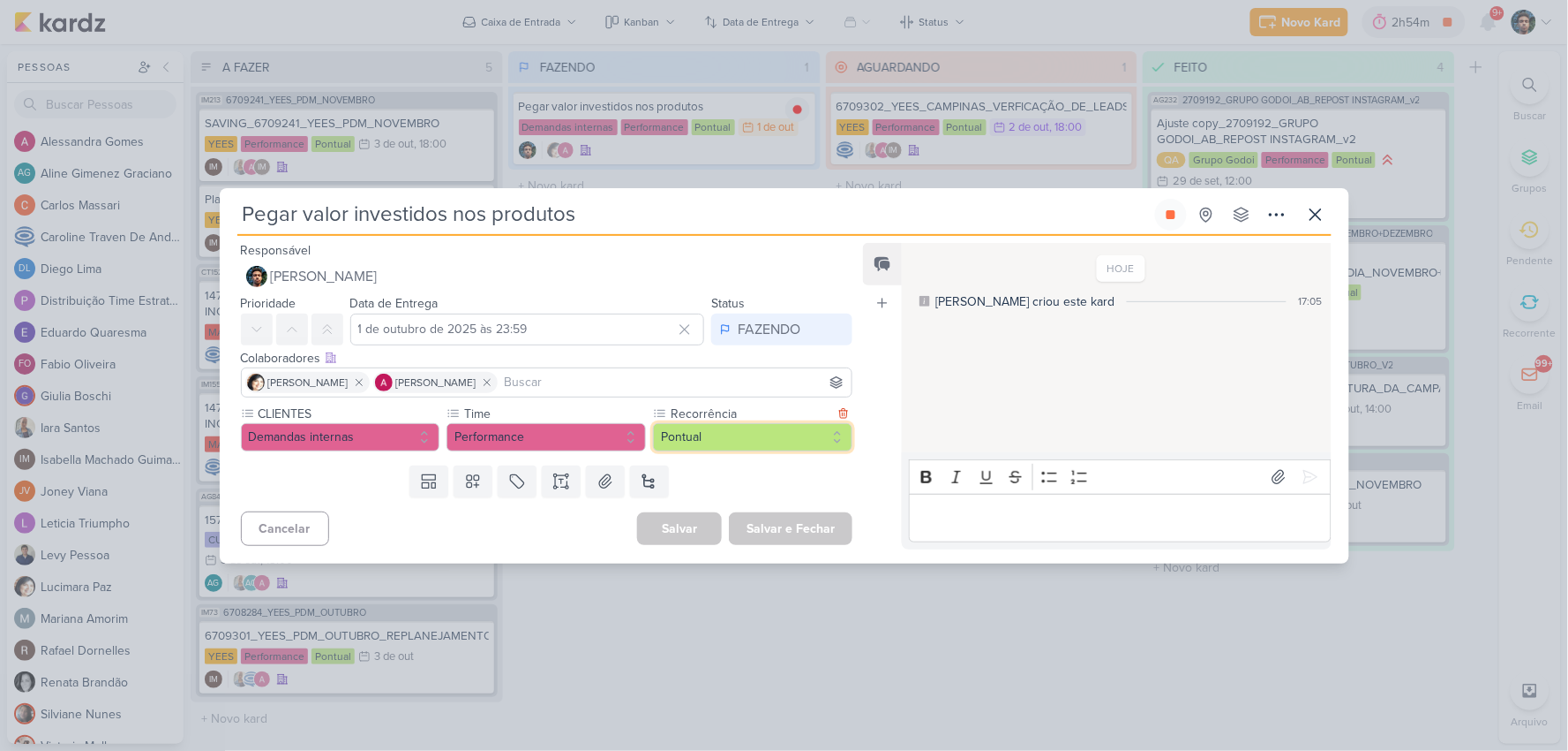
click at [726, 432] on button "Pontual" at bounding box center [752, 436] width 199 height 28
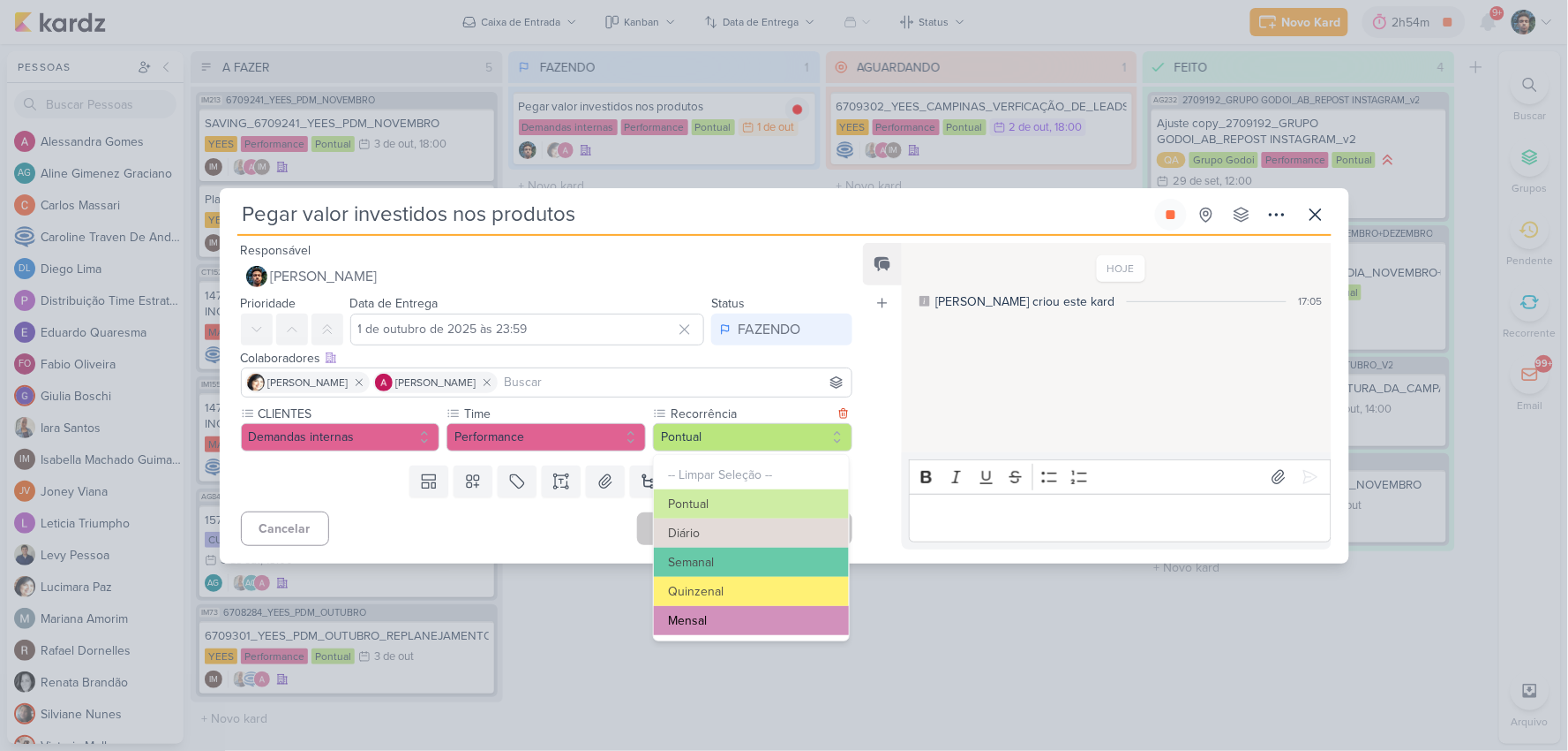
click at [721, 613] on button "Mensal" at bounding box center [751, 621] width 195 height 29
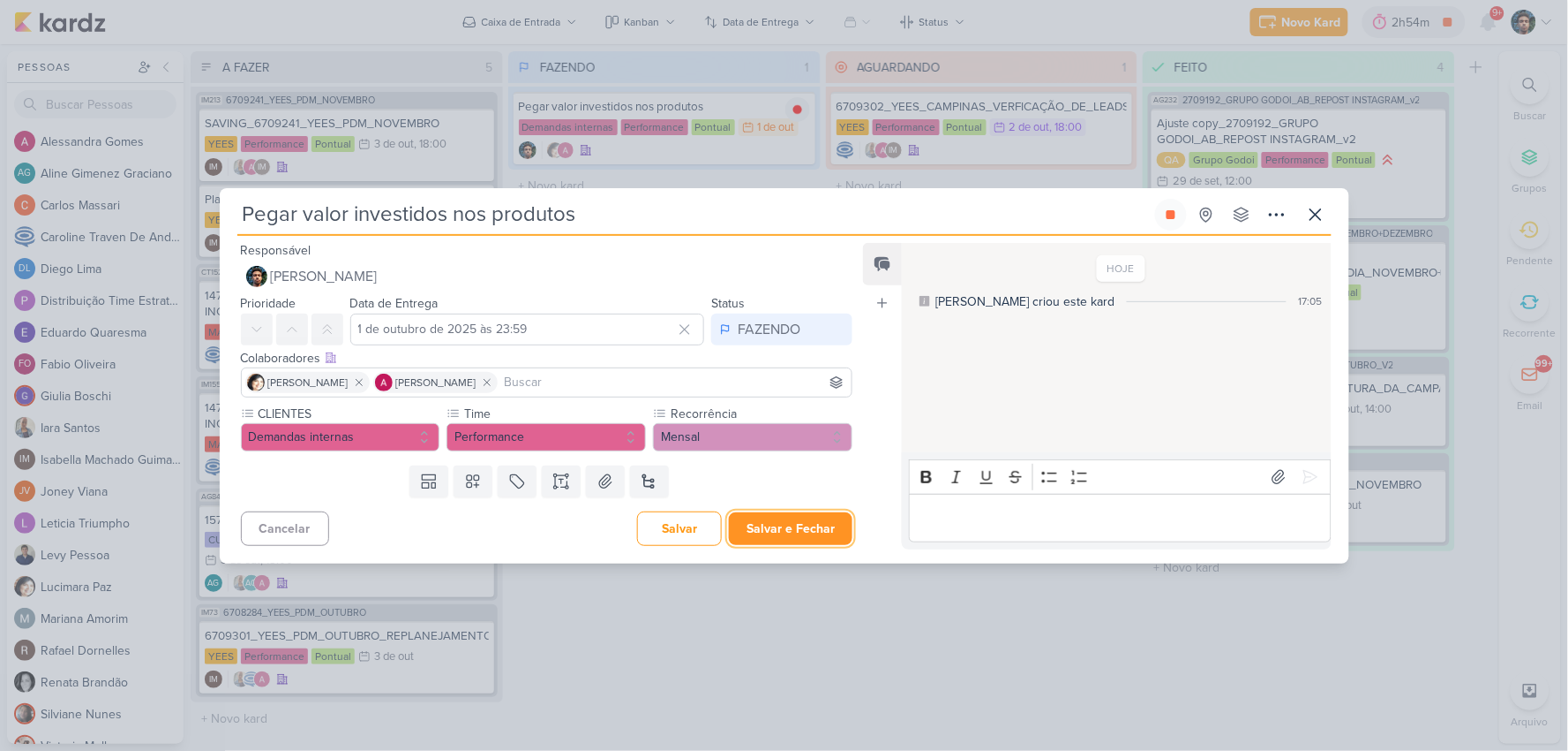
click at [826, 535] on button "Salvar e Fechar" at bounding box center [790, 529] width 123 height 33
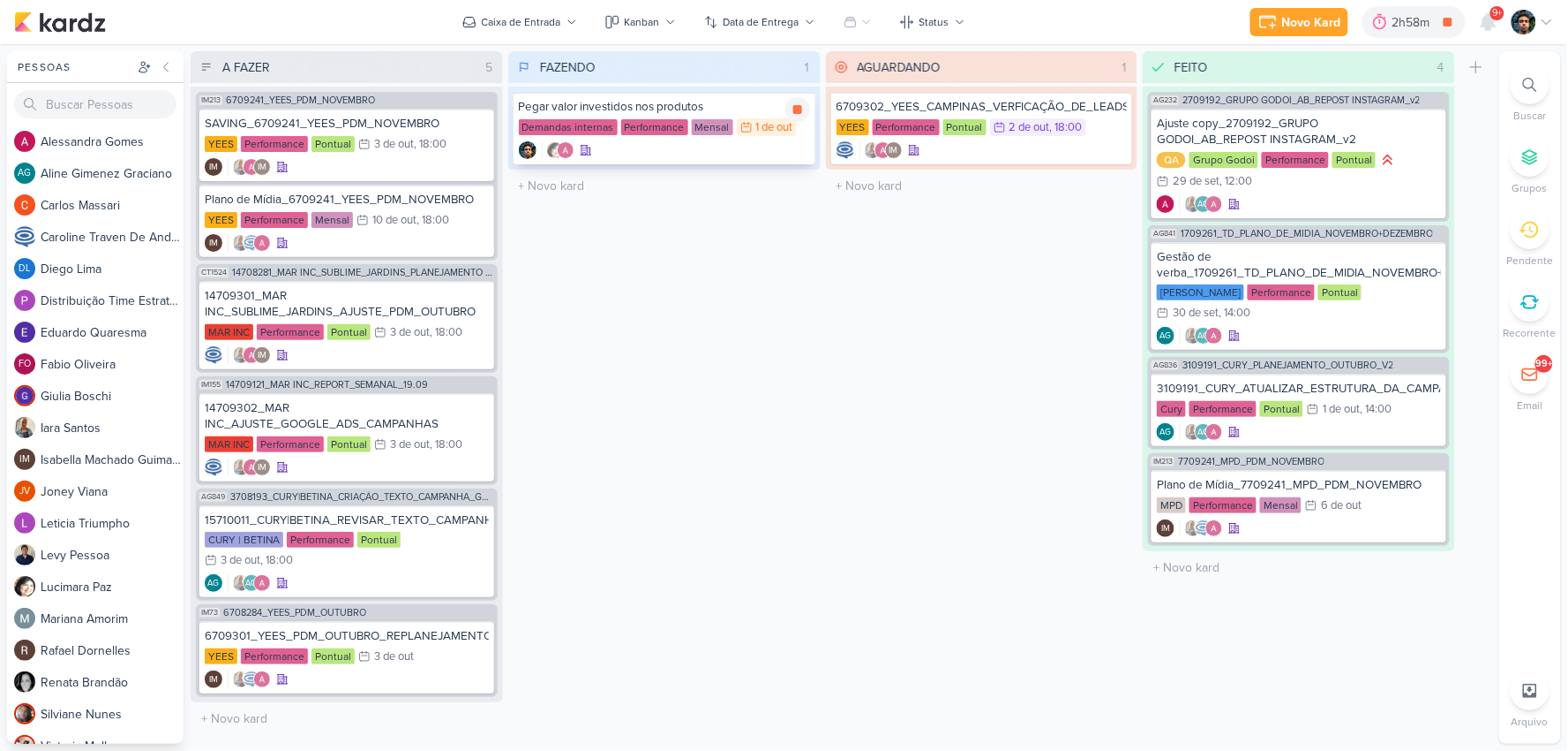
click at [763, 151] on div at bounding box center [664, 150] width 291 height 17
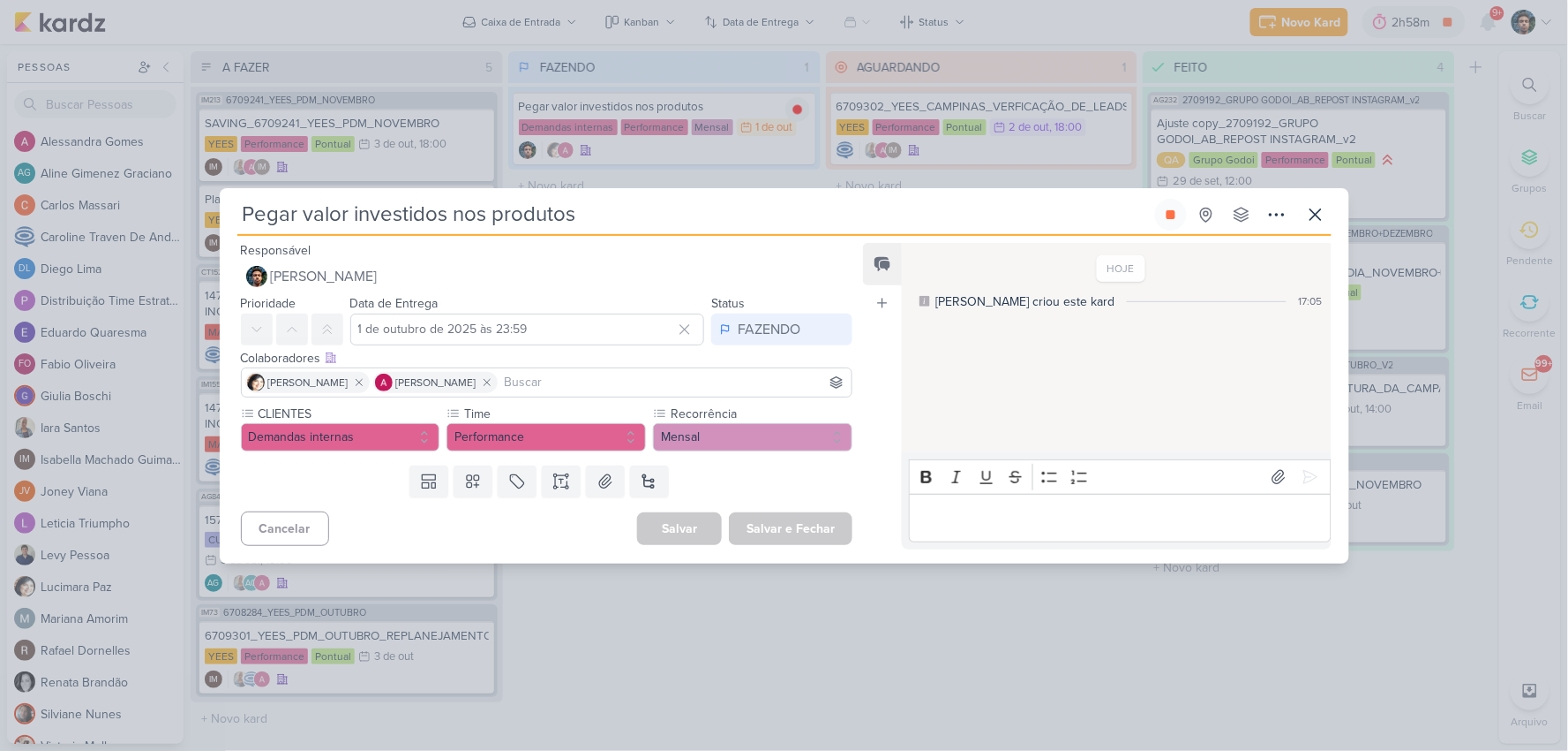
click at [1002, 519] on p "Editor editing area: main" at bounding box center [1119, 518] width 403 height 21
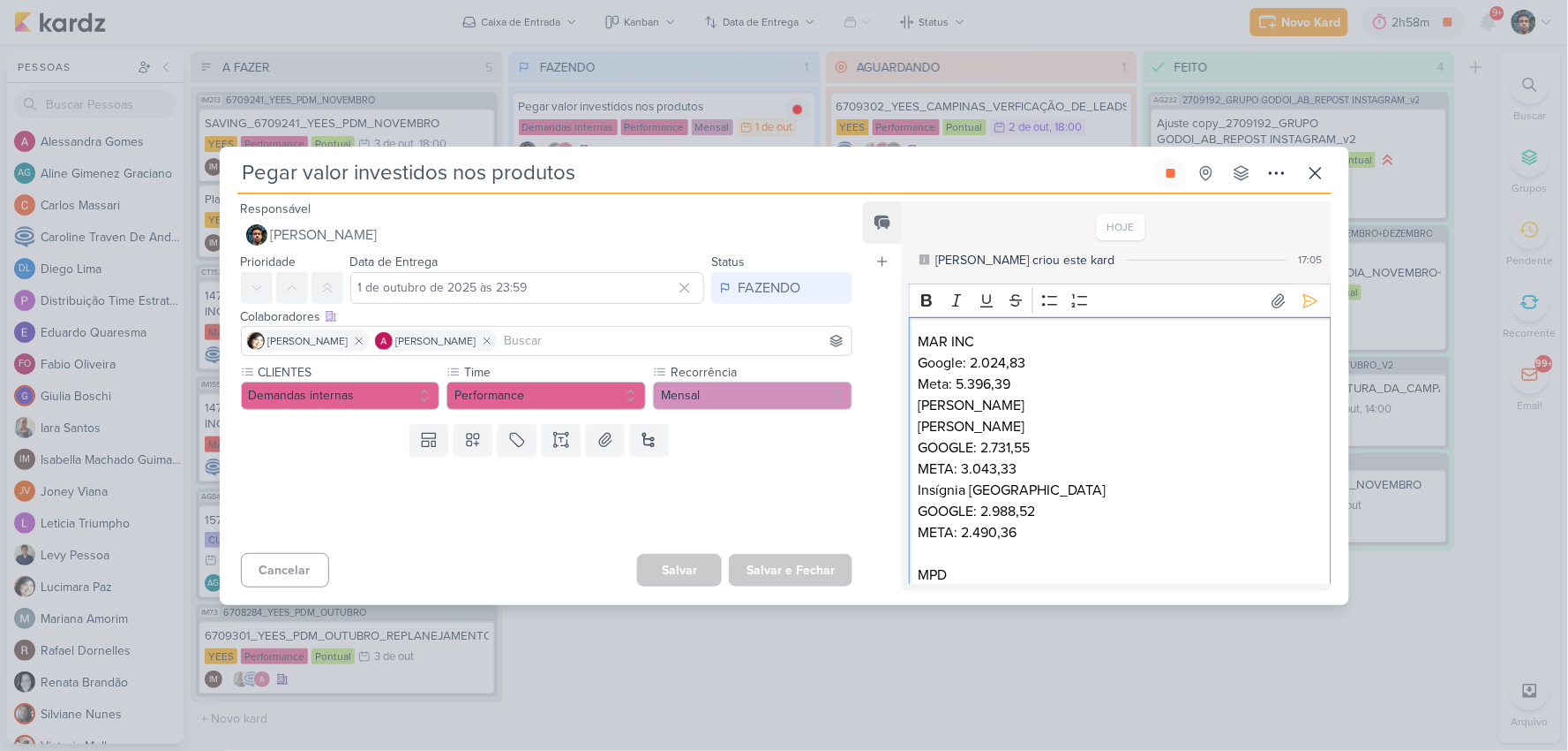
scroll to position [700, 0]
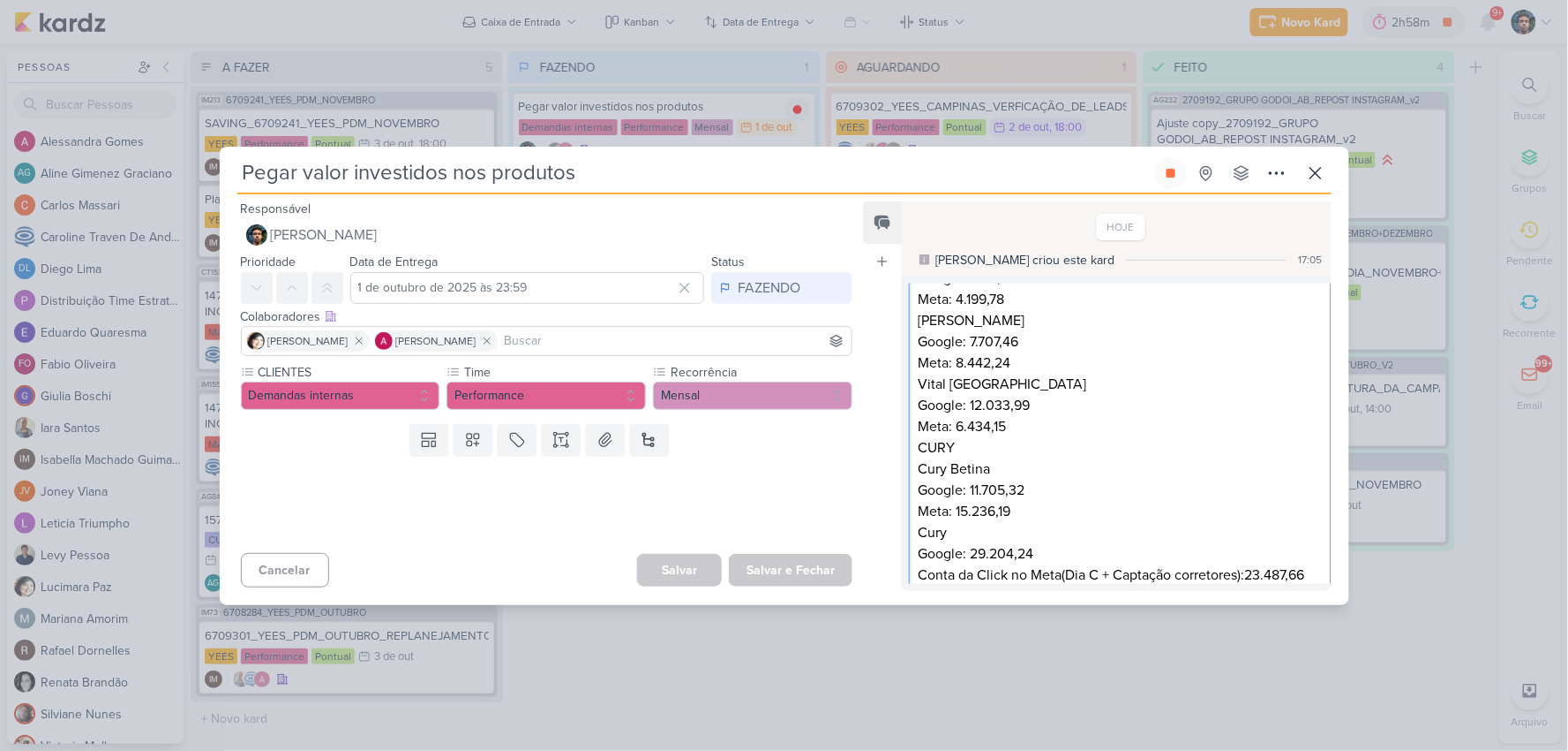
click at [1250, 577] on p "Cury Google: 29.204,24 Conta da Click no Meta(Dia C + Captação corretores):23.4…" at bounding box center [1119, 553] width 403 height 63
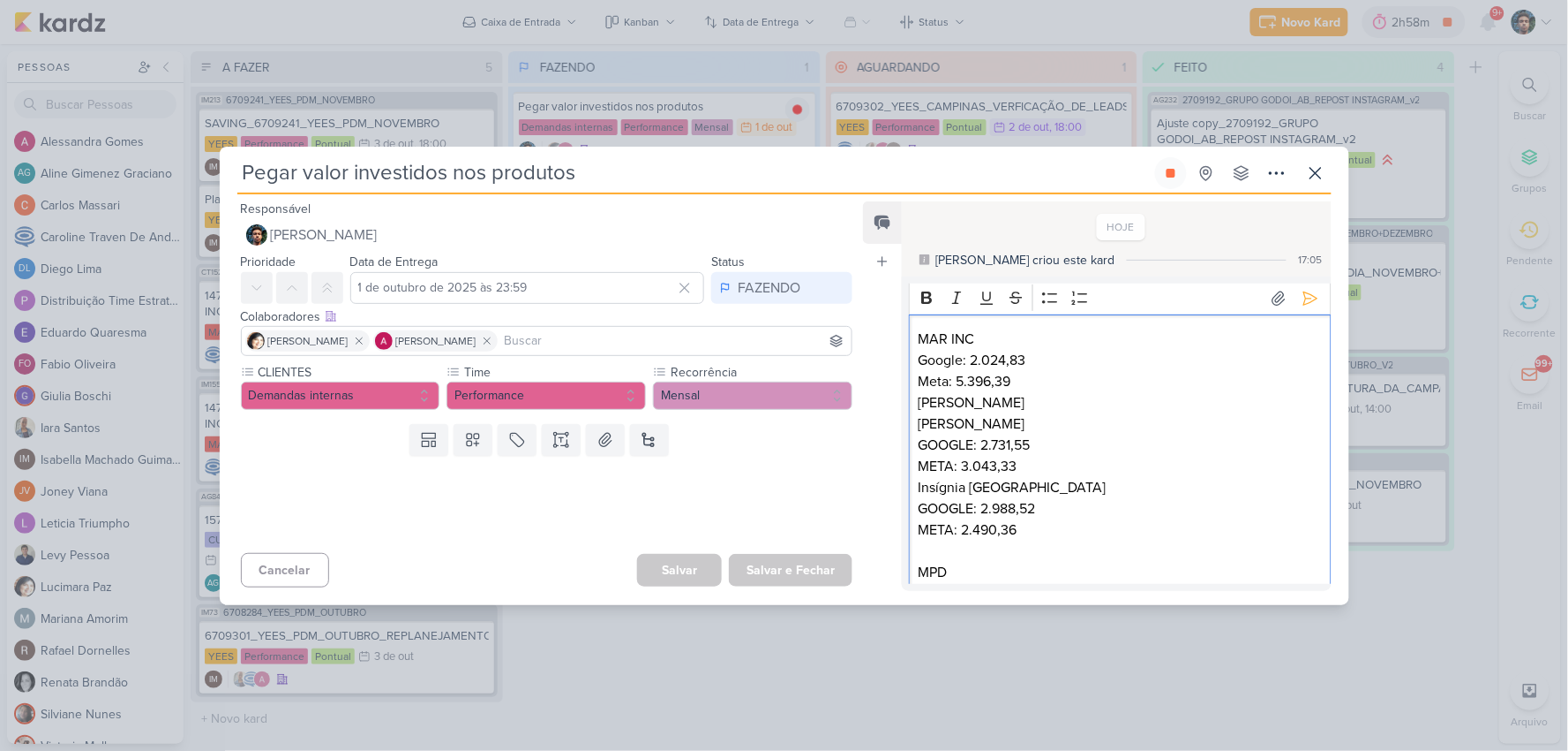
scroll to position [0, 0]
click at [1307, 305] on icon at bounding box center [1311, 301] width 17 height 17
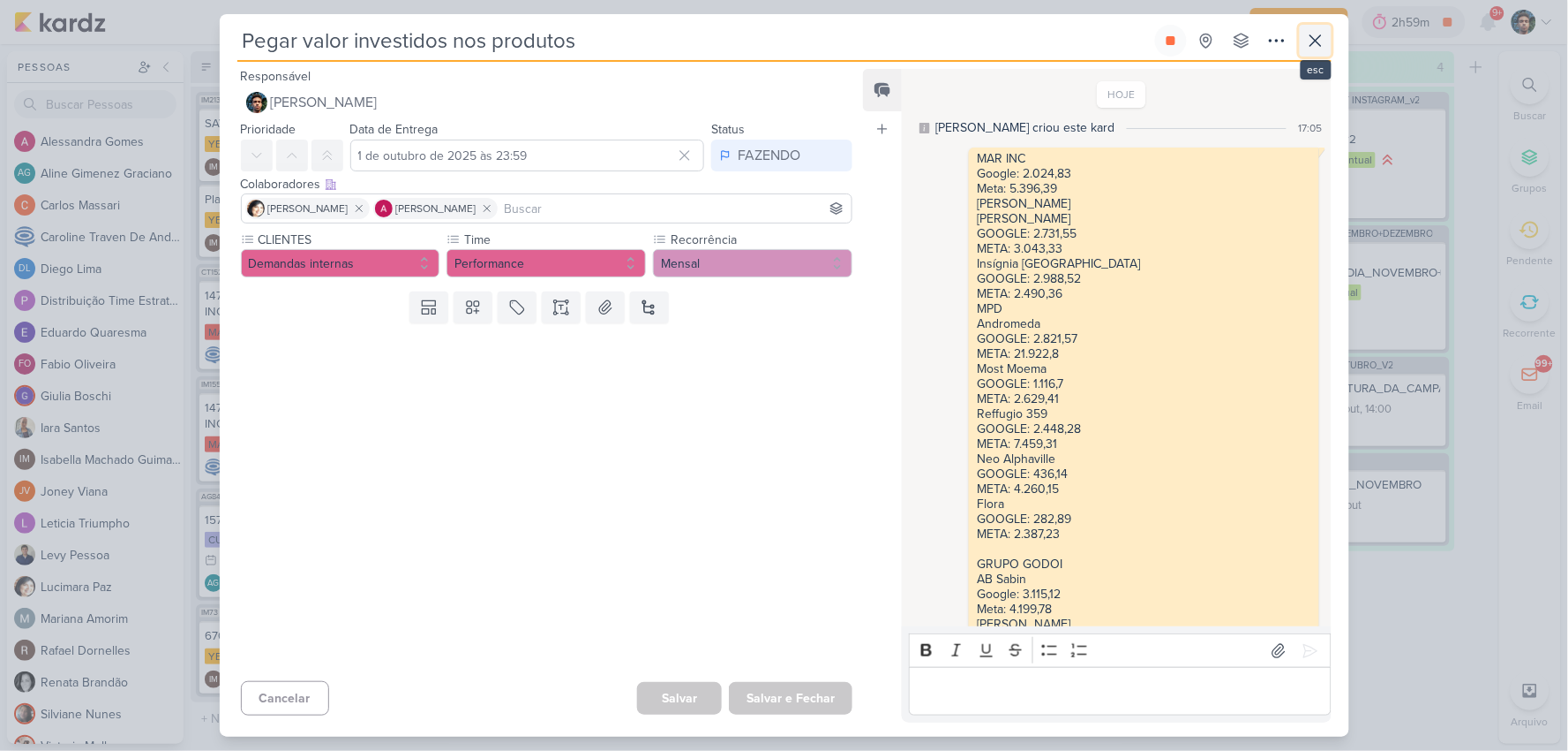
click at [1316, 46] on icon at bounding box center [1316, 41] width 21 height 21
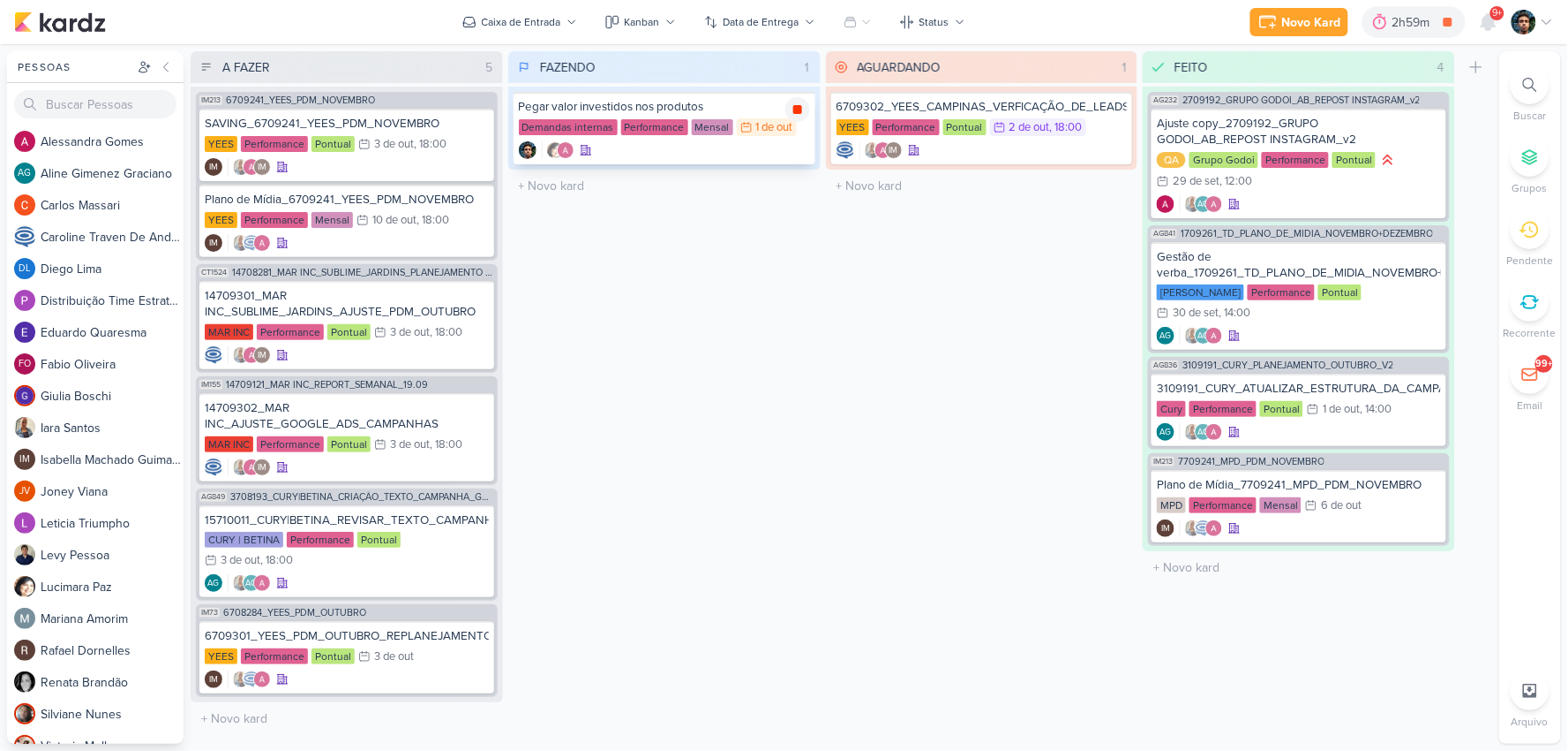
click at [800, 106] on icon at bounding box center [797, 109] width 9 height 9
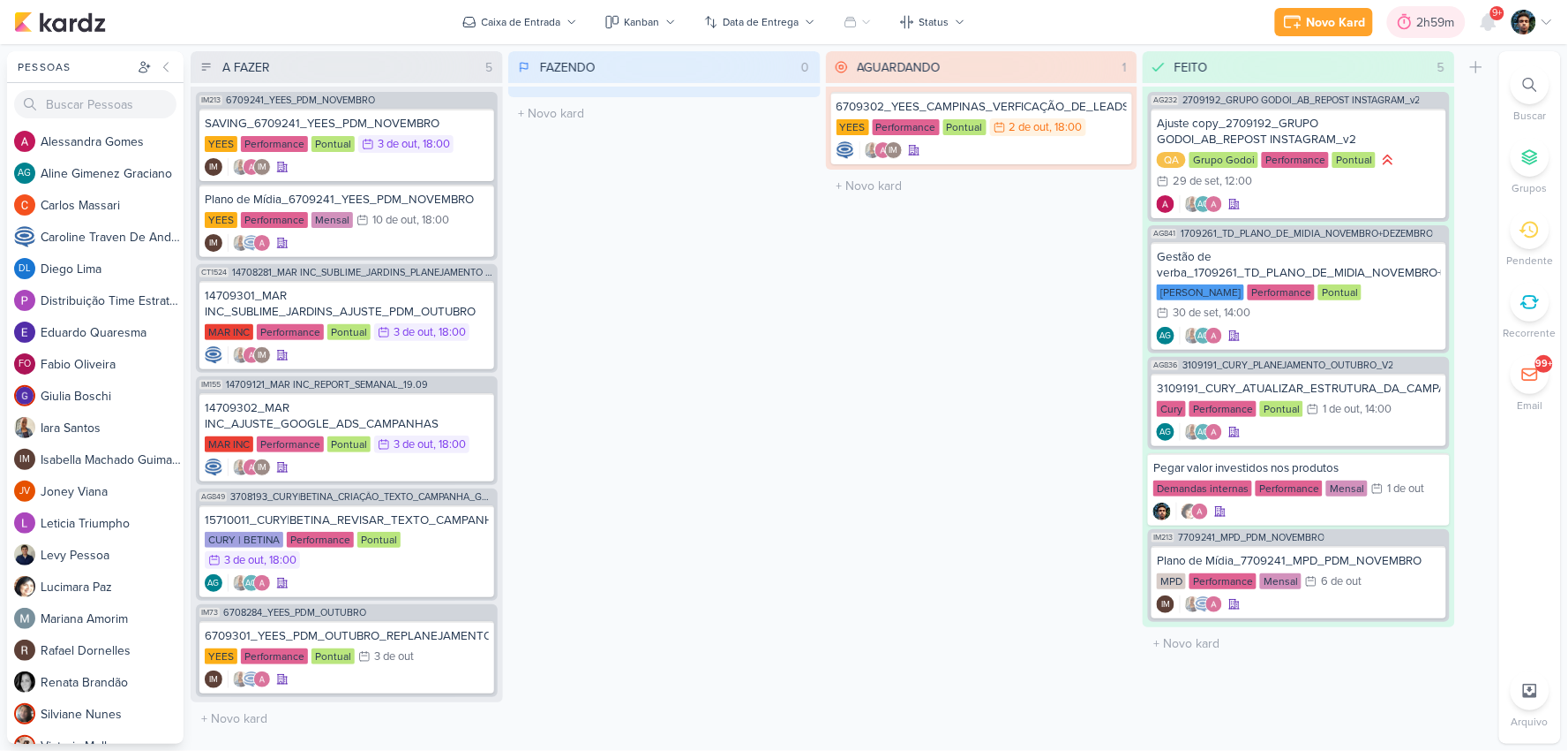
click at [1420, 16] on div "2h59m" at bounding box center [1439, 22] width 44 height 18
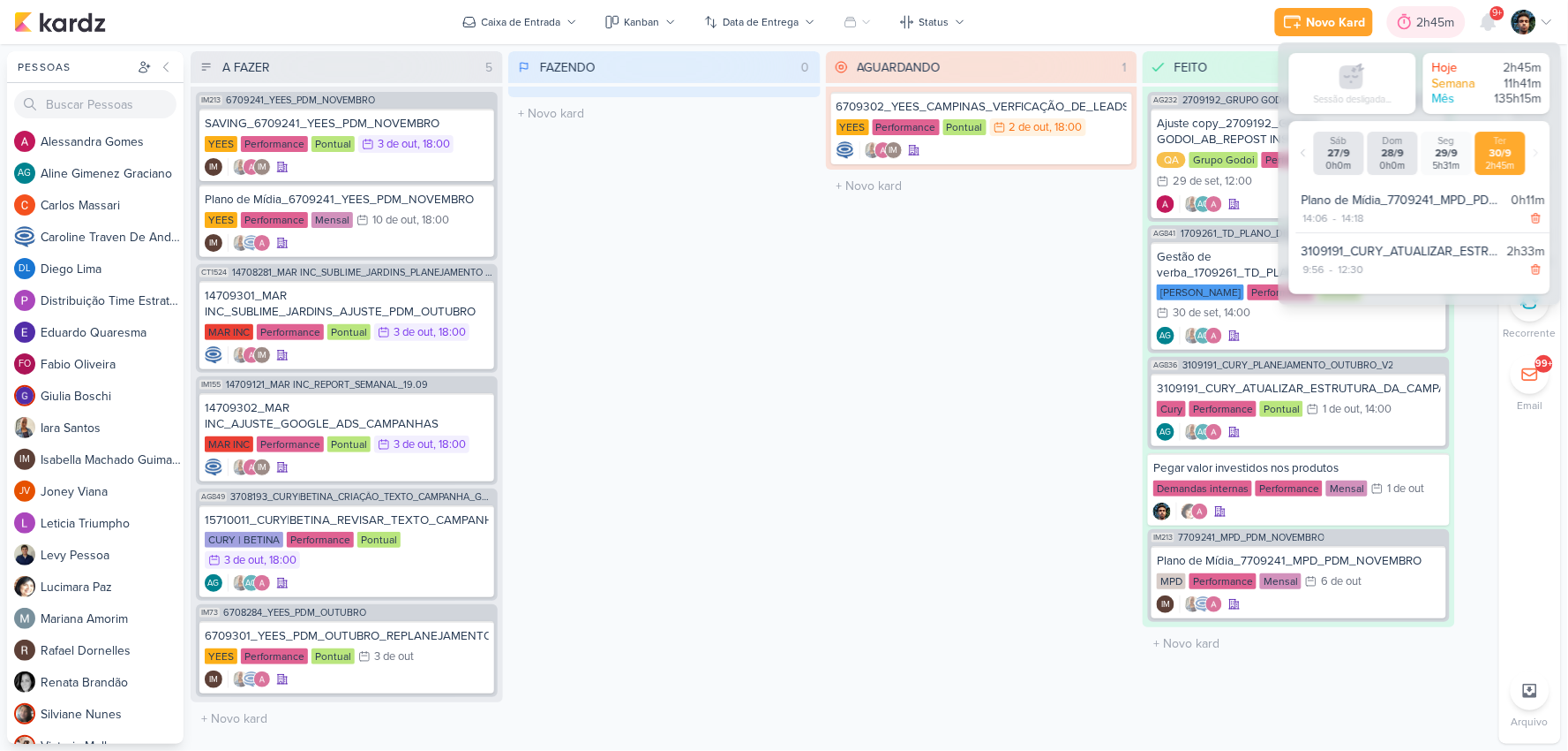
click at [1421, 16] on div "2h45m" at bounding box center [1439, 22] width 44 height 18
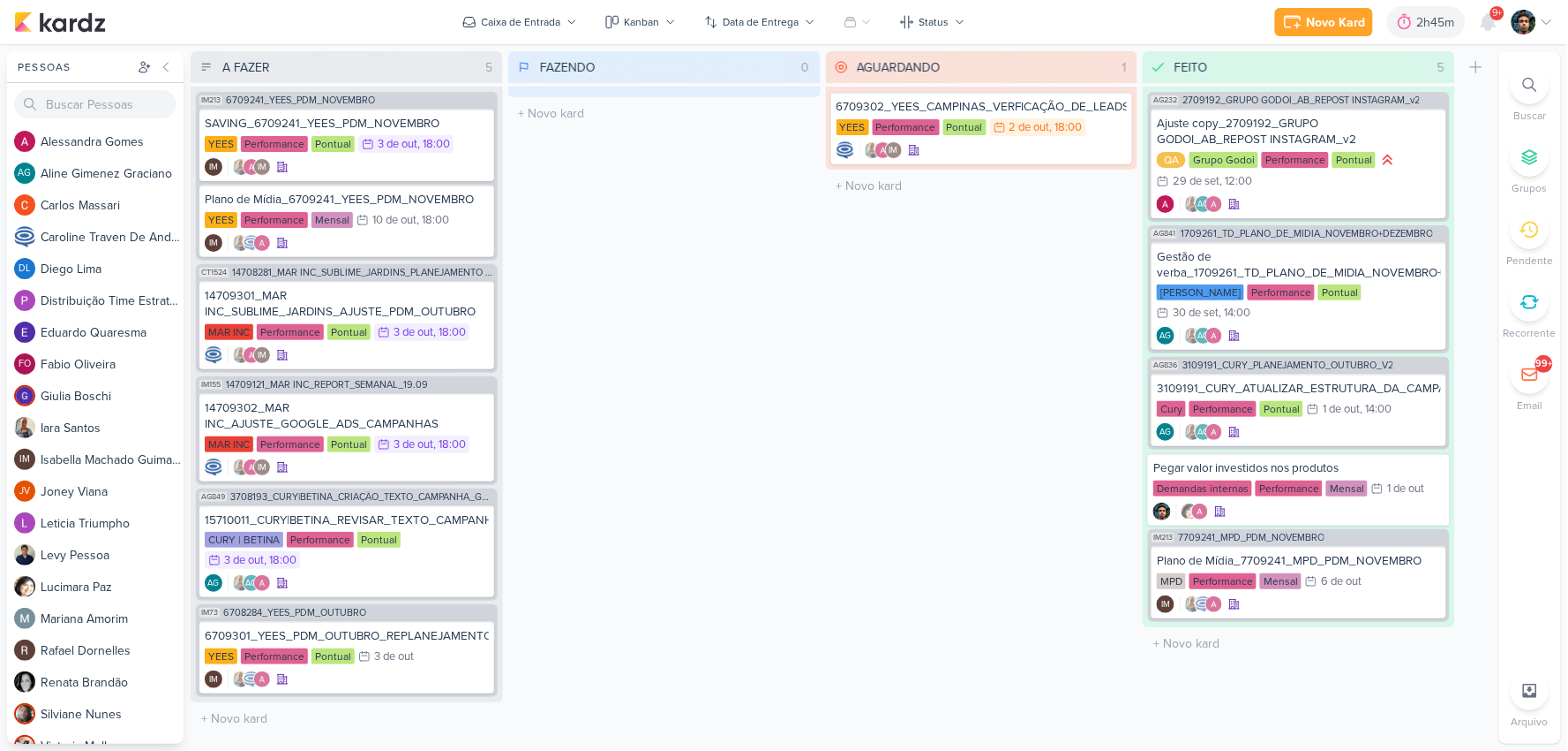
click at [751, 205] on div "FAZENDO 0 Mover Para Esquerda Mover Para Direita [GEOGRAPHIC_DATA] O título do …" at bounding box center [665, 397] width 313 height 693
click at [981, 154] on div "IM" at bounding box center [983, 150] width 291 height 17
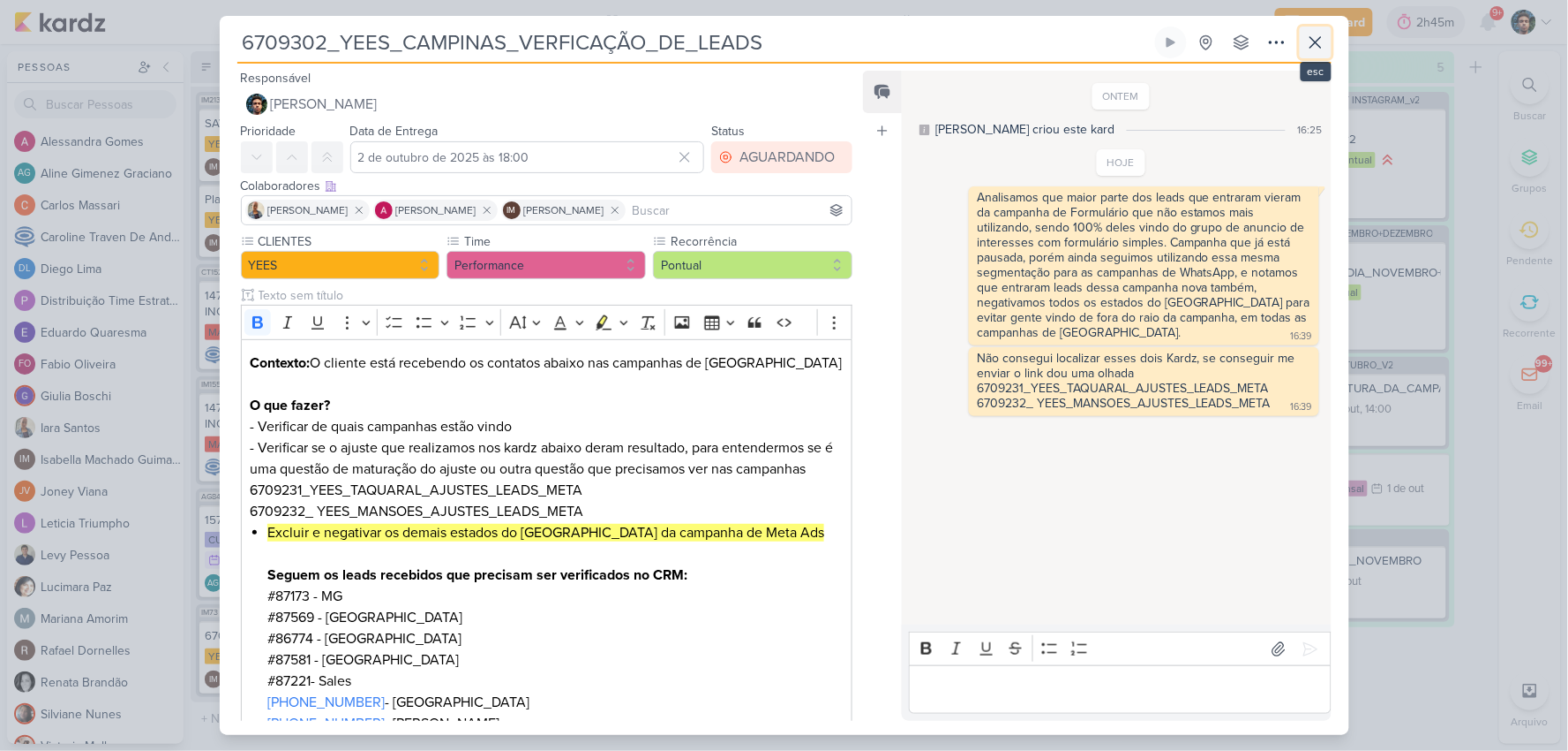
click at [1300, 40] on button at bounding box center [1316, 42] width 32 height 32
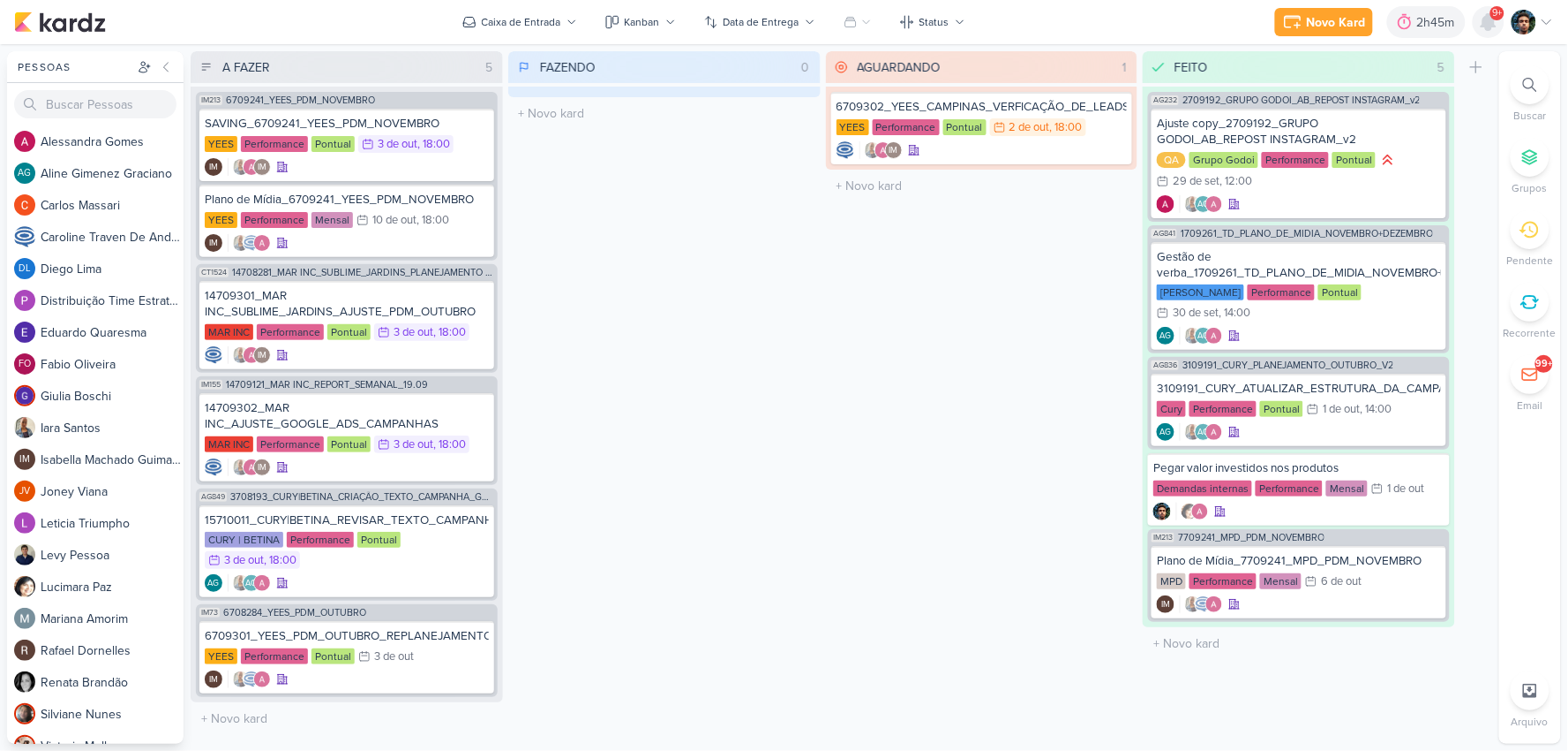
click at [1488, 19] on icon at bounding box center [1488, 22] width 15 height 16
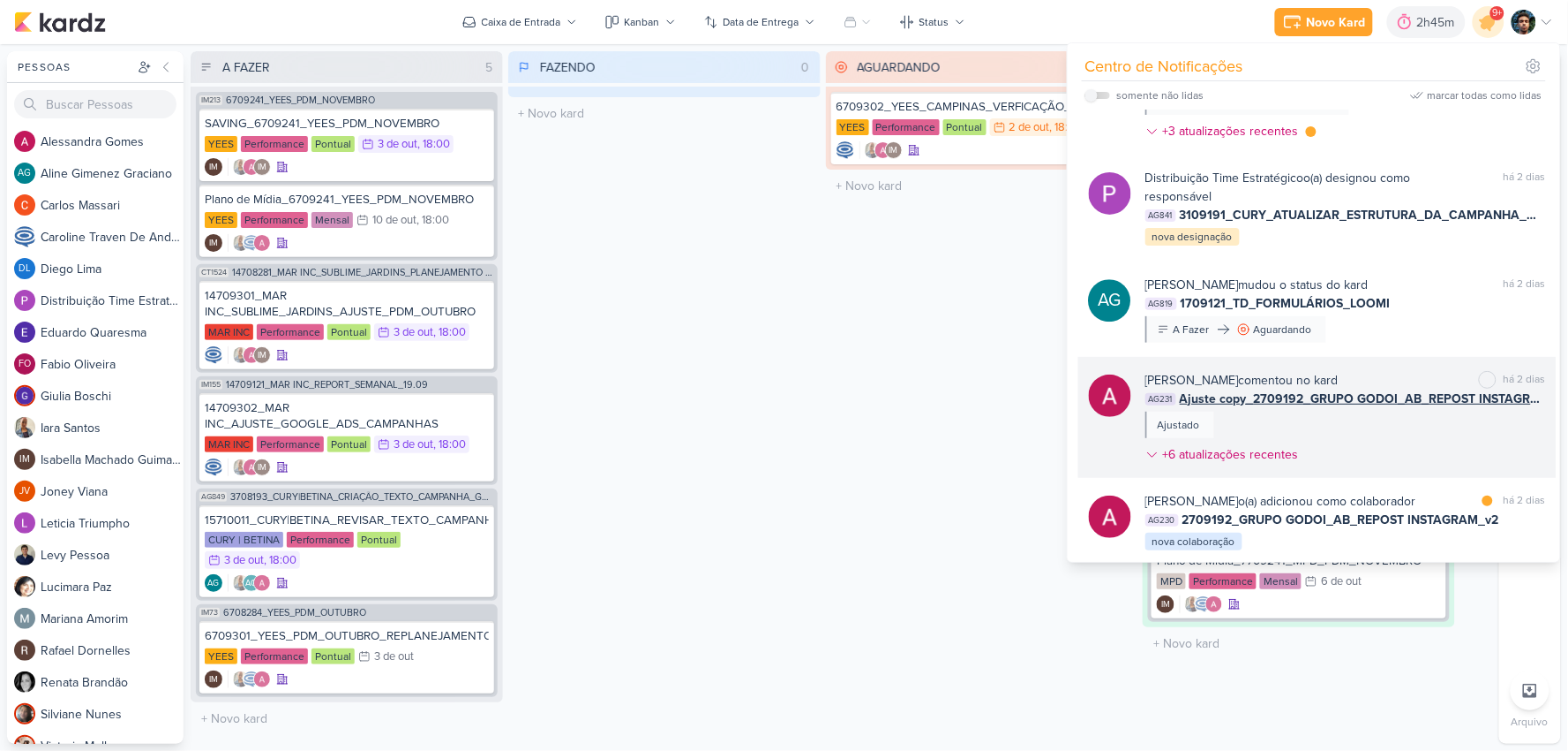
scroll to position [1490, 0]
